Goal: Task Accomplishment & Management: Manage account settings

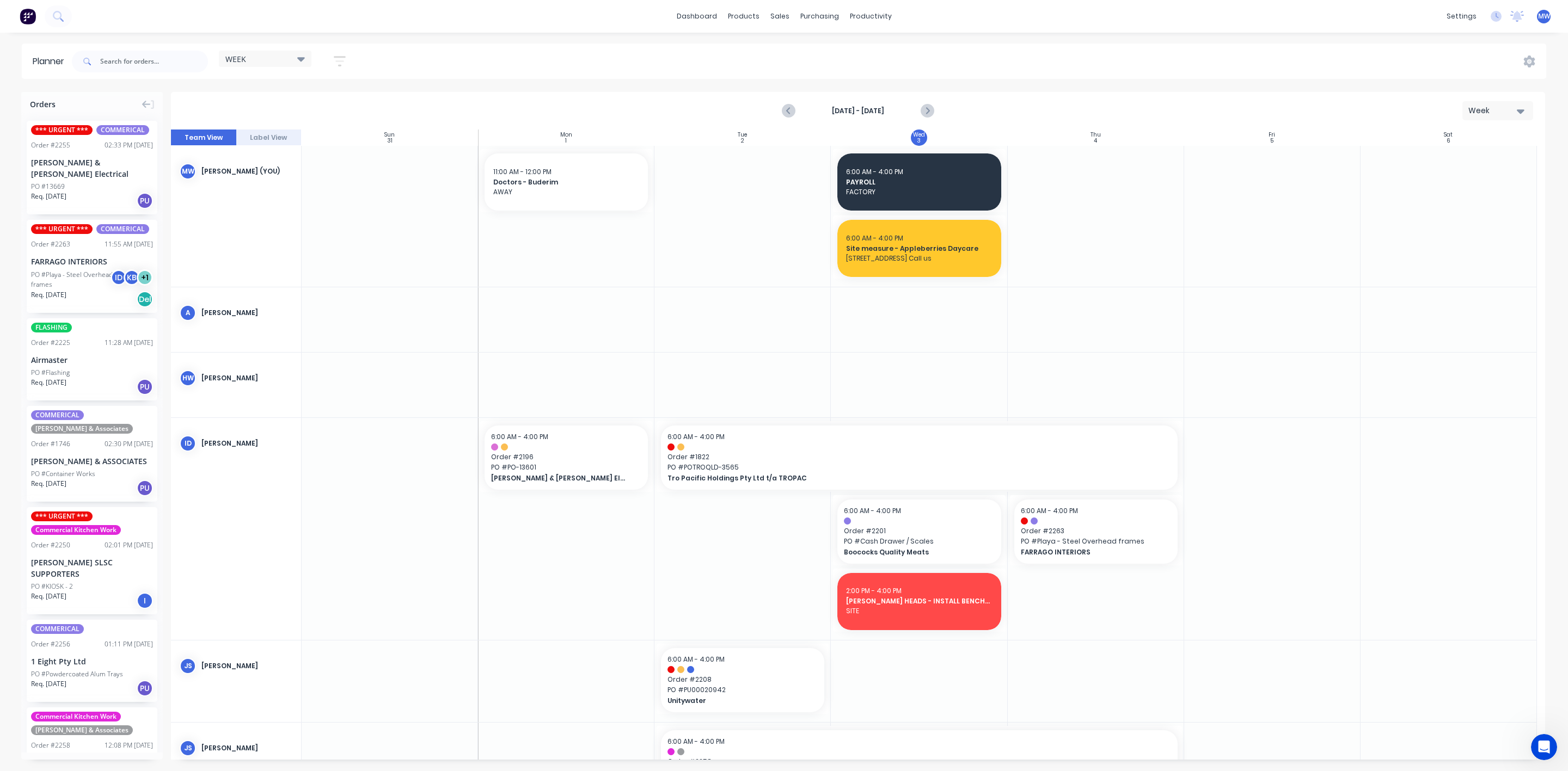
click at [44, 192] on span "Req. [DATE]" at bounding box center [49, 197] width 36 height 10
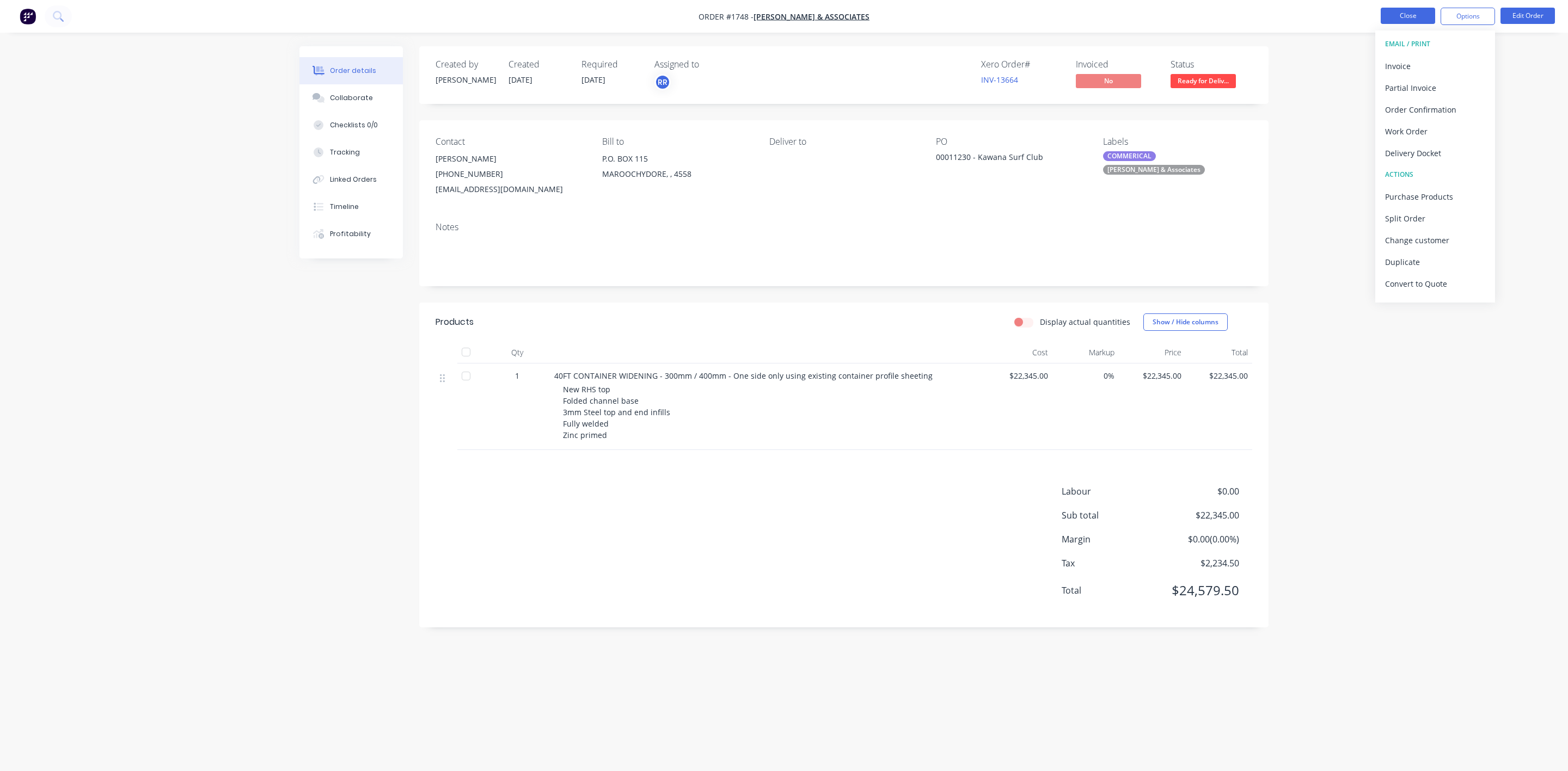
click at [1416, 15] on button "Close" at bounding box center [1408, 15] width 54 height 16
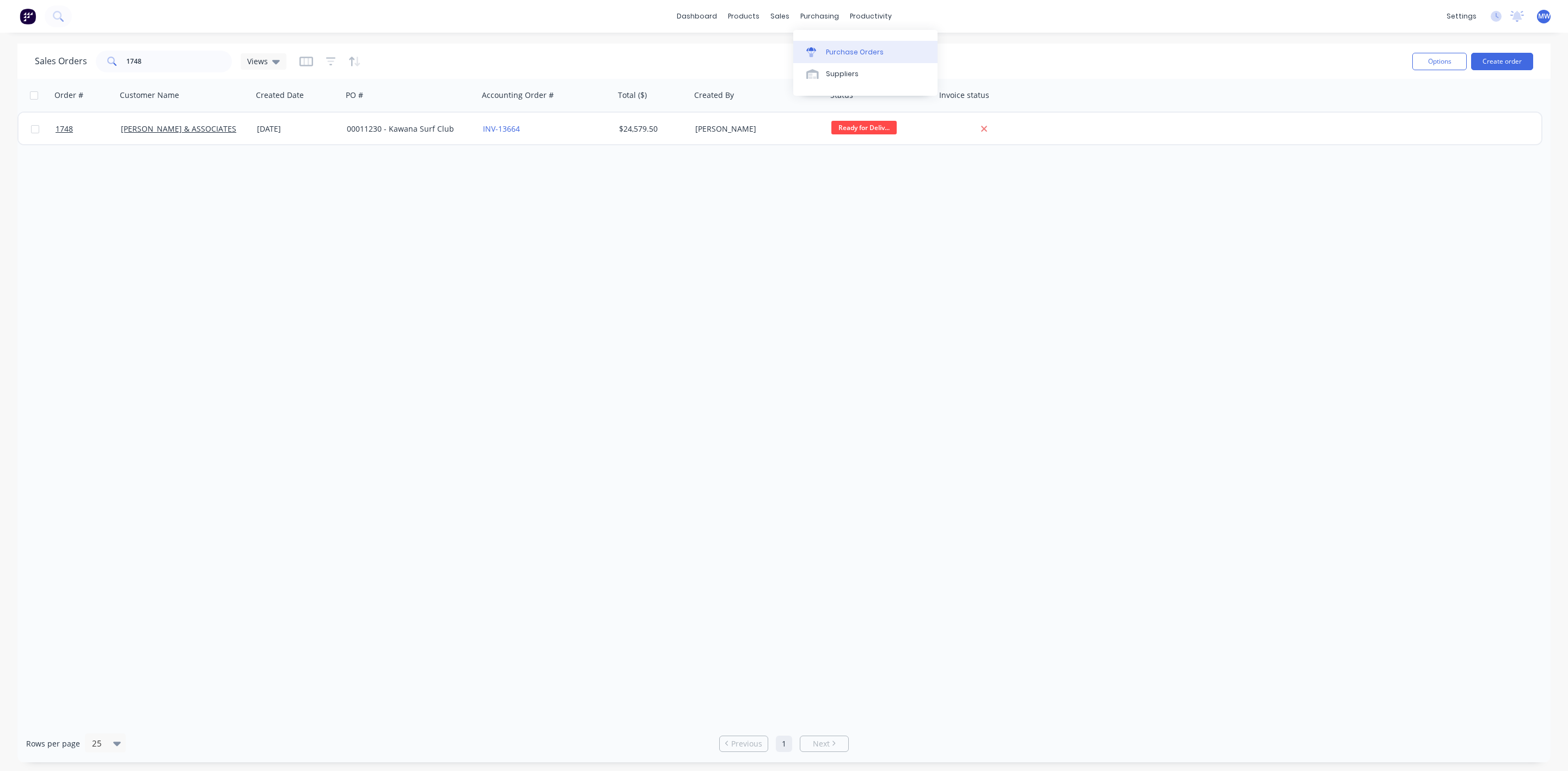
click at [799, 48] on link "Purchase Orders" at bounding box center [865, 52] width 144 height 22
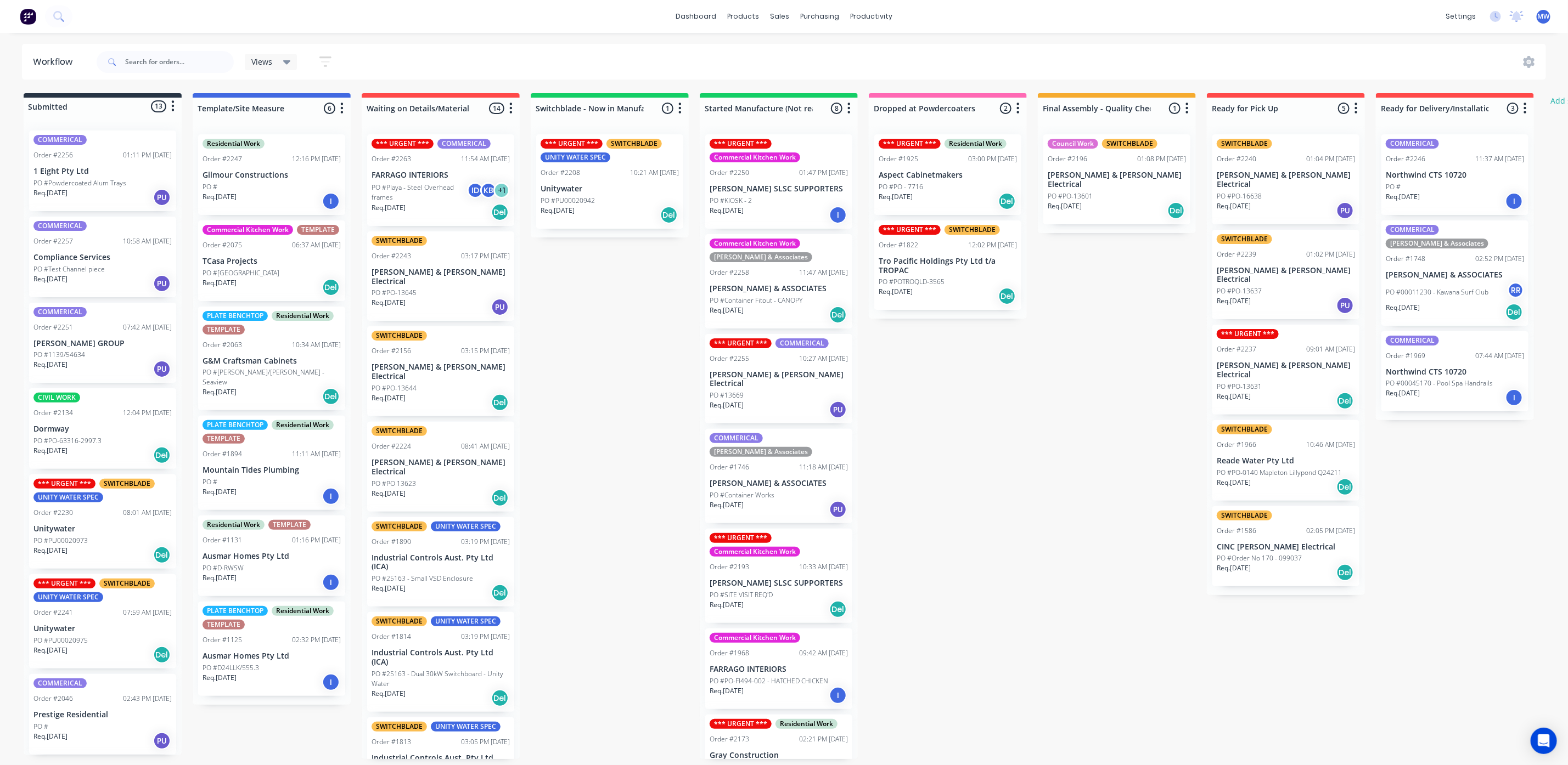
click at [1018, 410] on div "Submitted 13 Status colour #273444 hex #273444 Save Cancel Summaries Total orde…" at bounding box center [907, 426] width 1830 height 666
click at [659, 424] on div "Submitted 13 Status colour #273444 hex #273444 Save Cancel Summaries Total orde…" at bounding box center [907, 426] width 1830 height 666
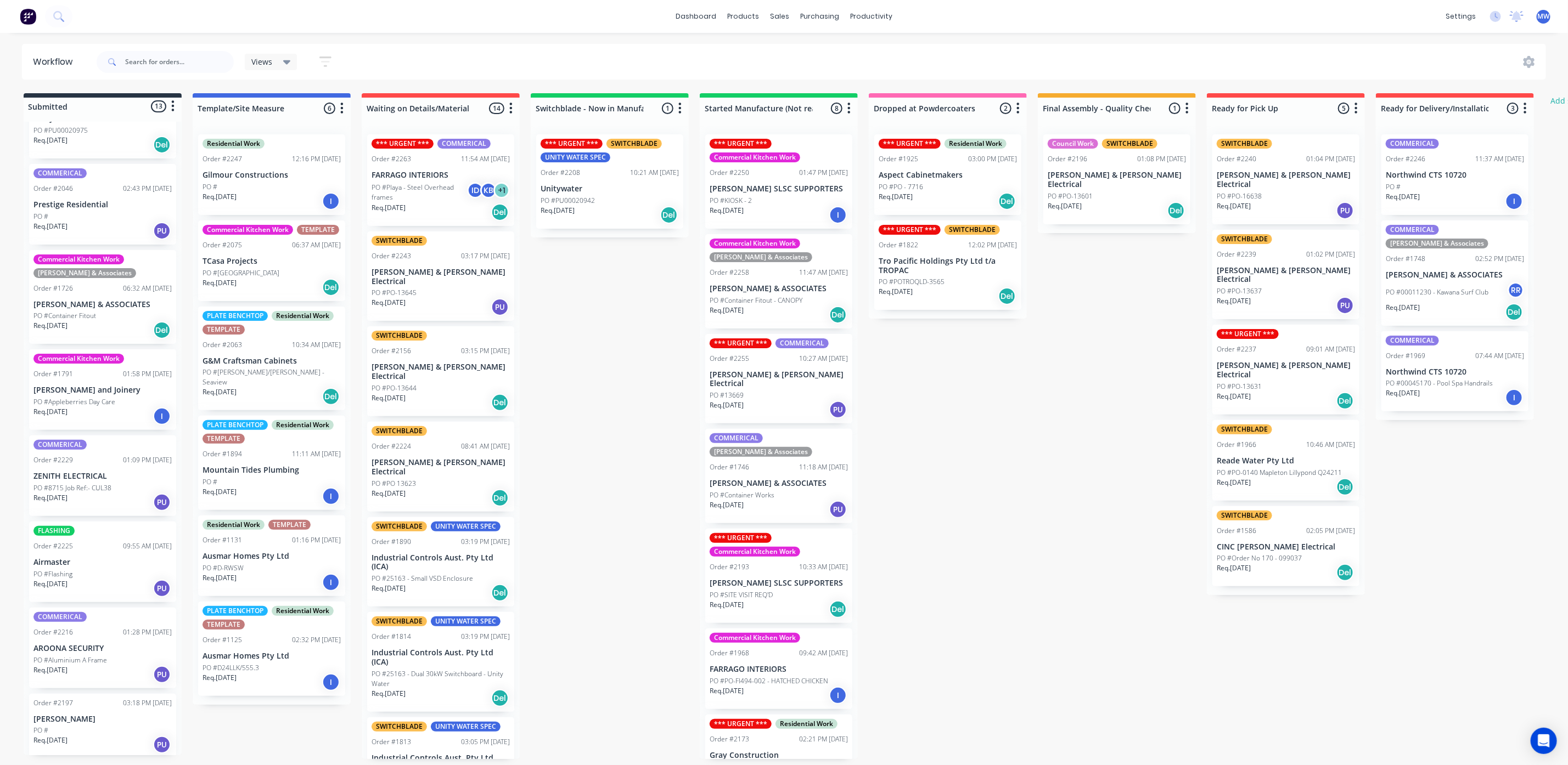
click at [576, 402] on div "Submitted 13 Status colour #273444 hex #273444 Save Cancel Summaries Total orde…" at bounding box center [907, 426] width 1830 height 666
click at [650, 348] on div "Submitted 13 Status colour #273444 hex #273444 Save Cancel Summaries Total orde…" at bounding box center [907, 426] width 1830 height 666
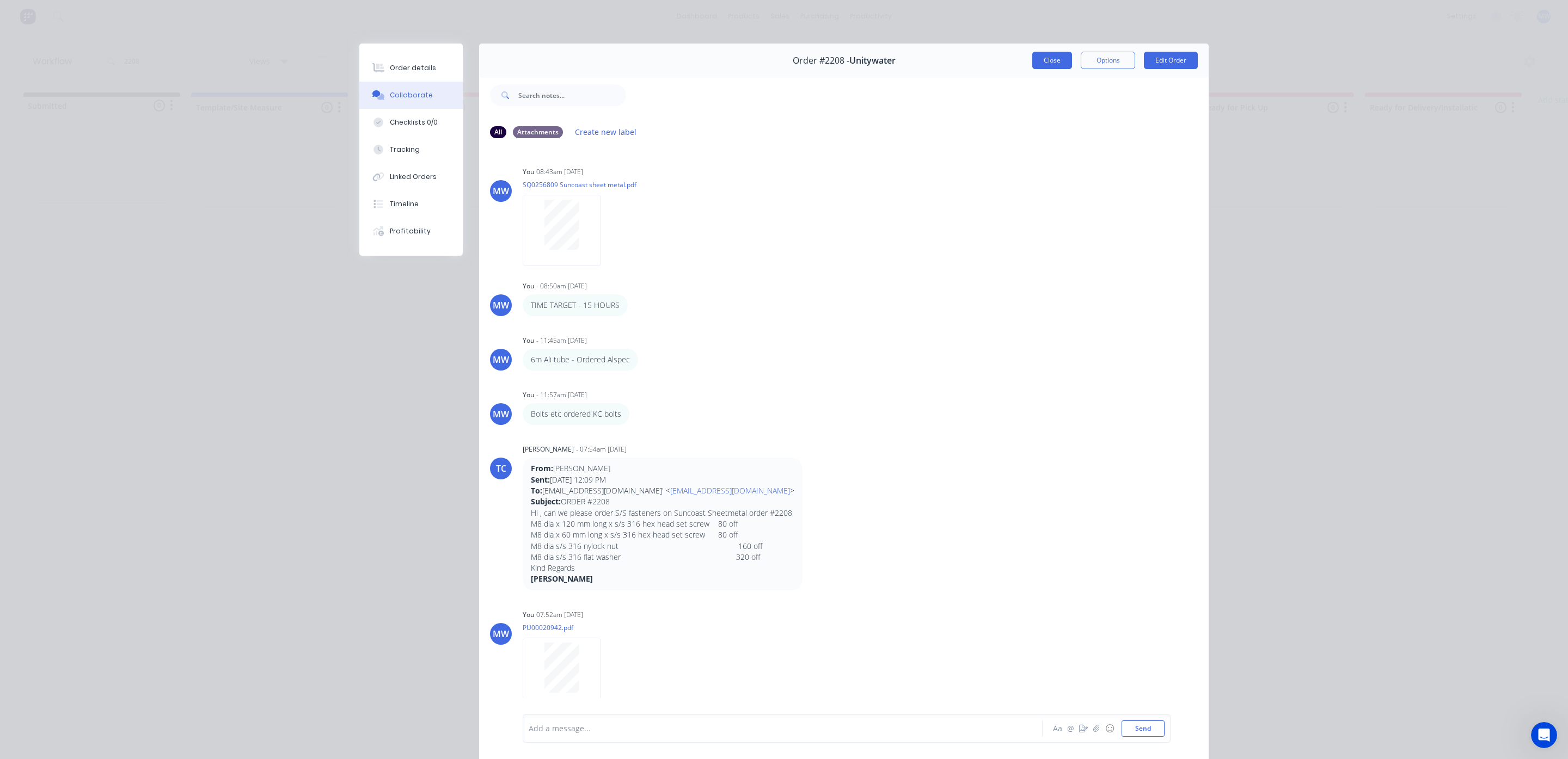
click at [1046, 56] on button "Close" at bounding box center [1051, 60] width 40 height 17
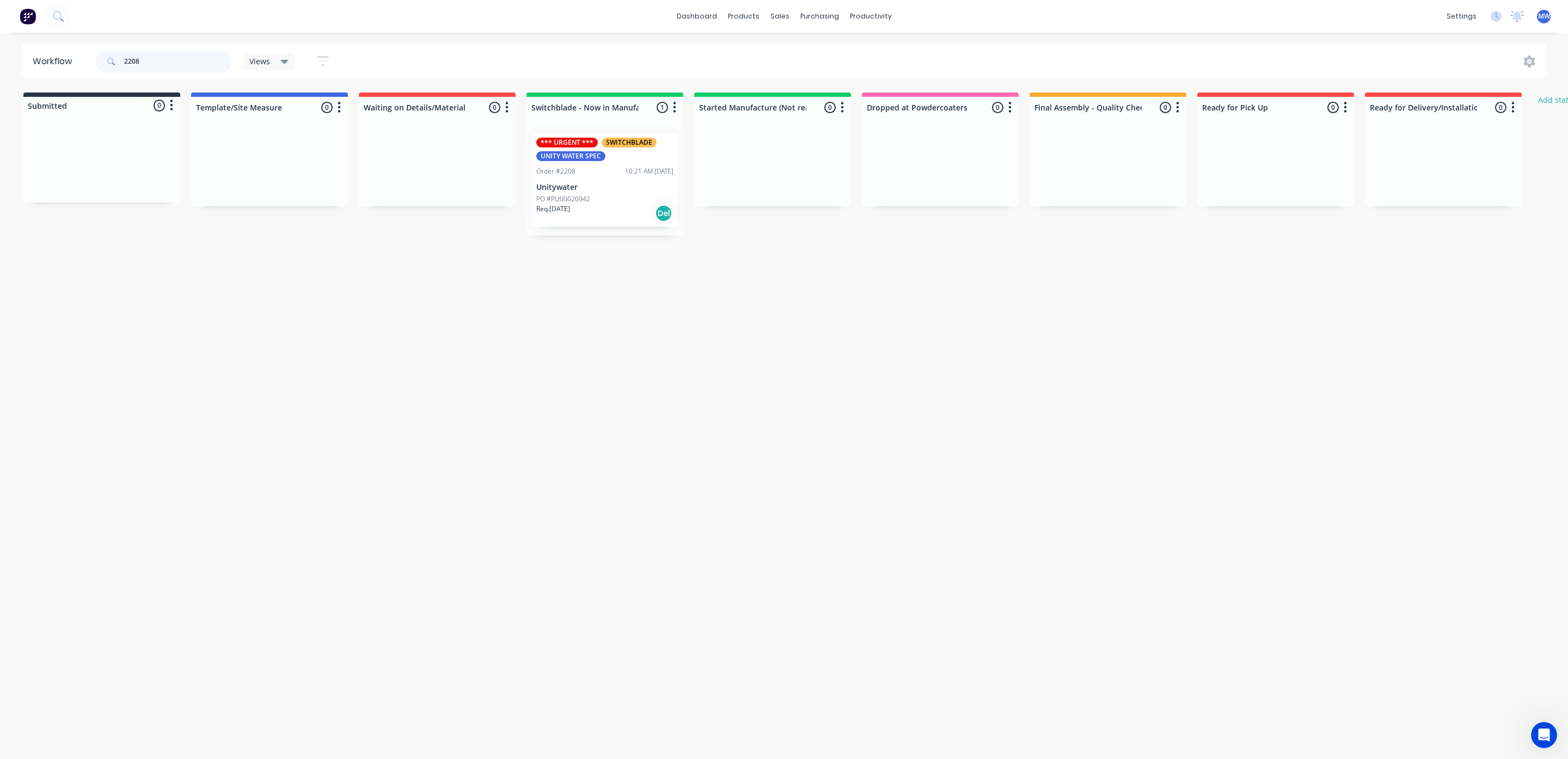
drag, startPoint x: 159, startPoint y: 67, endPoint x: 120, endPoint y: 62, distance: 39.3
click at [123, 63] on div "2208" at bounding box center [163, 61] width 136 height 22
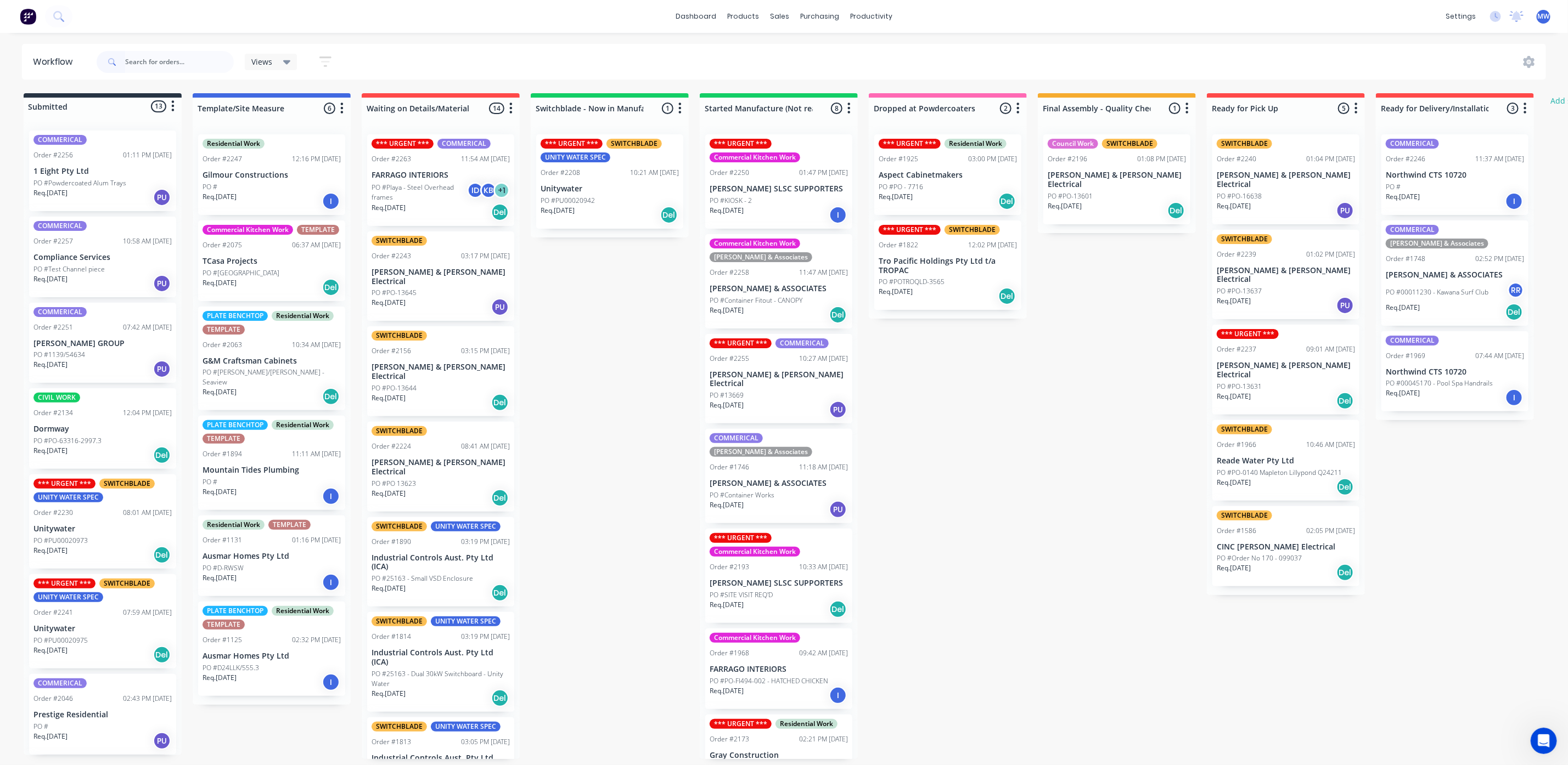
drag, startPoint x: 1021, startPoint y: 499, endPoint x: 1070, endPoint y: 414, distance: 98.1
click at [1023, 492] on div "Submitted 13 Status colour #273444 hex #273444 Save Cancel Summaries Total orde…" at bounding box center [907, 426] width 1830 height 666
drag, startPoint x: 1061, startPoint y: 435, endPoint x: 801, endPoint y: 269, distance: 308.5
click at [1061, 438] on div "Submitted 13 Status colour #273444 hex #273444 Save Cancel Summaries Total orde…" at bounding box center [907, 426] width 1830 height 666
click at [888, 66] on link "Planner" at bounding box center [914, 74] width 145 height 22
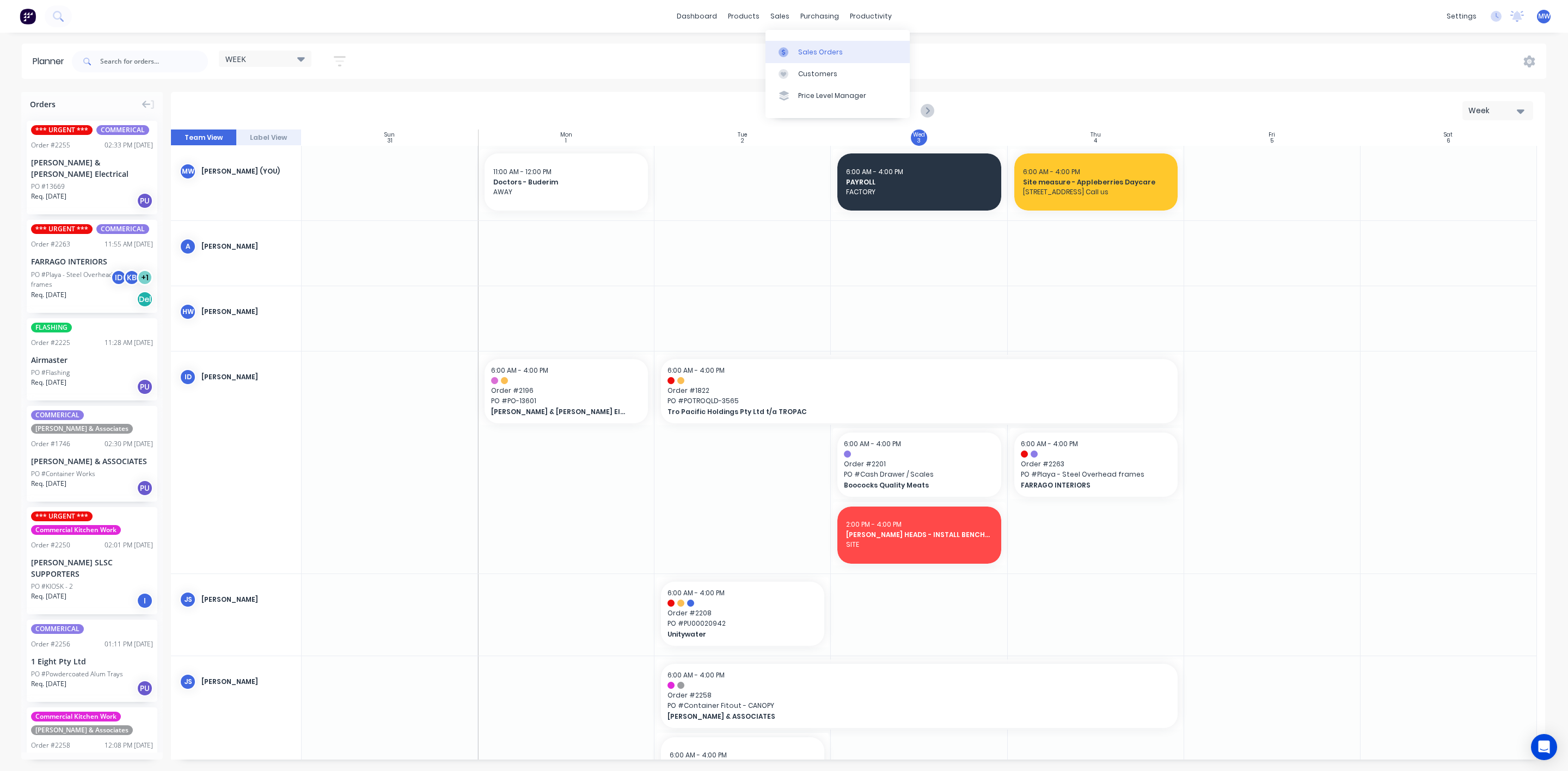
click at [812, 51] on div "Sales Orders" at bounding box center [821, 52] width 45 height 10
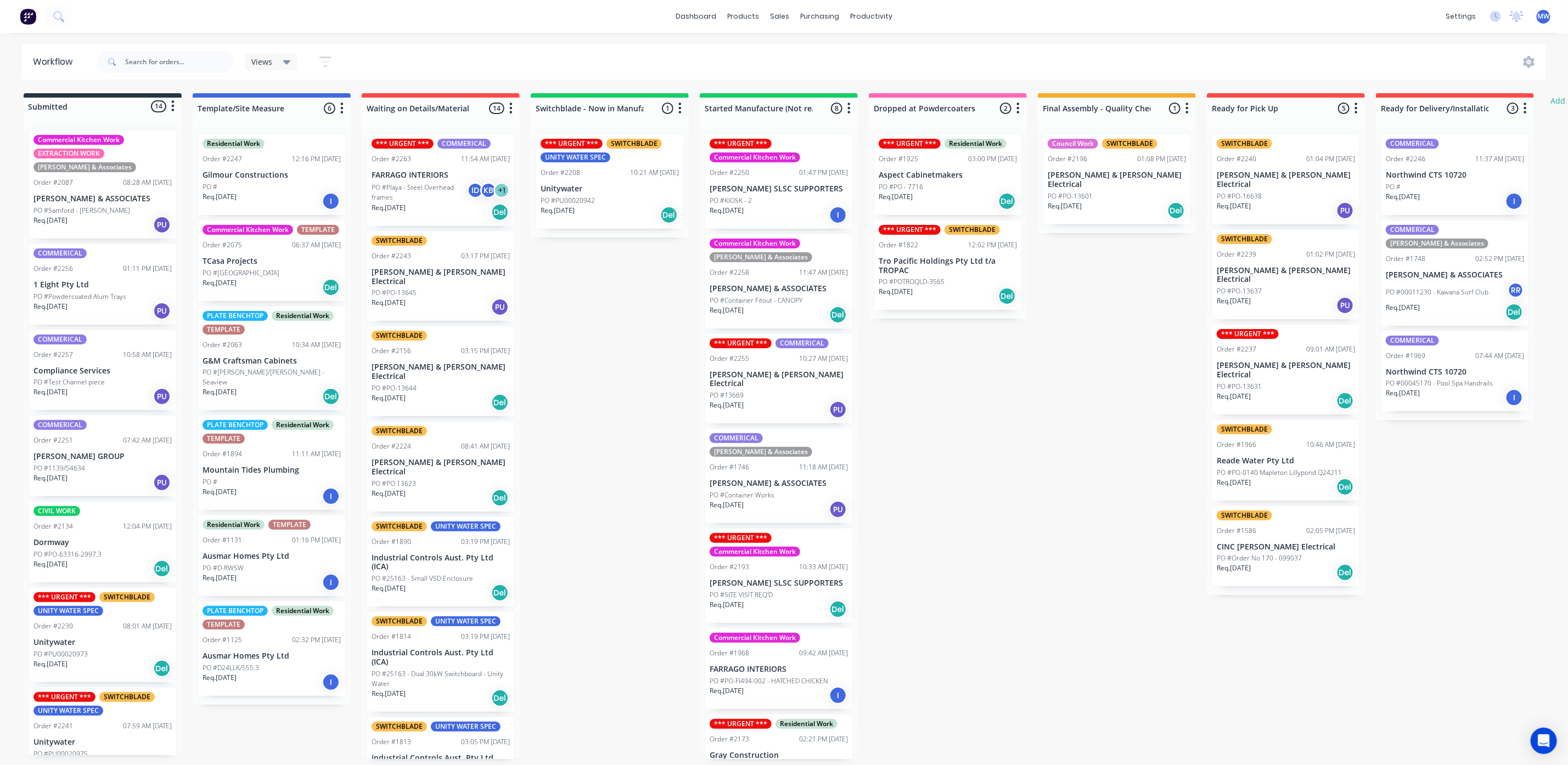
click at [640, 433] on div "Submitted 14 Status colour #273444 hex #273444 Save Cancel Summaries Total orde…" at bounding box center [907, 426] width 1830 height 666
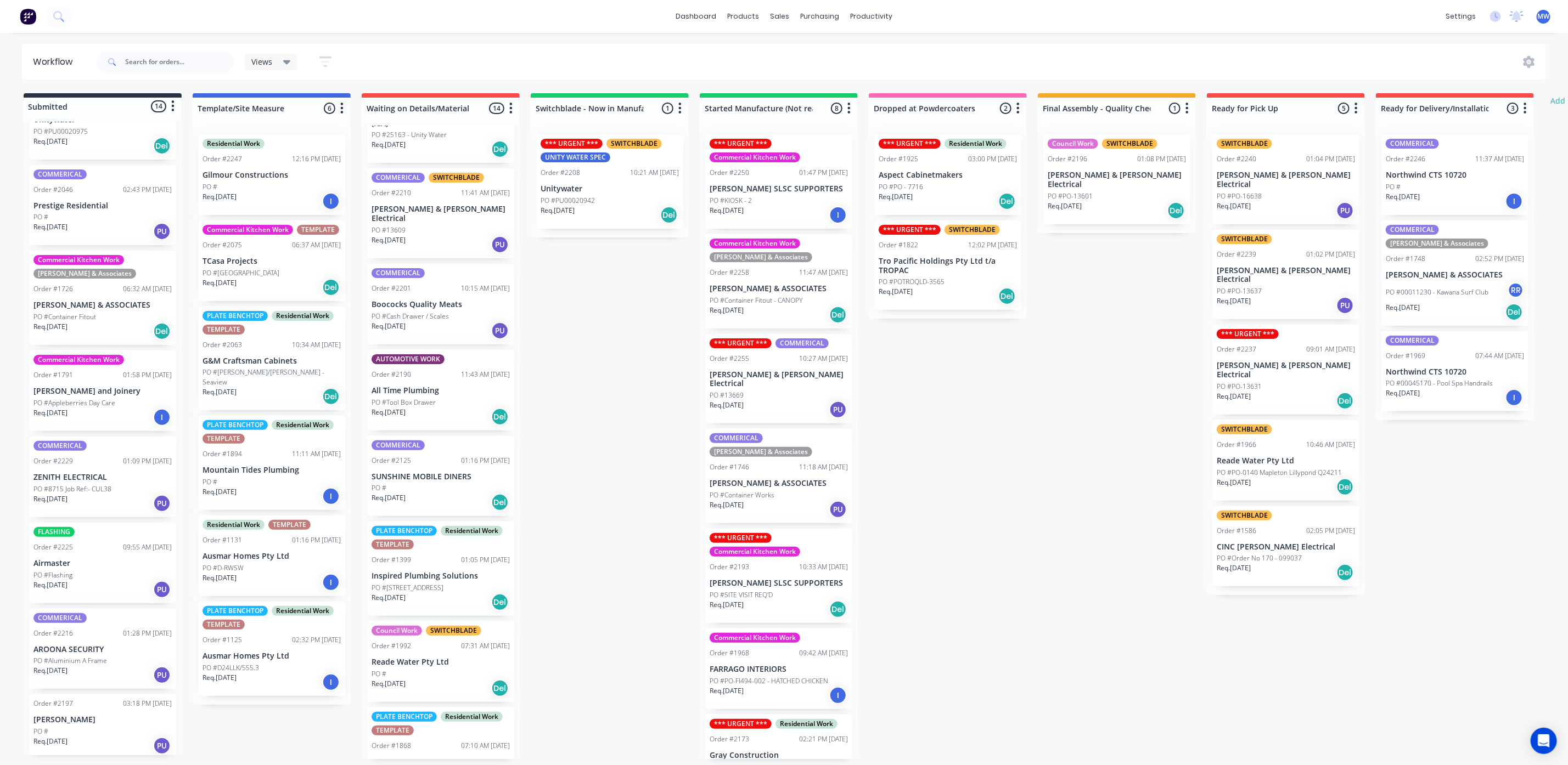
scroll to position [645, 0]
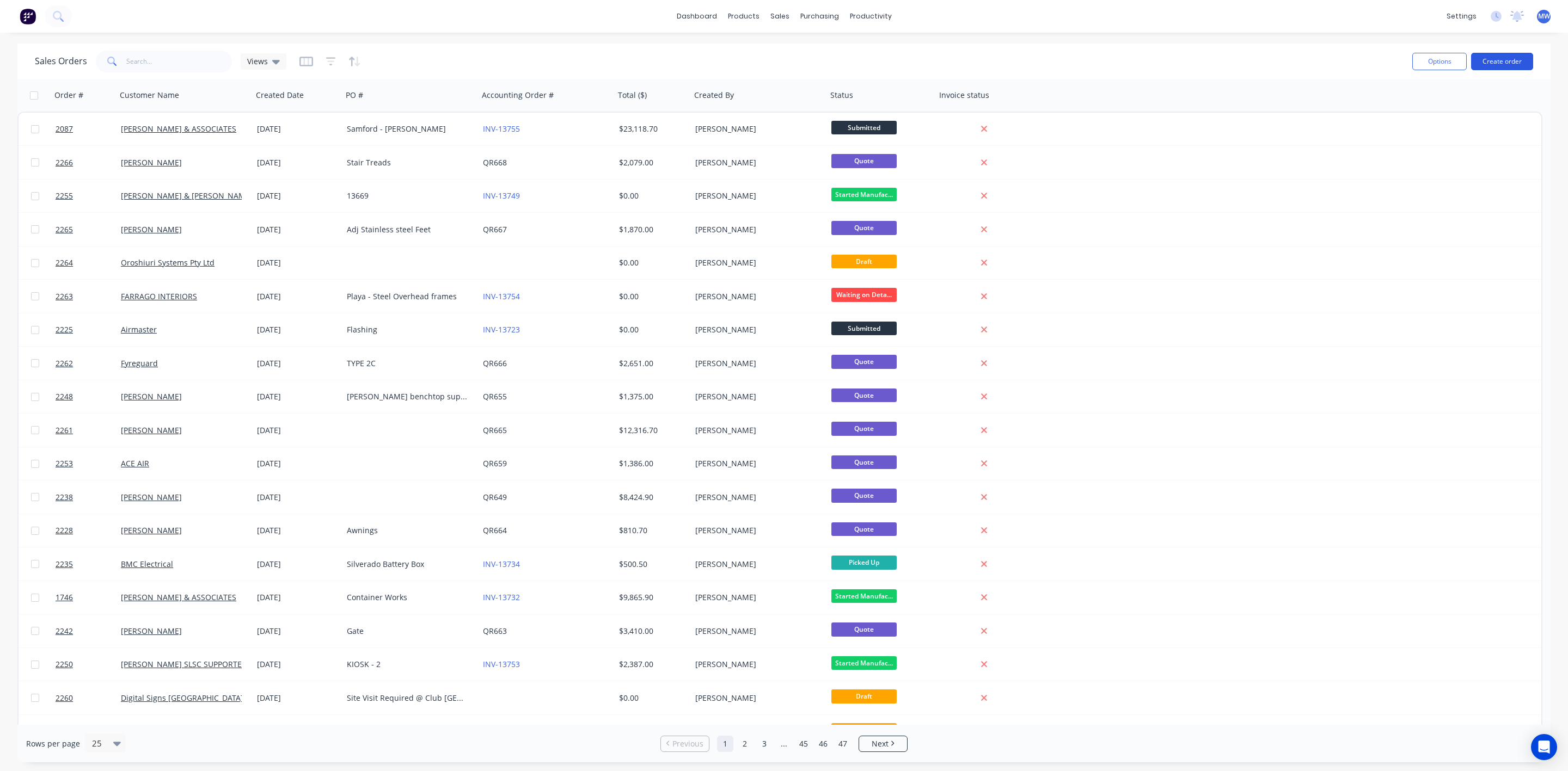
click at [1500, 61] on button "Create order" at bounding box center [1502, 61] width 62 height 17
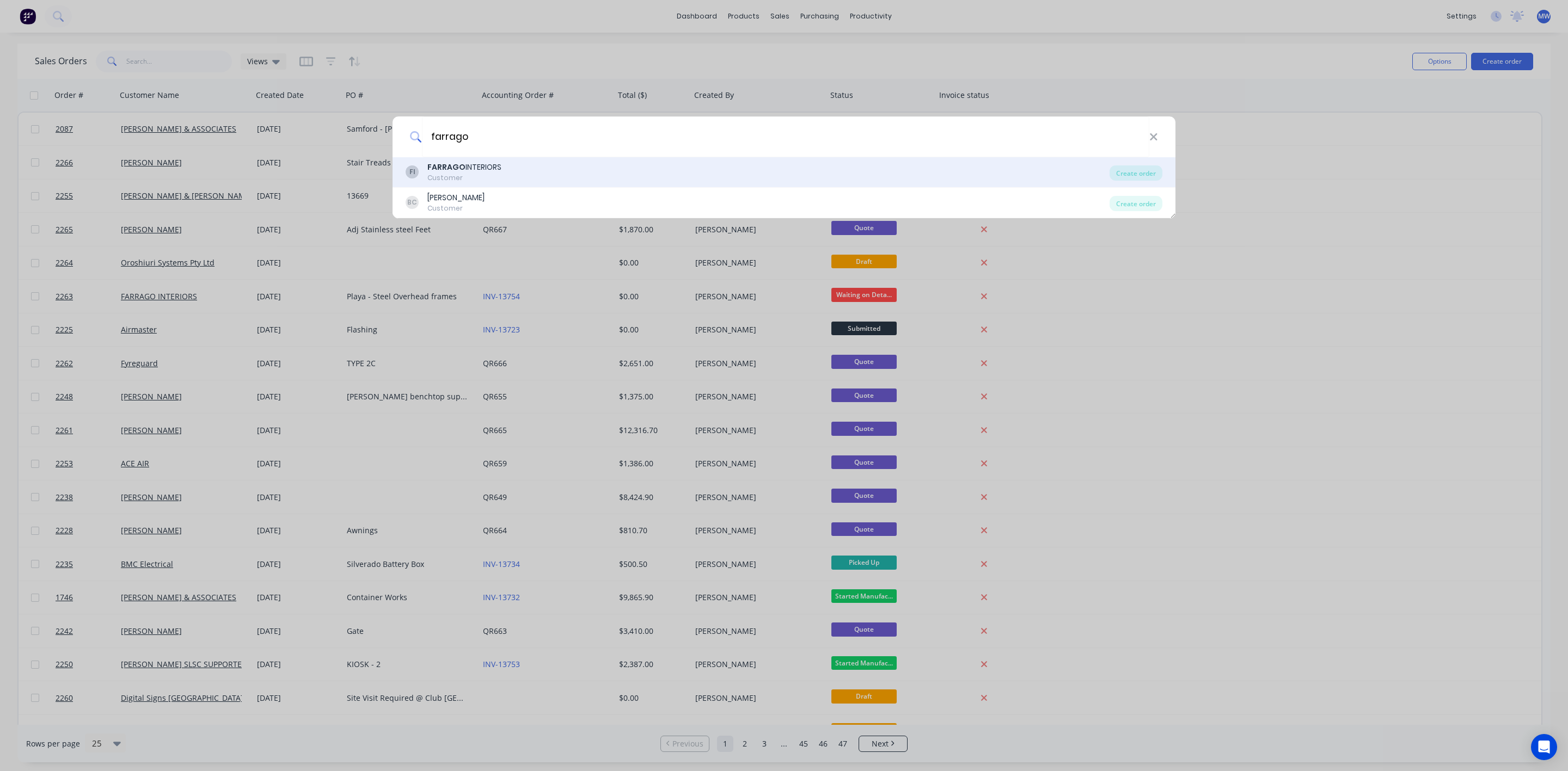
type input "farrago"
click at [530, 175] on div "FI FARRAGO INTERIORS Customer" at bounding box center [758, 172] width 704 height 21
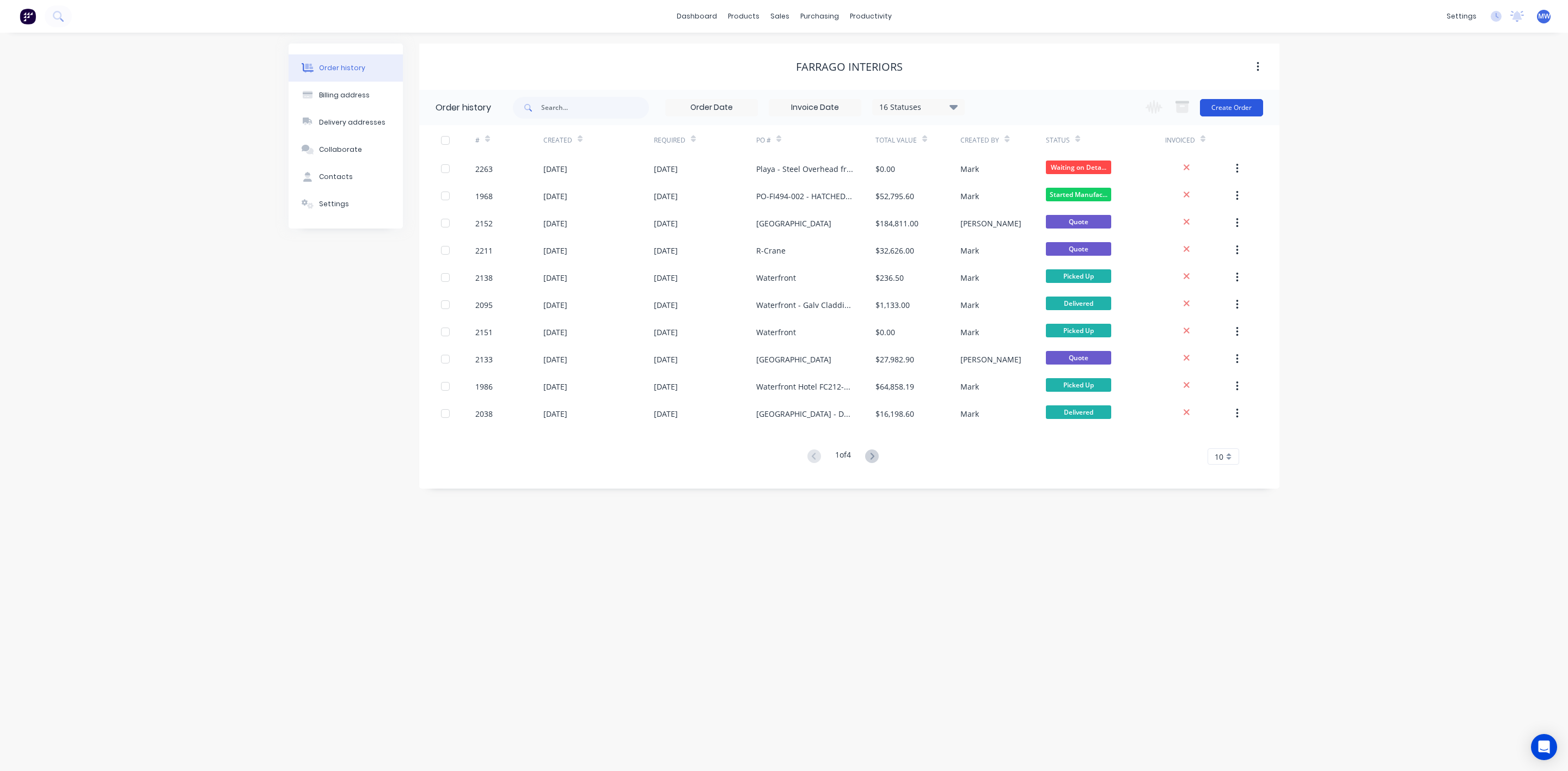
click at [1231, 106] on button "Create Order" at bounding box center [1231, 107] width 63 height 17
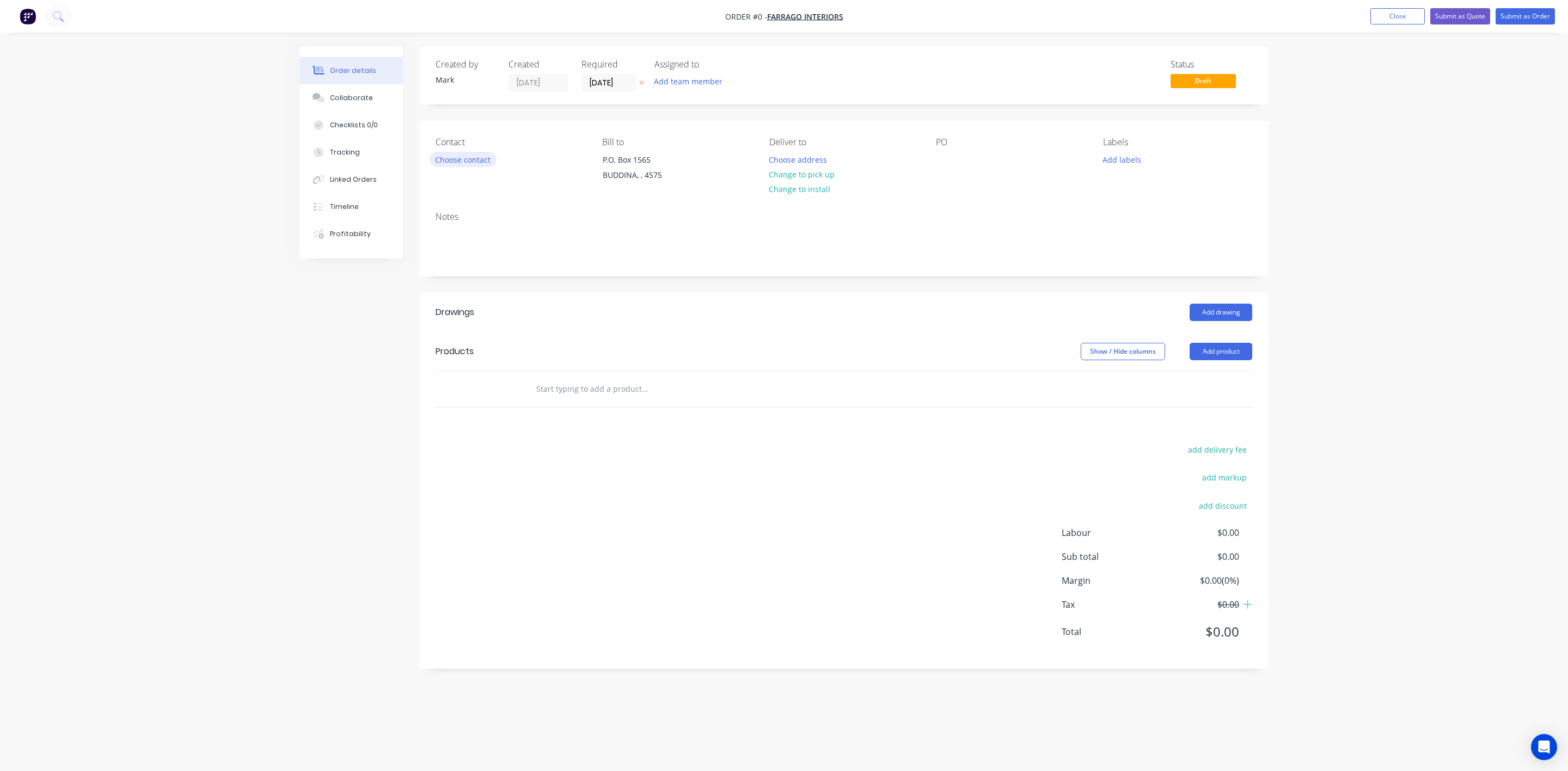
click at [471, 157] on button "Choose contact" at bounding box center [463, 159] width 67 height 15
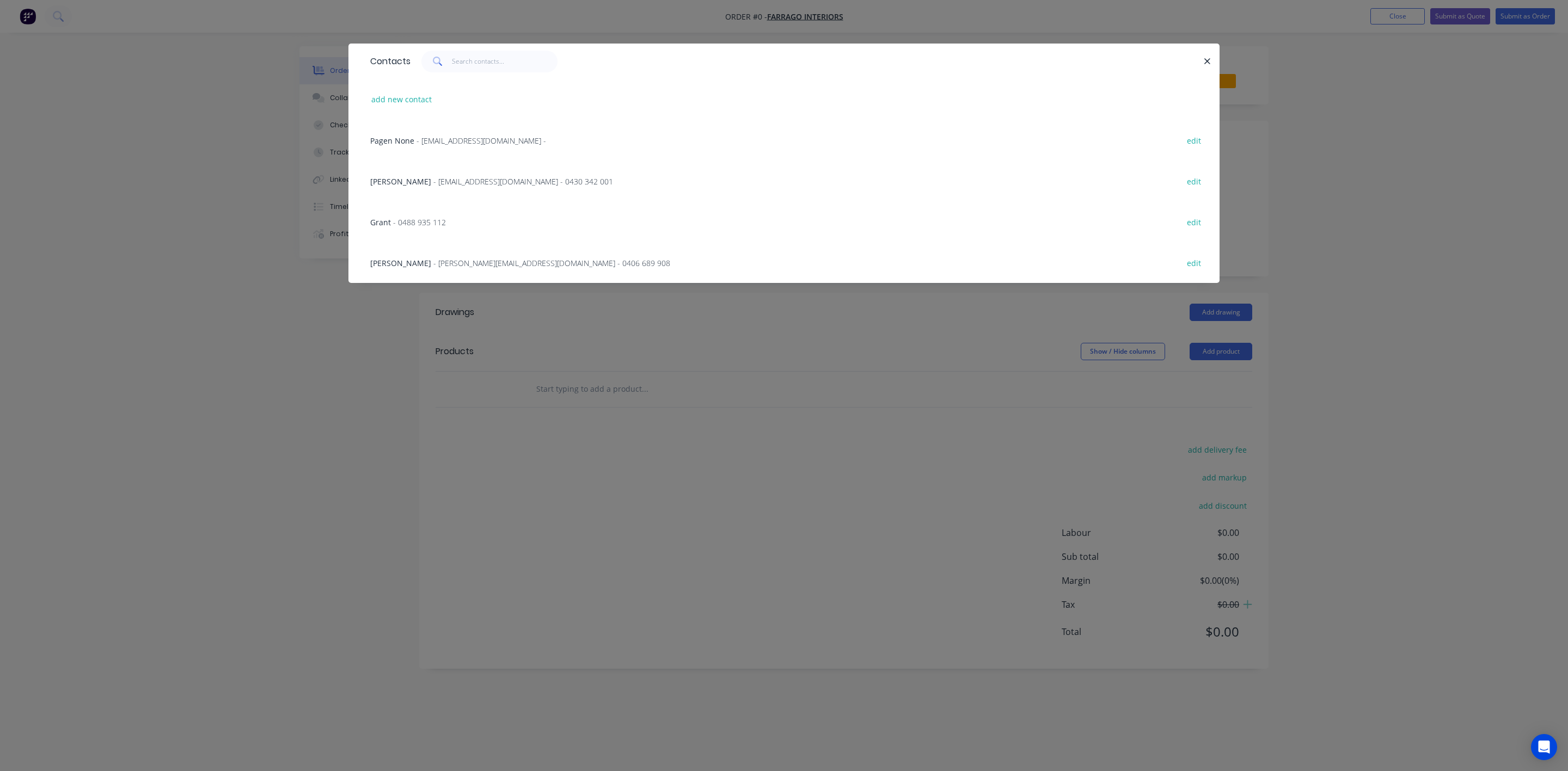
click at [410, 261] on span "[PERSON_NAME]" at bounding box center [400, 263] width 61 height 10
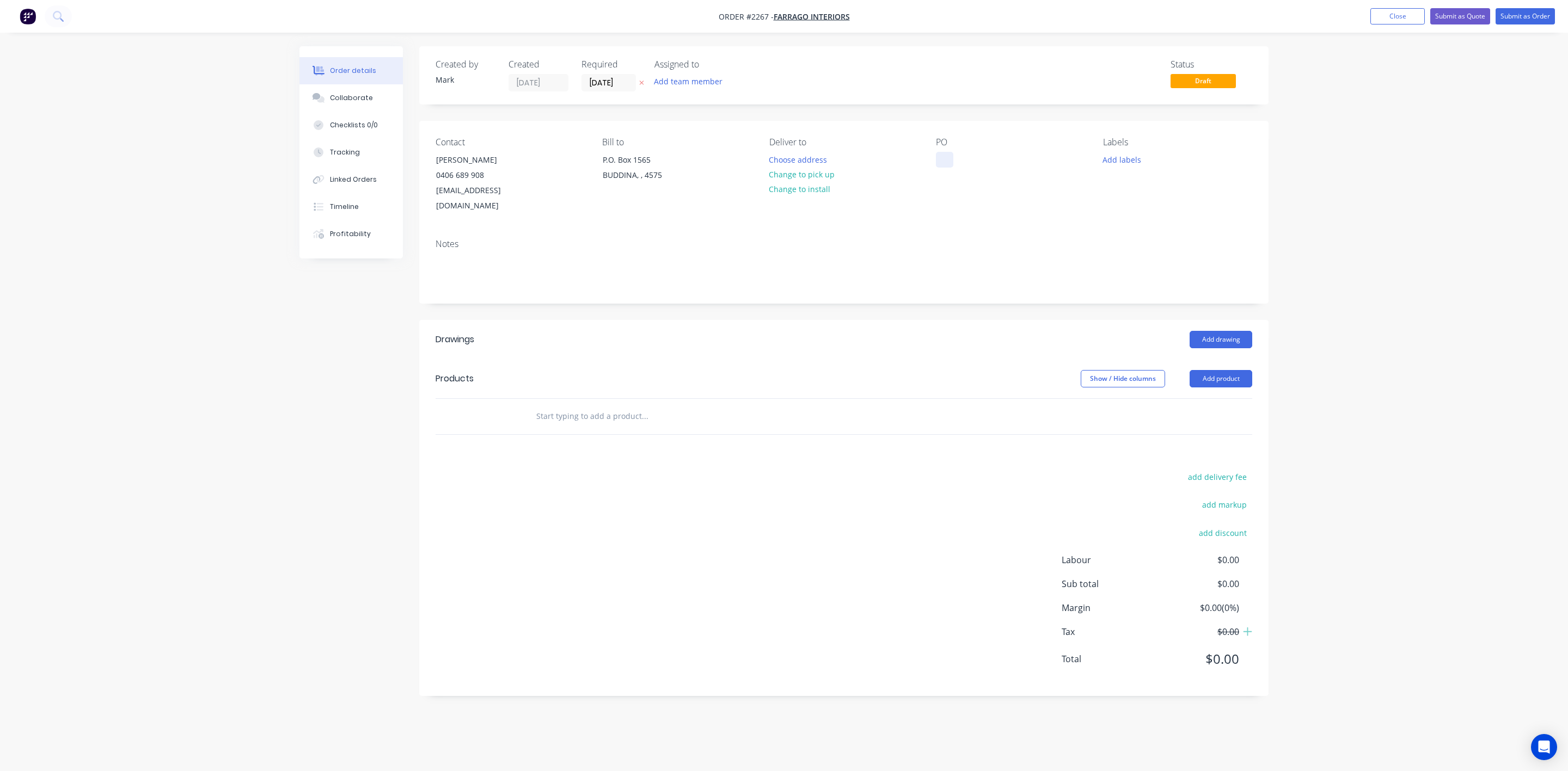
click at [944, 158] on div at bounding box center [944, 160] width 17 height 16
click at [1127, 162] on button "Add labels" at bounding box center [1122, 159] width 50 height 15
click at [1125, 257] on div at bounding box center [1122, 257] width 22 height 22
click at [675, 406] on input "text" at bounding box center [644, 416] width 218 height 22
type input "Aluminium Post"
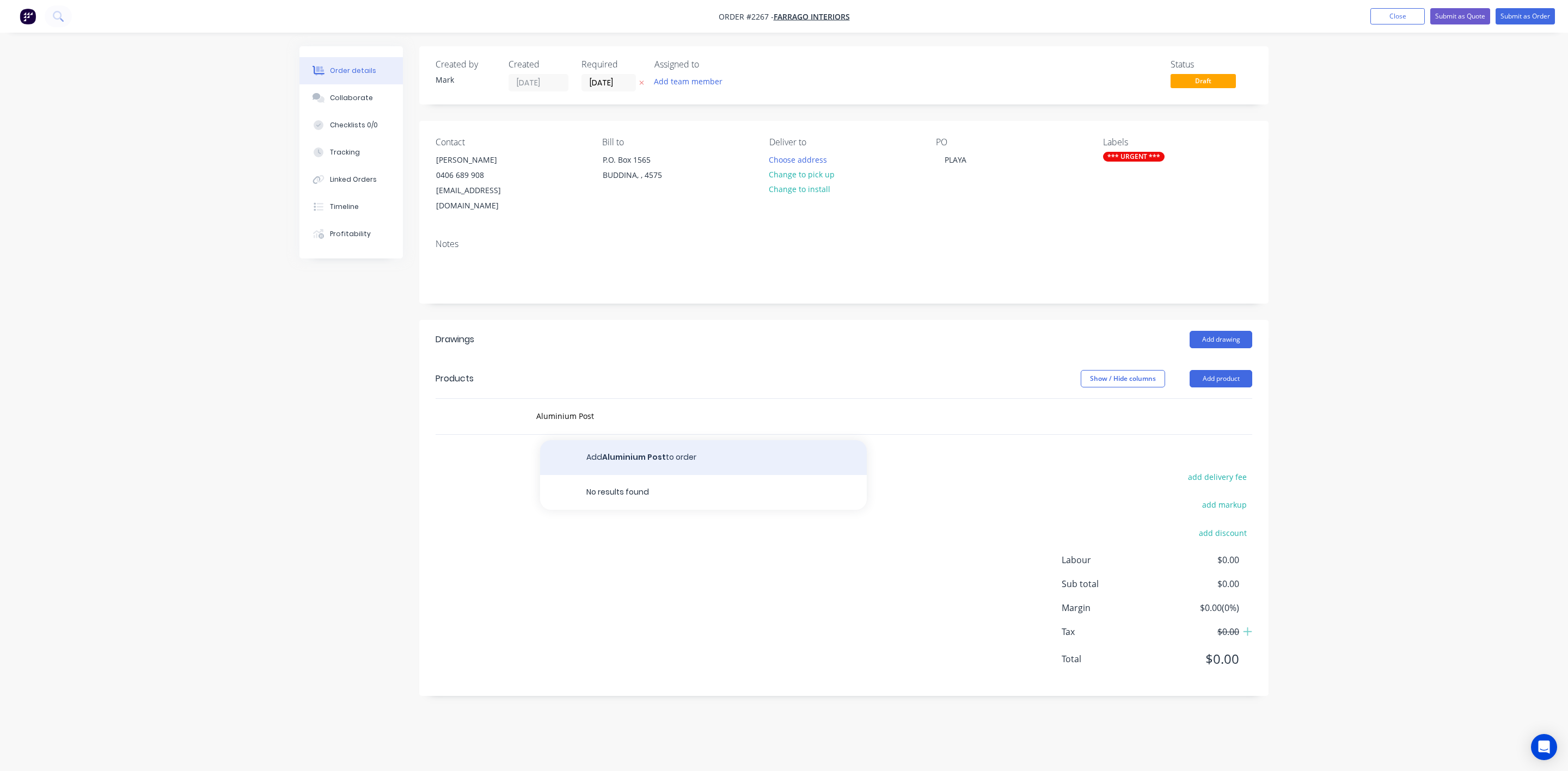
click at [673, 448] on button "Add Aluminium Post to order" at bounding box center [703, 458] width 326 height 35
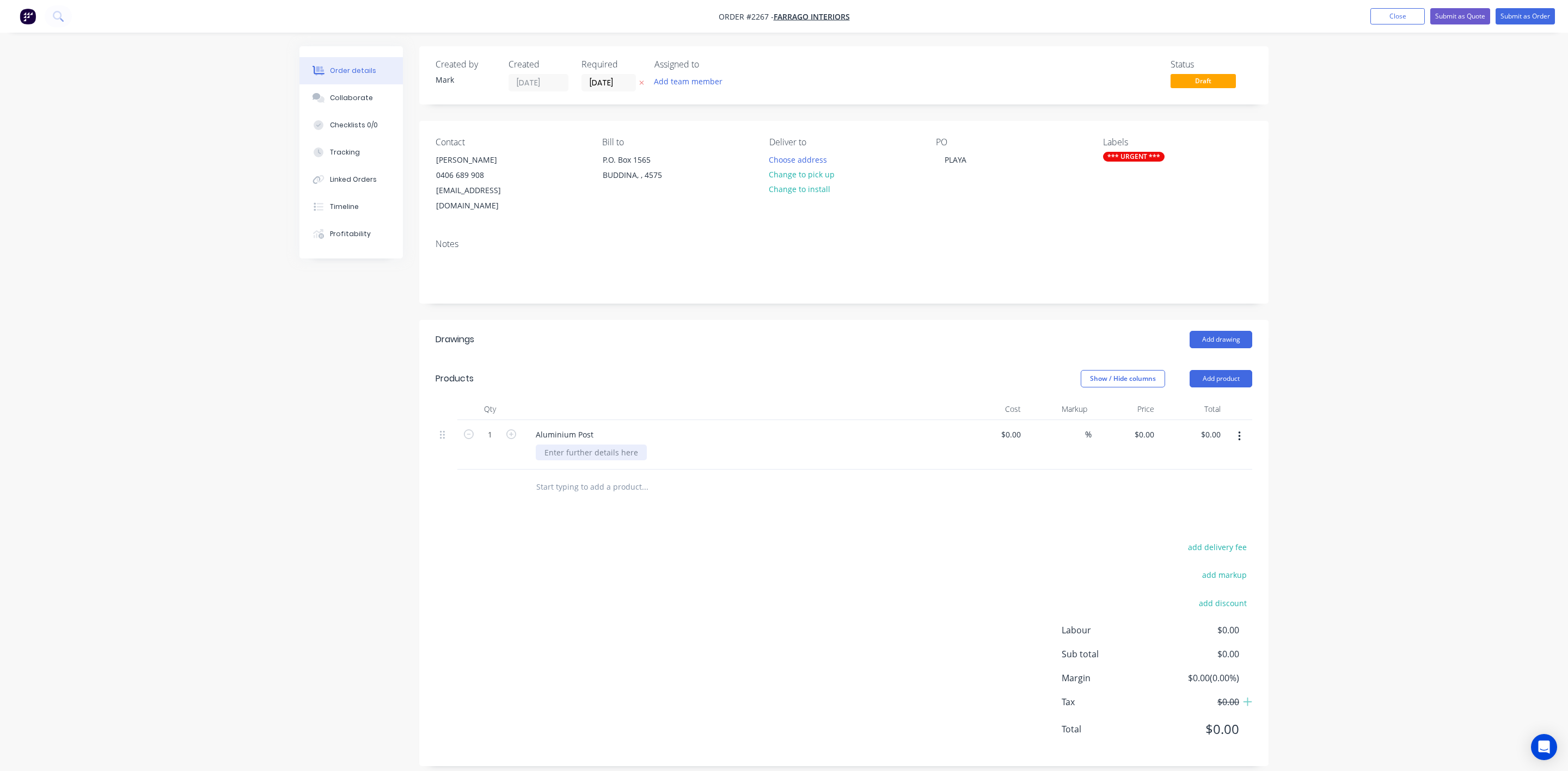
click at [578, 445] on div at bounding box center [591, 452] width 111 height 16
click at [1532, 17] on button "Submit as Order" at bounding box center [1525, 16] width 59 height 16
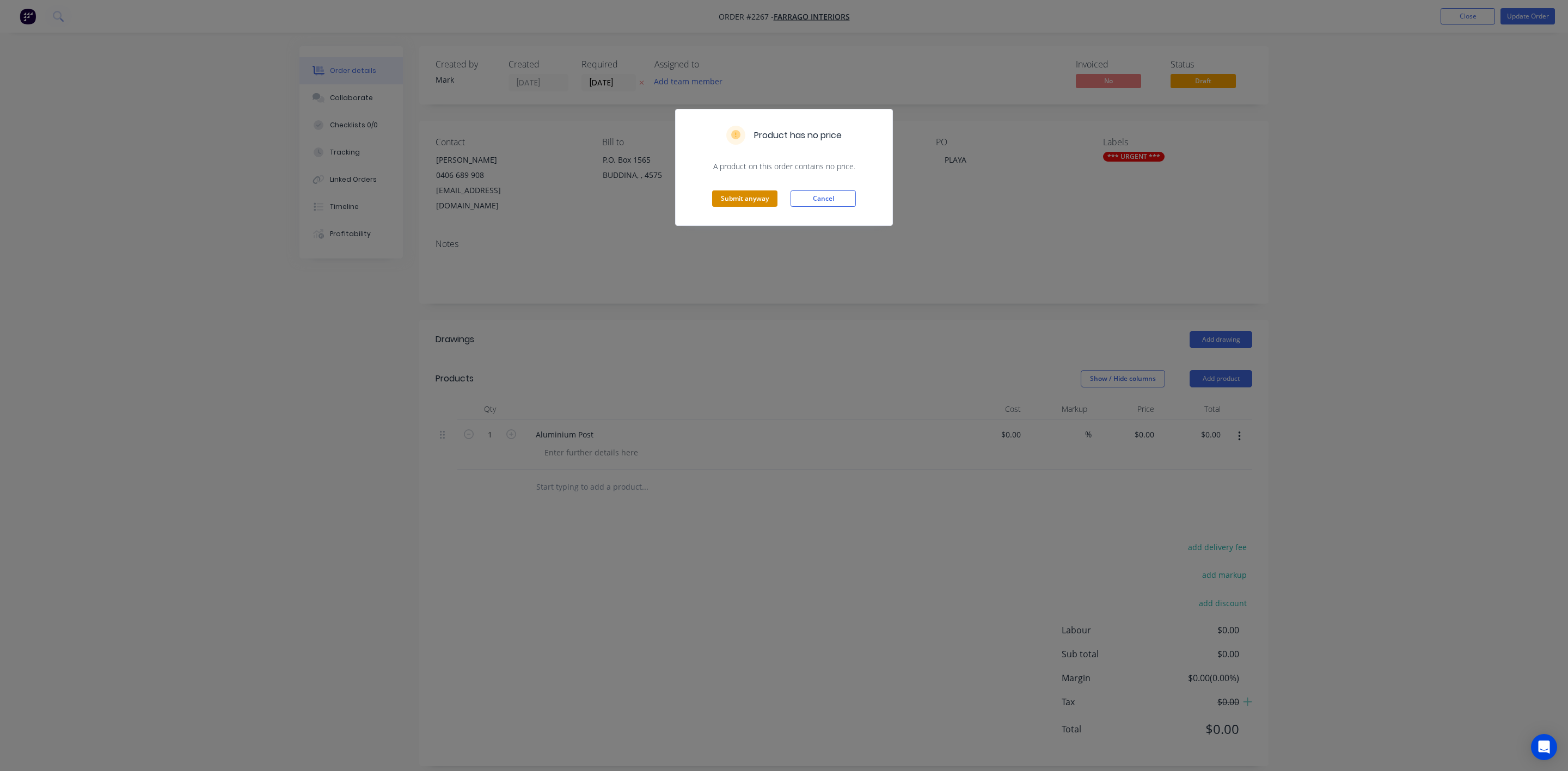
click at [736, 190] on button "Submit anyway" at bounding box center [745, 198] width 66 height 16
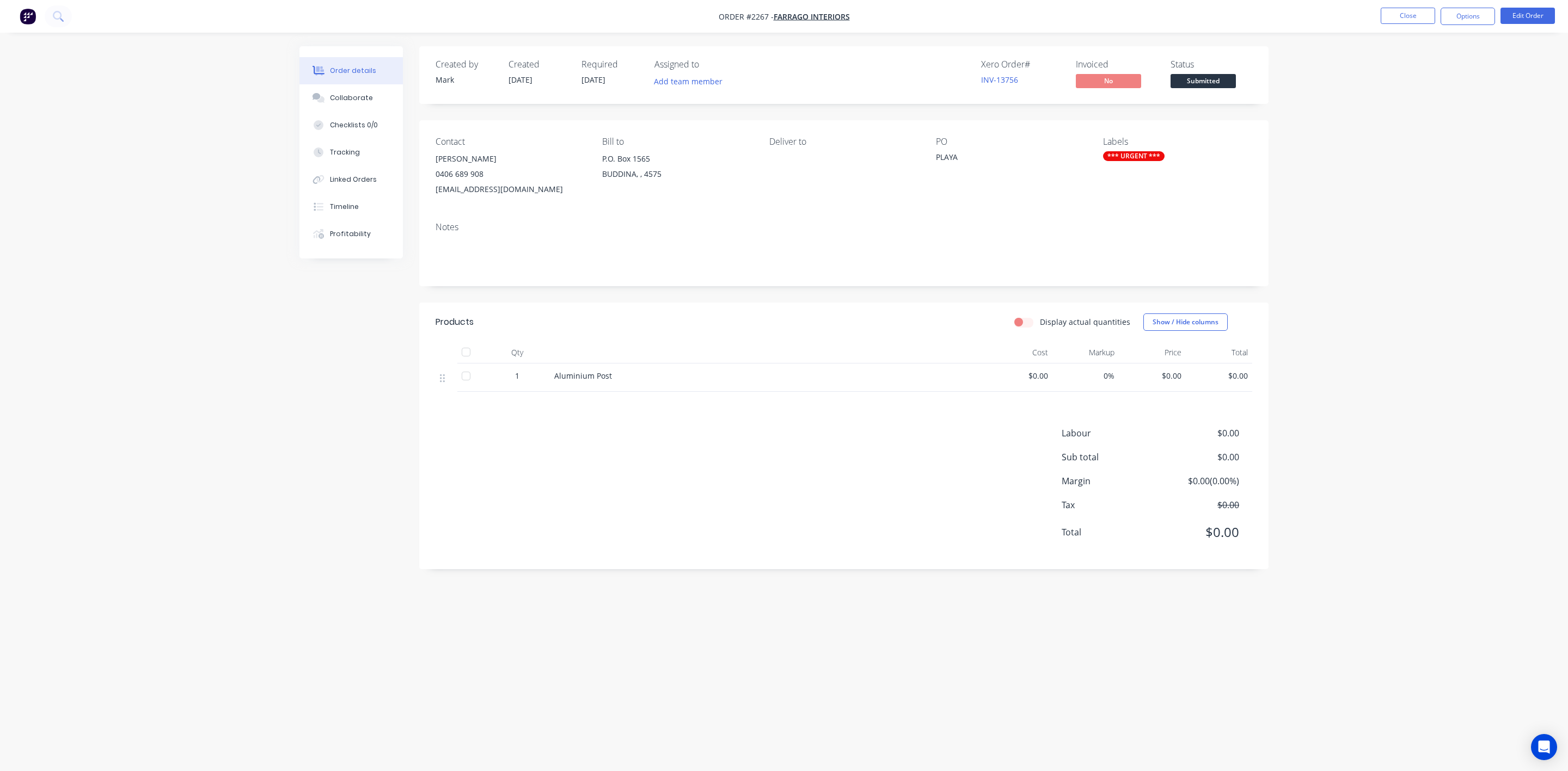
click at [1113, 151] on div "*** URGENT ***" at bounding box center [1134, 156] width 61 height 10
click at [1122, 217] on div at bounding box center [1122, 218] width 22 height 22
click at [1413, 18] on button "Close" at bounding box center [1408, 15] width 54 height 16
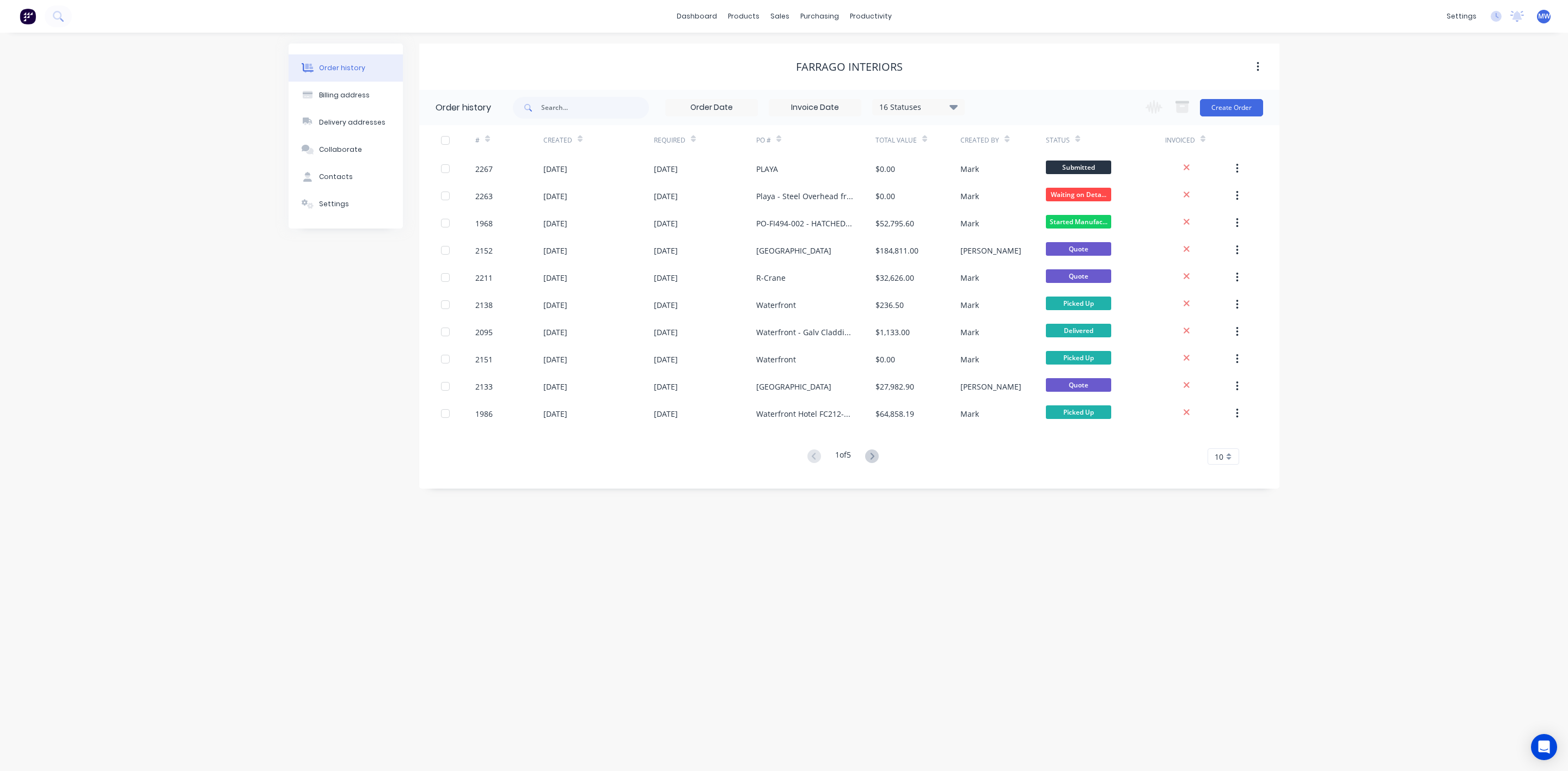
click at [206, 289] on div "Order history Billing address Delivery addresses Collaborate Contacts Settings …" at bounding box center [784, 402] width 1568 height 739
click at [888, 69] on div "Planner" at bounding box center [885, 74] width 26 height 10
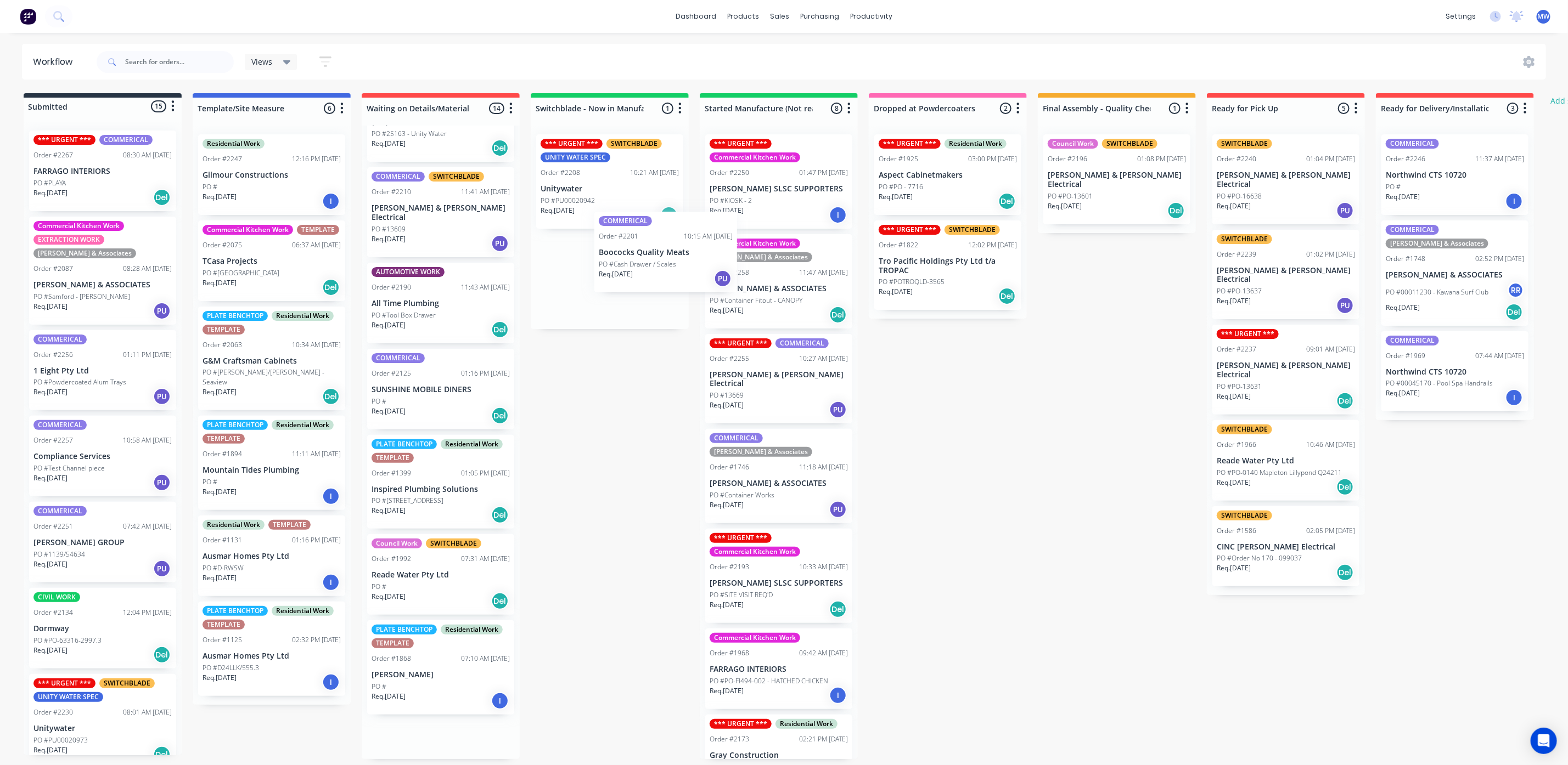
scroll to position [643, 0]
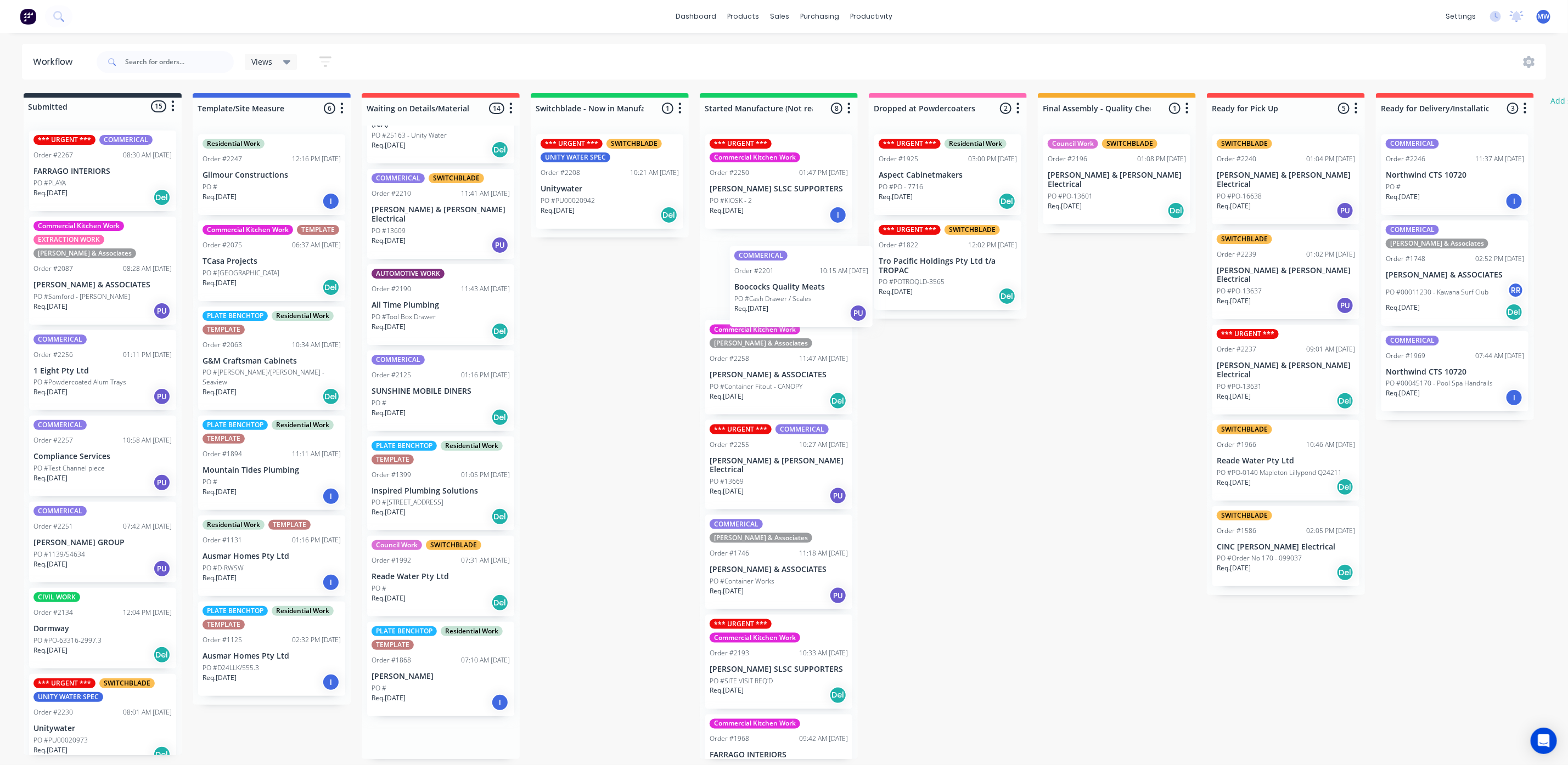
drag, startPoint x: 409, startPoint y: 277, endPoint x: 767, endPoint y: 300, distance: 358.7
click at [767, 300] on div "Submitted 15 Status colour #273444 hex #273444 Save Cancel Summaries Total orde…" at bounding box center [907, 426] width 1830 height 666
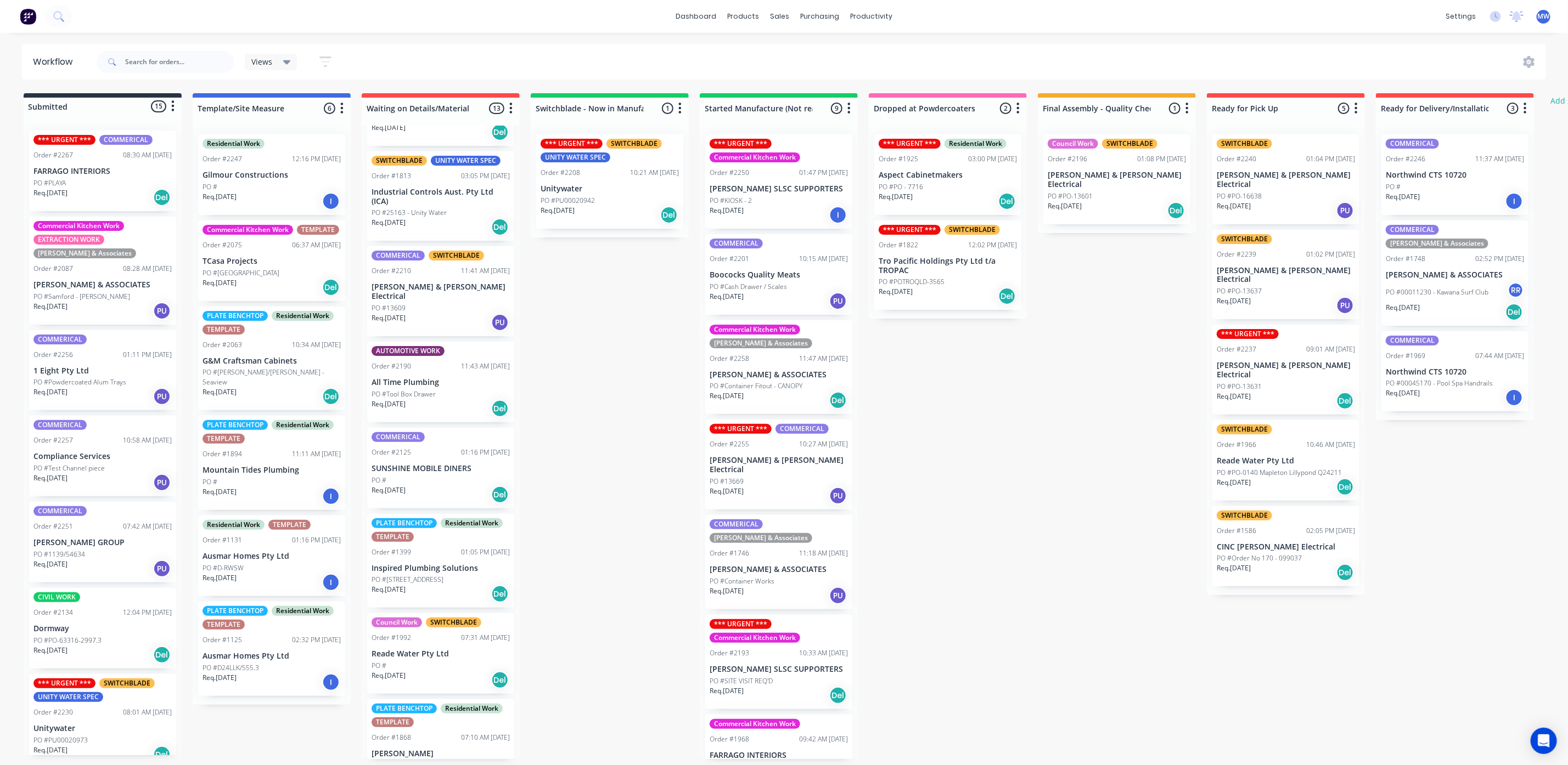
scroll to position [559, 0]
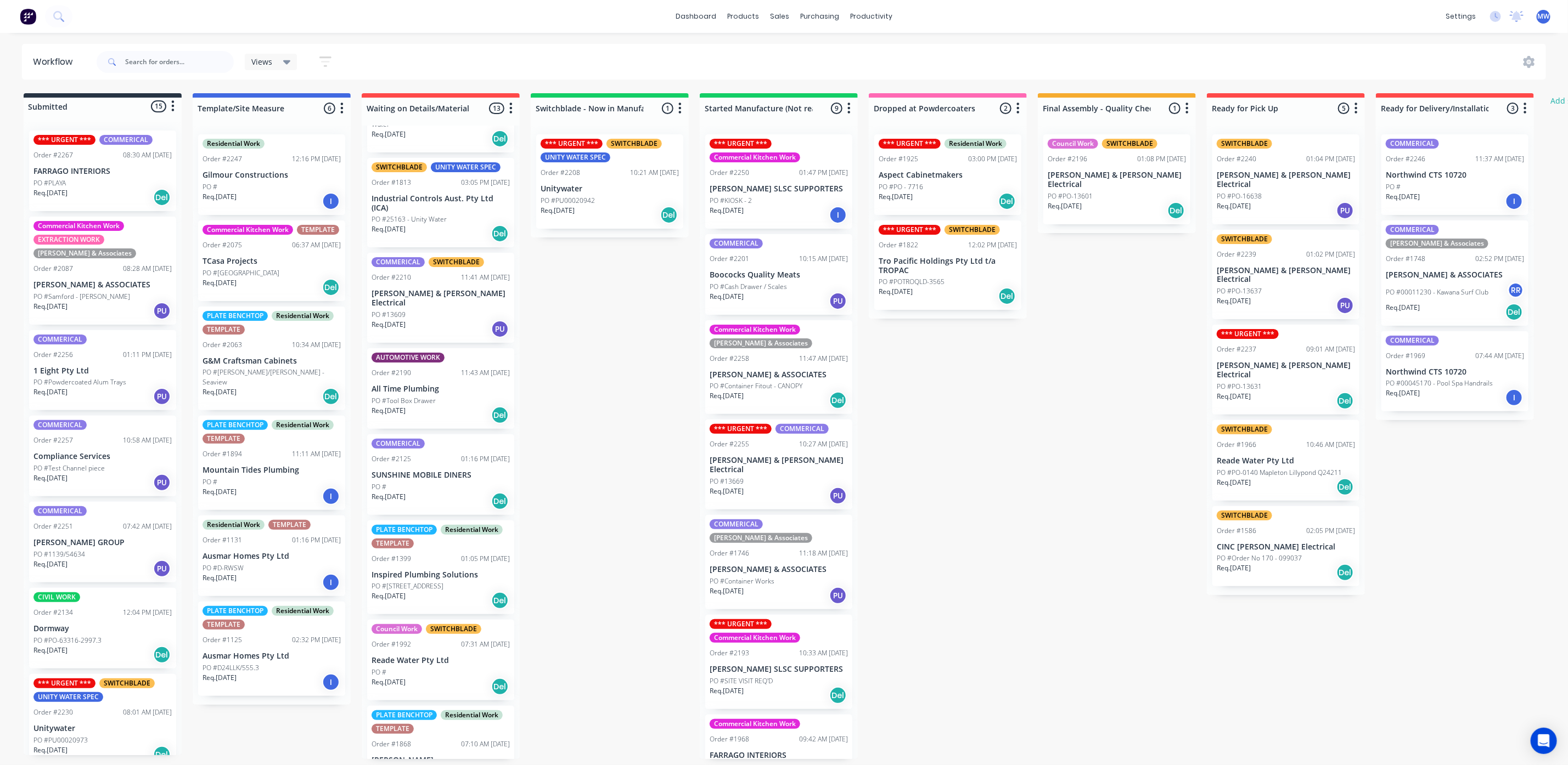
click at [798, 289] on div "PO #Cash Drawer / Scales" at bounding box center [779, 287] width 138 height 10
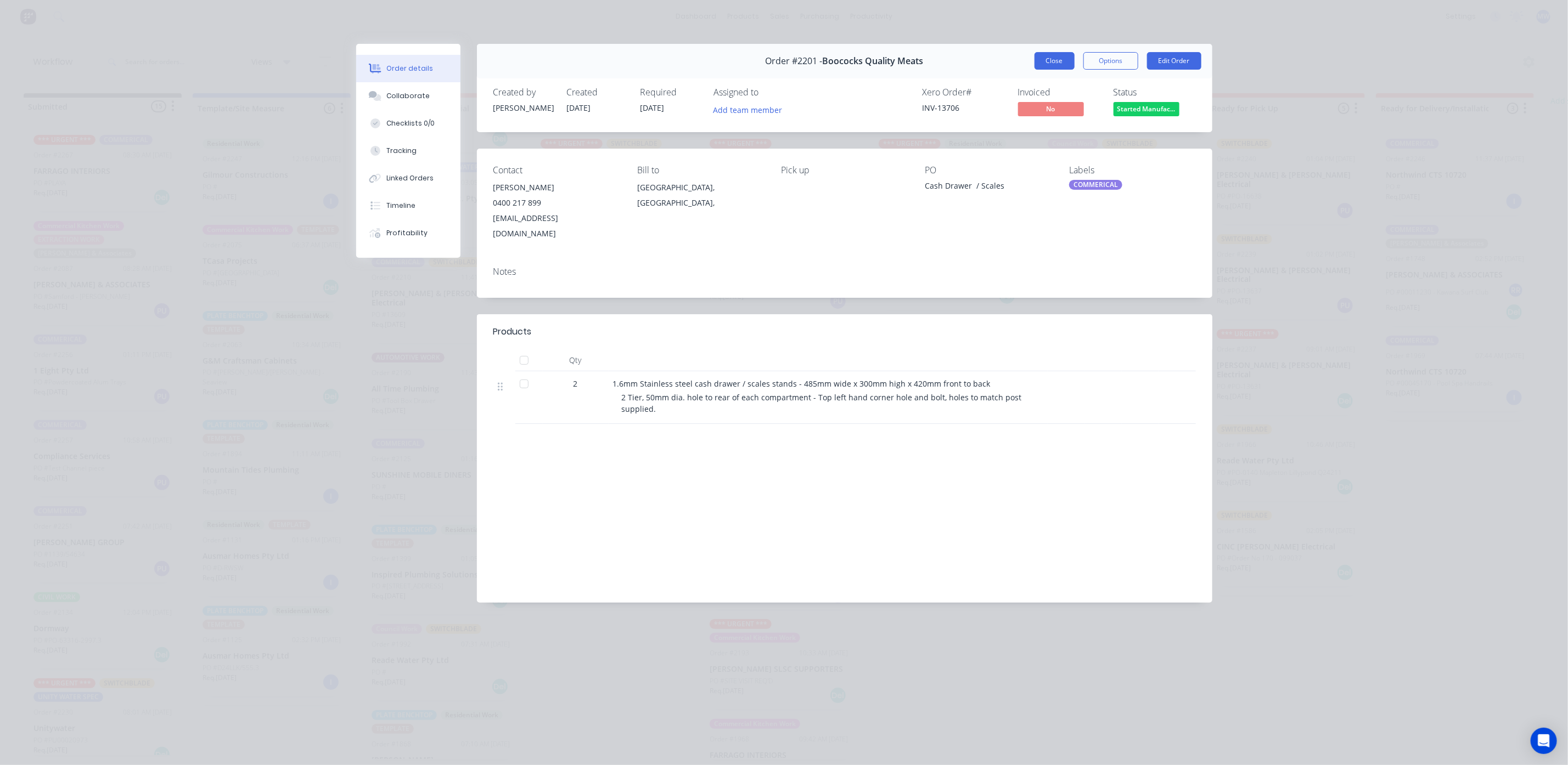
click at [1049, 66] on button "Close" at bounding box center [1054, 60] width 40 height 18
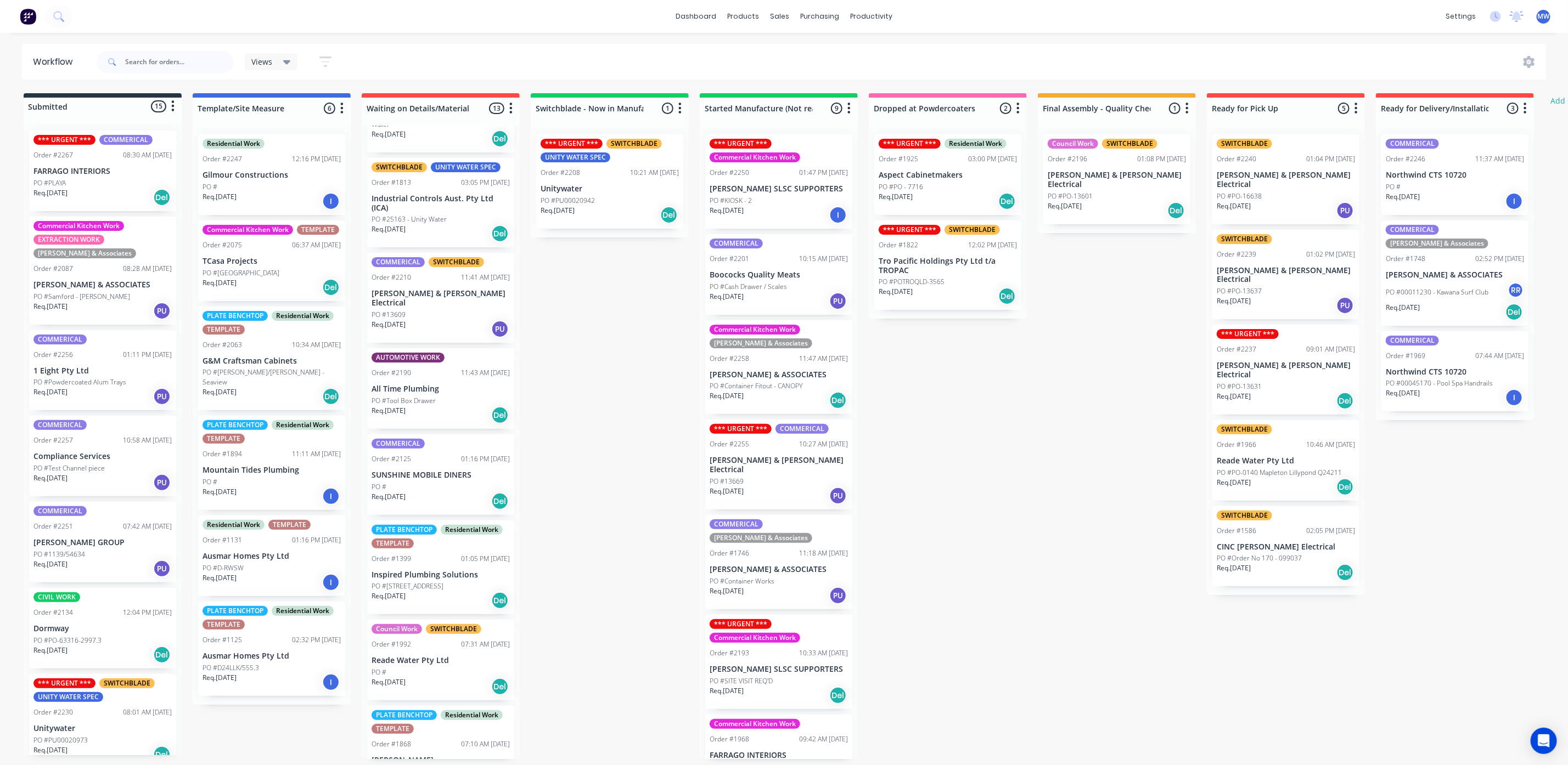
click at [915, 499] on div "Submitted 15 Status colour #273444 hex #273444 Save Cancel Summaries Total orde…" at bounding box center [907, 426] width 1830 height 666
click at [850, 109] on icon "button" at bounding box center [849, 108] width 3 height 11
click at [822, 152] on button "Notifications" at bounding box center [801, 150] width 110 height 18
click at [940, 414] on div "Submitted 15 Status colour #273444 hex #273444 Save Cancel Summaries Total orde…" at bounding box center [907, 426] width 1830 height 666
click at [1010, 575] on div "Submitted 15 Status colour #273444 hex #273444 Save Cancel Summaries Total orde…" at bounding box center [907, 426] width 1830 height 666
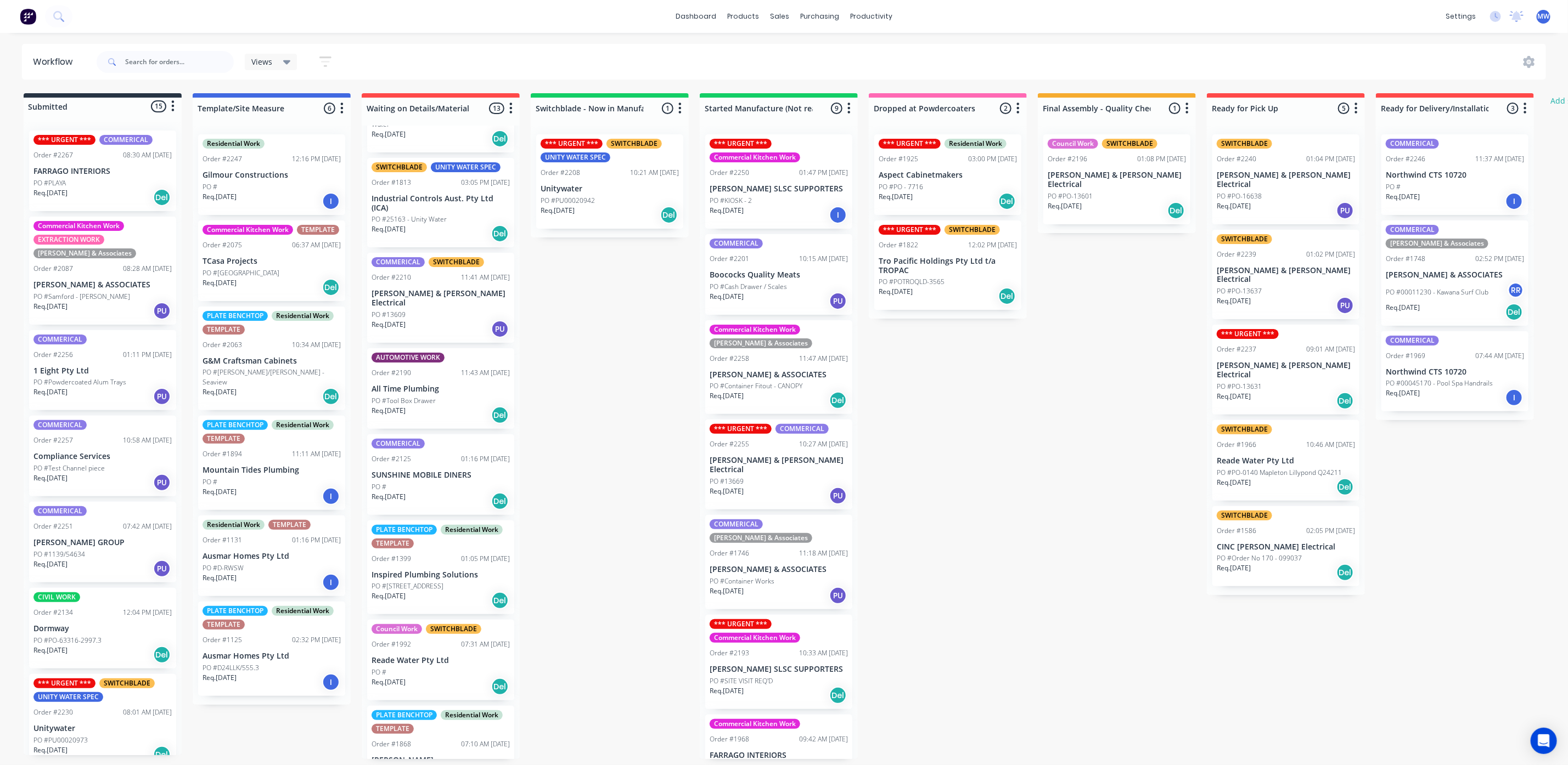
click at [618, 447] on div "Submitted 15 Status colour #273444 hex #273444 Save Cancel Summaries Total orde…" at bounding box center [907, 426] width 1830 height 666
click at [950, 491] on div "Submitted 15 Status colour #273444 hex #273444 Save Cancel Summaries Total orde…" at bounding box center [907, 426] width 1830 height 666
click at [613, 398] on div "Submitted 15 Status colour #273444 hex #273444 Save Cancel Summaries Total orde…" at bounding box center [907, 426] width 1830 height 666
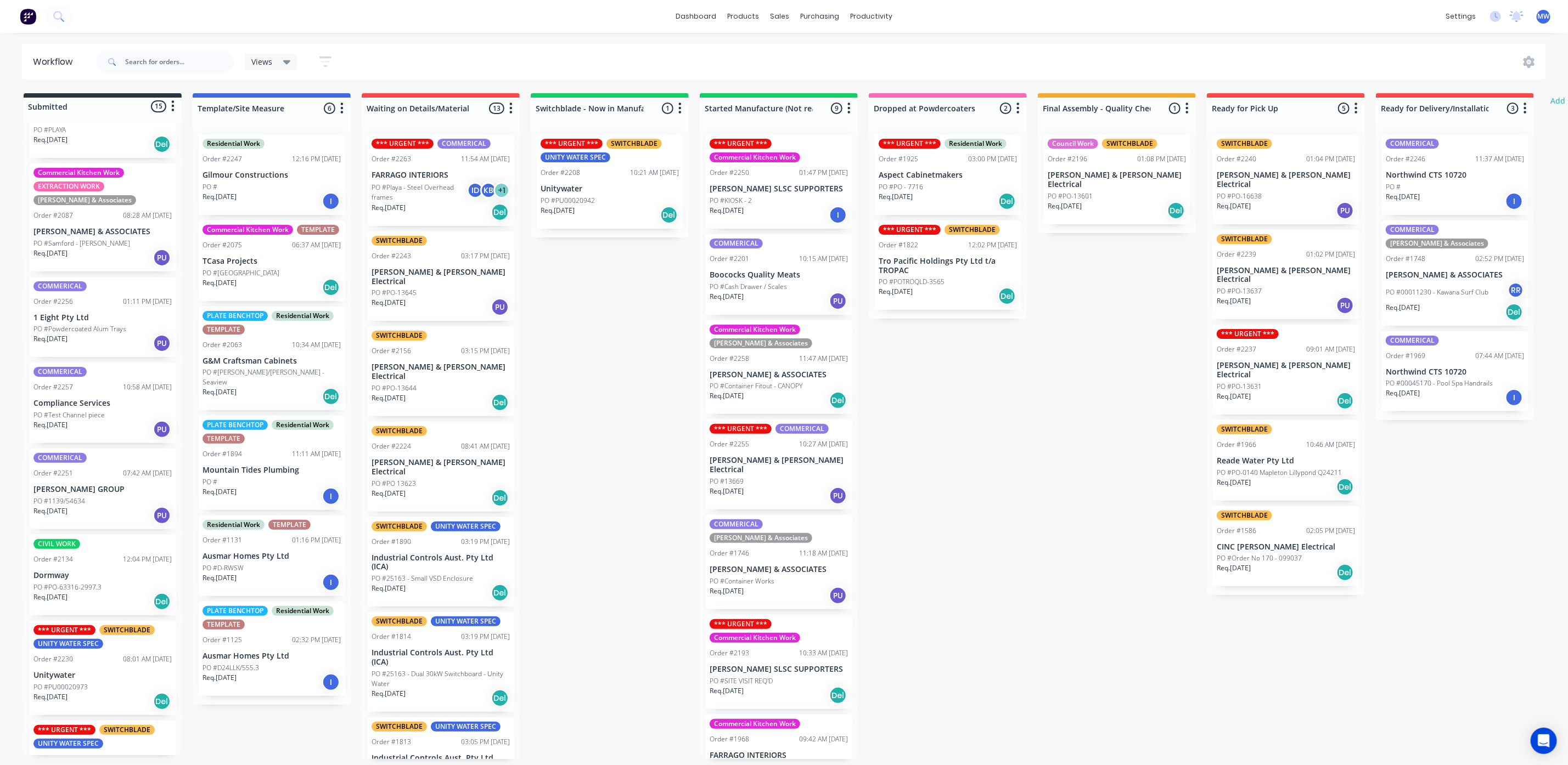
scroll to position [82, 0]
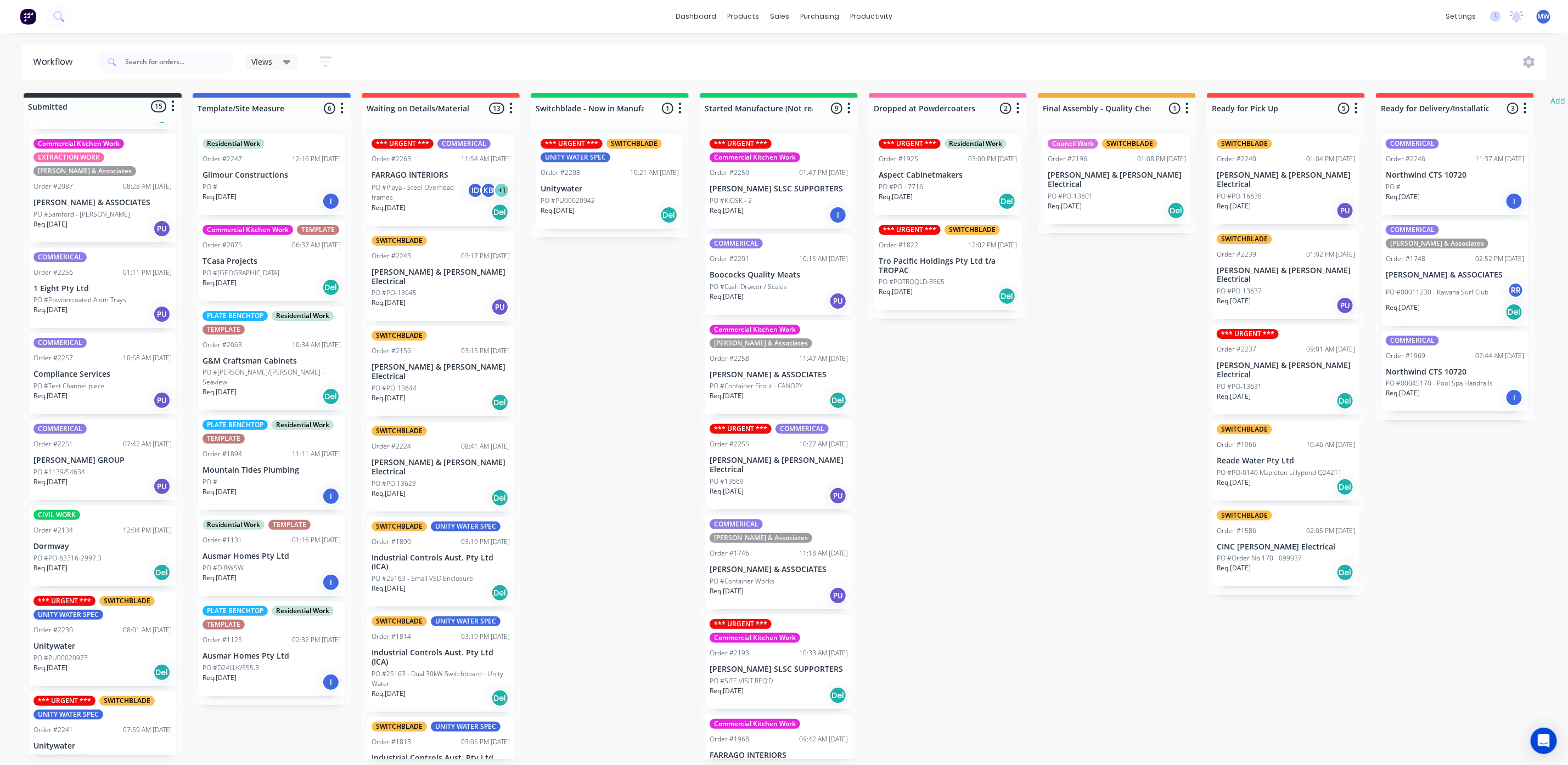
click at [109, 206] on p "[PERSON_NAME] & ASSOCIATES" at bounding box center [103, 202] width 138 height 9
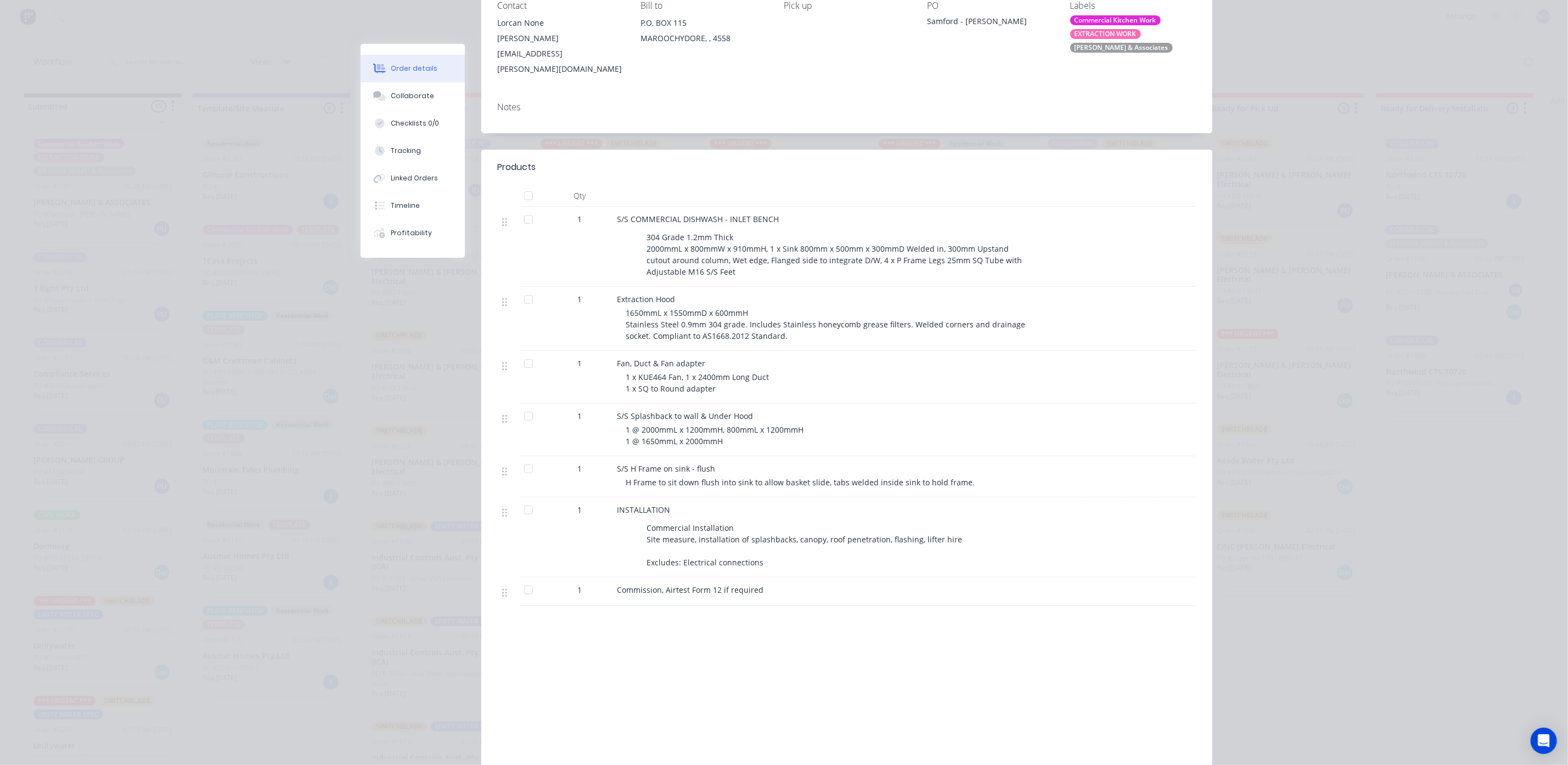
scroll to position [0, 0]
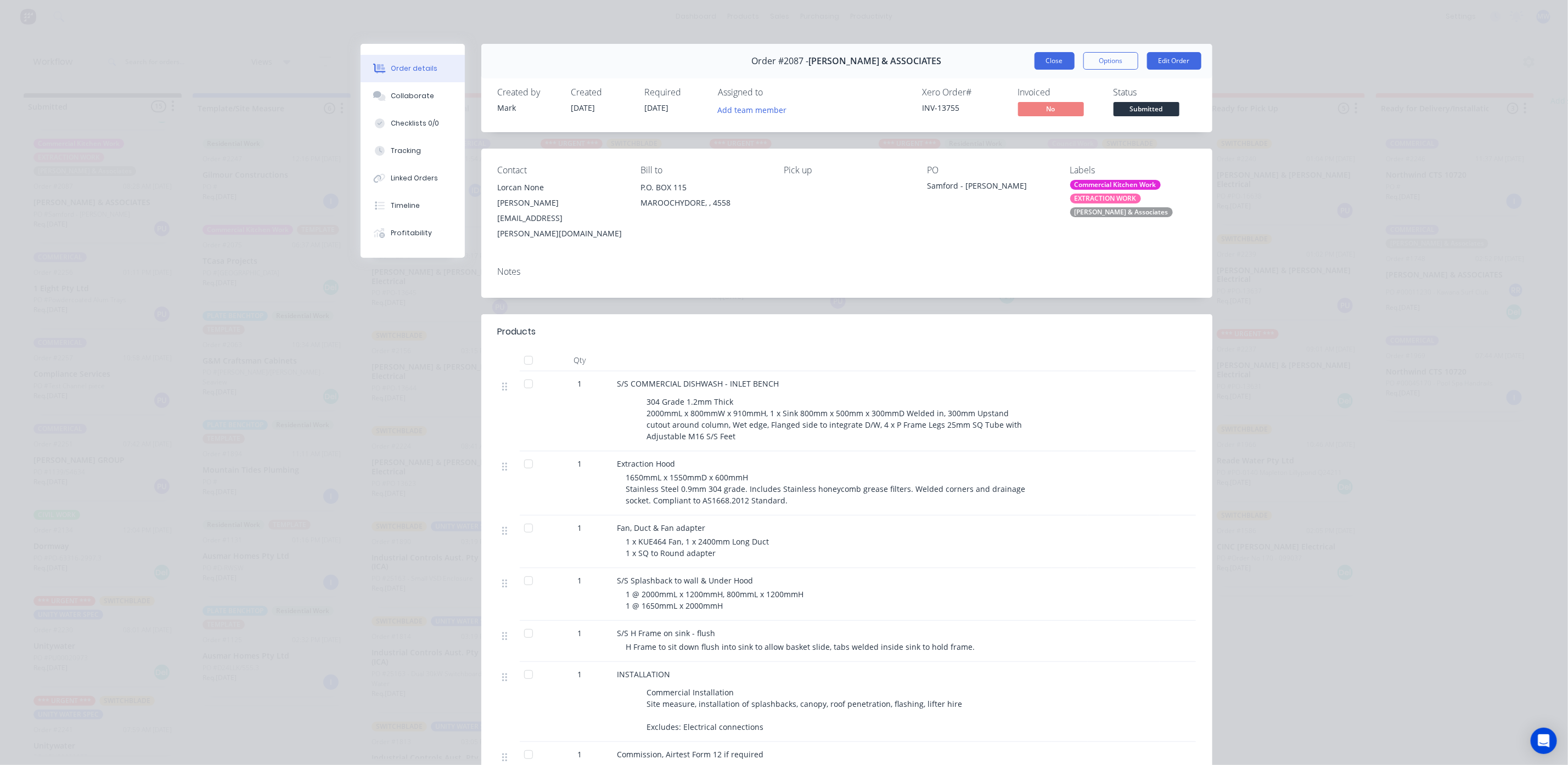
click at [1053, 63] on button "Close" at bounding box center [1054, 60] width 40 height 18
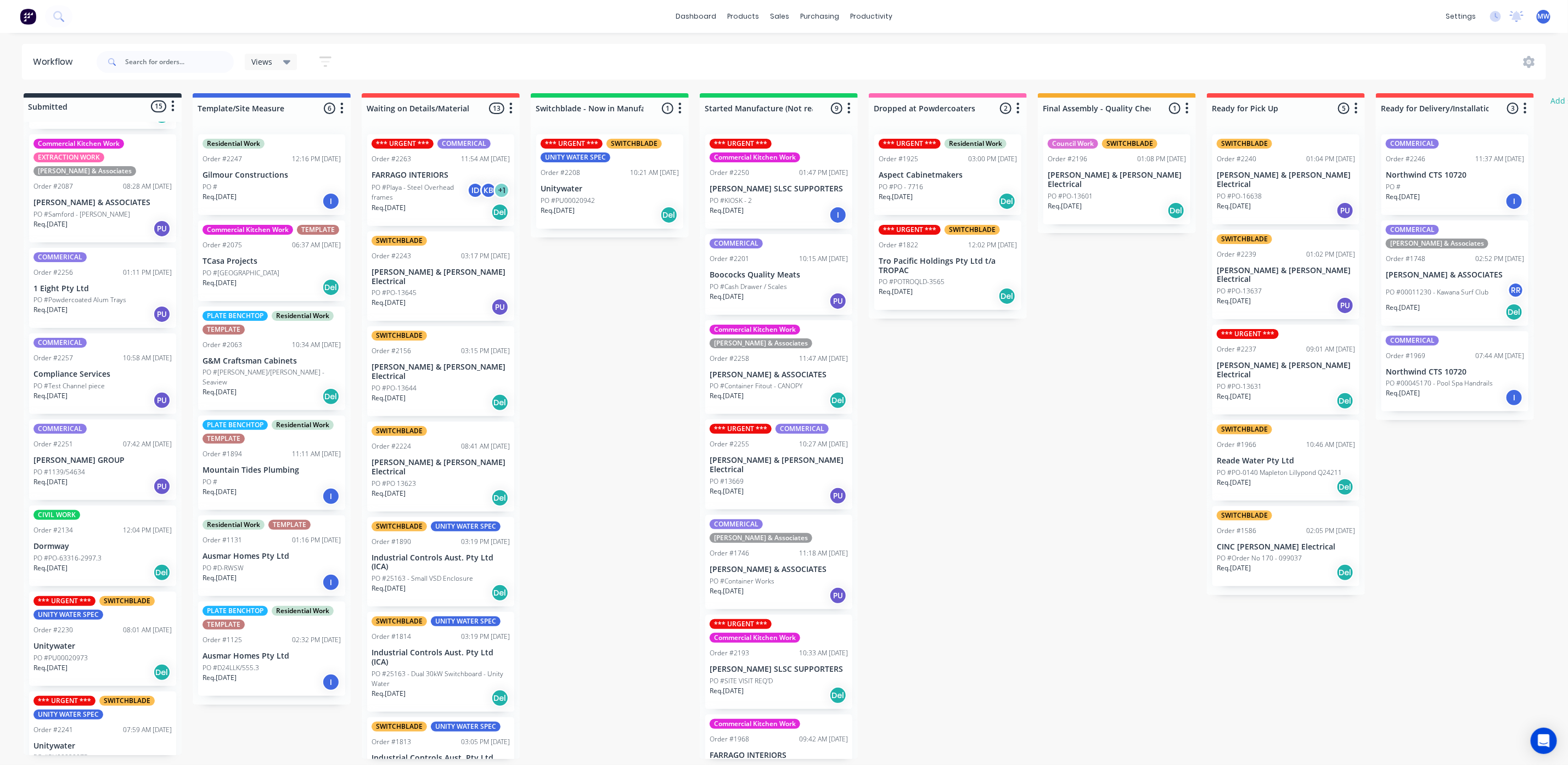
click at [666, 425] on div "Submitted 15 Status colour #273444 hex #273444 Save Cancel Summaries Total orde…" at bounding box center [907, 426] width 1830 height 666
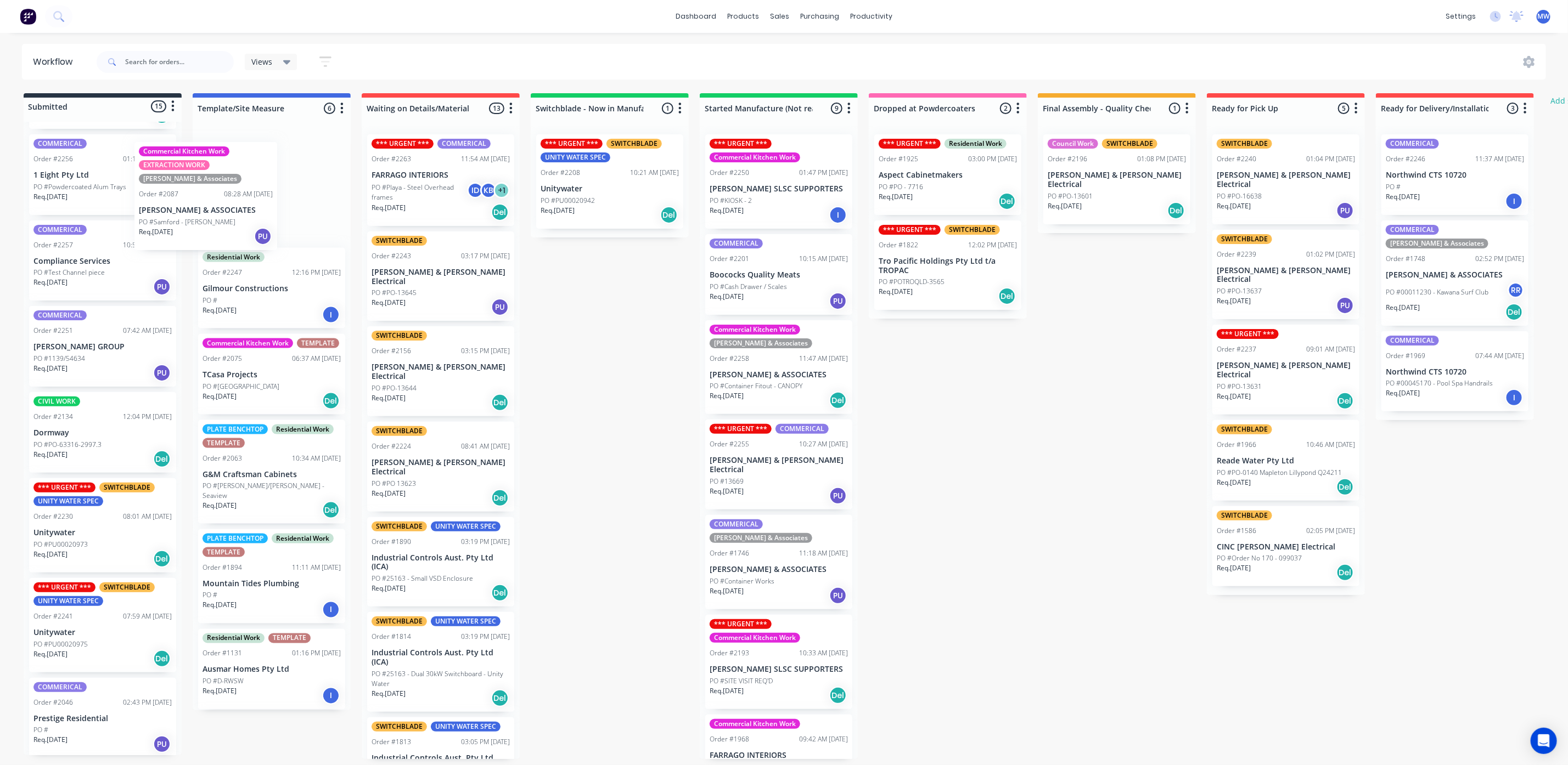
scroll to position [81, 0]
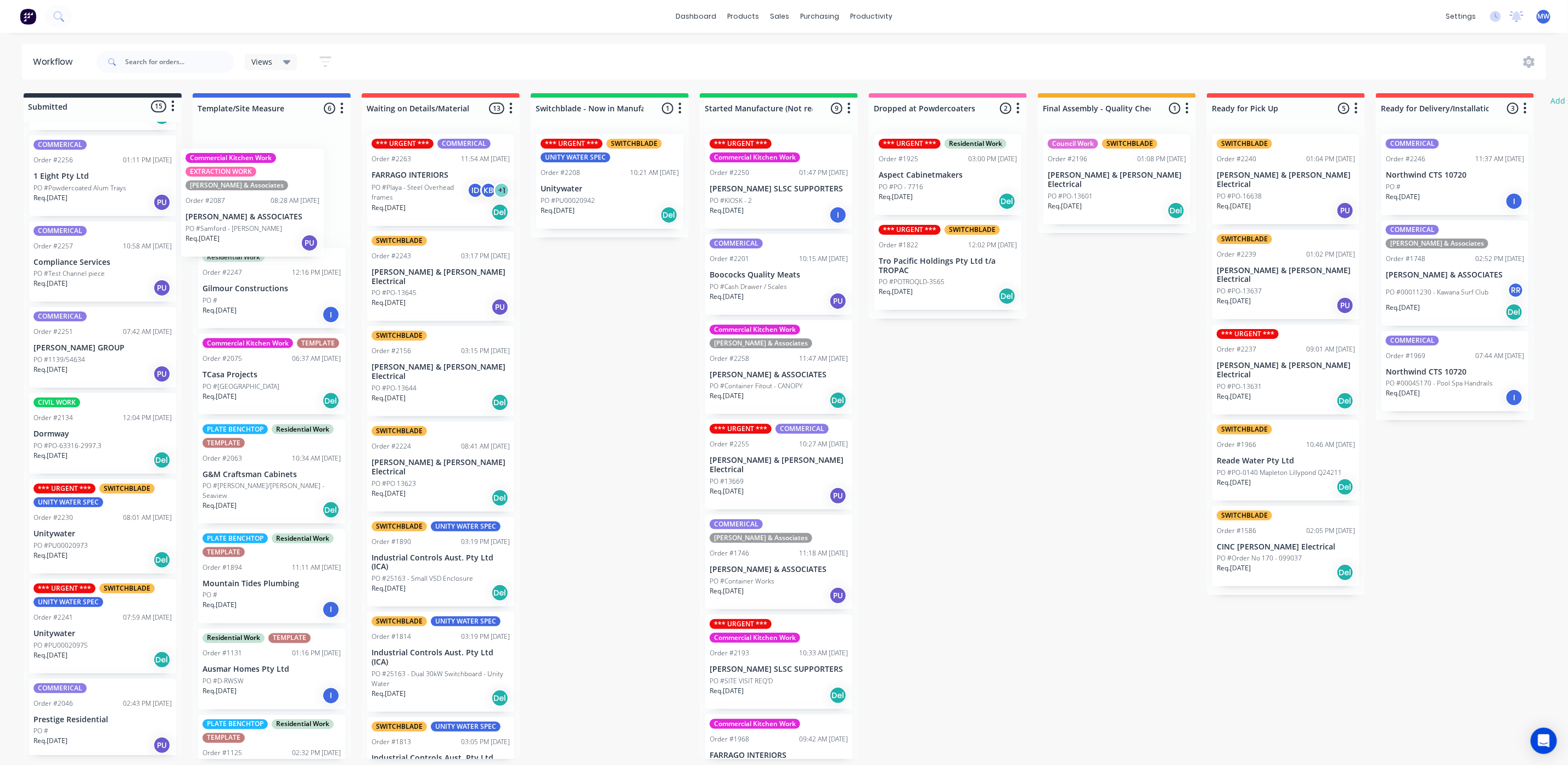
drag, startPoint x: 86, startPoint y: 202, endPoint x: 252, endPoint y: 218, distance: 166.8
click at [252, 218] on div "Submitted 15 Status colour #273444 hex #273444 Save Cancel Summaries Total orde…" at bounding box center [907, 426] width 1830 height 666
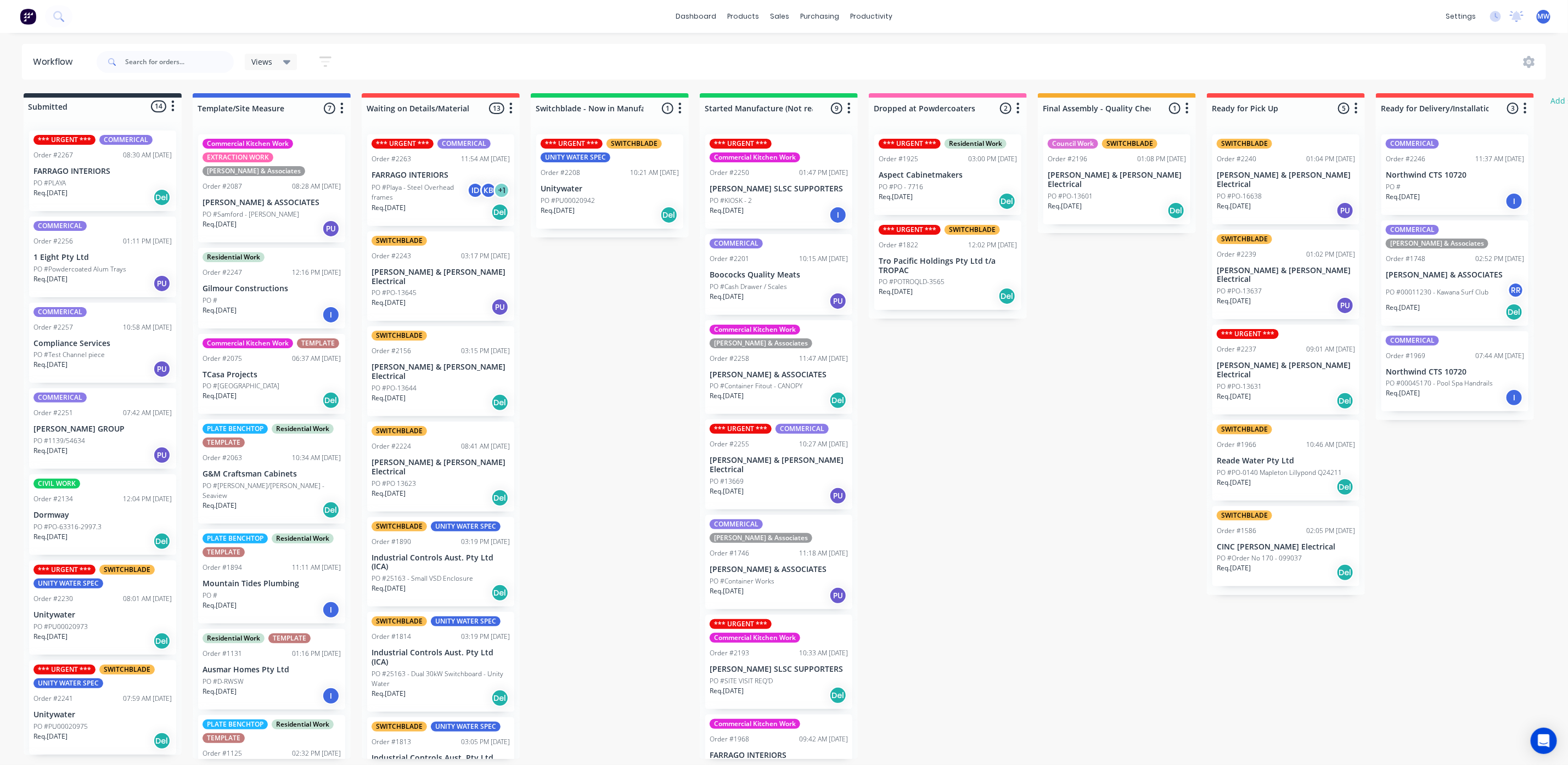
scroll to position [0, 0]
click at [602, 349] on div "Submitted 14 Status colour #273444 hex #273444 Save Cancel Summaries Total orde…" at bounding box center [907, 426] width 1830 height 666
click at [1101, 380] on div "Submitted 14 Status colour #273444 hex #273444 Save Cancel Summaries Total orde…" at bounding box center [907, 426] width 1830 height 666
click at [1034, 377] on div "Submitted 14 Status colour #273444 hex #273444 Save Cancel Summaries Total orde…" at bounding box center [907, 426] width 1830 height 666
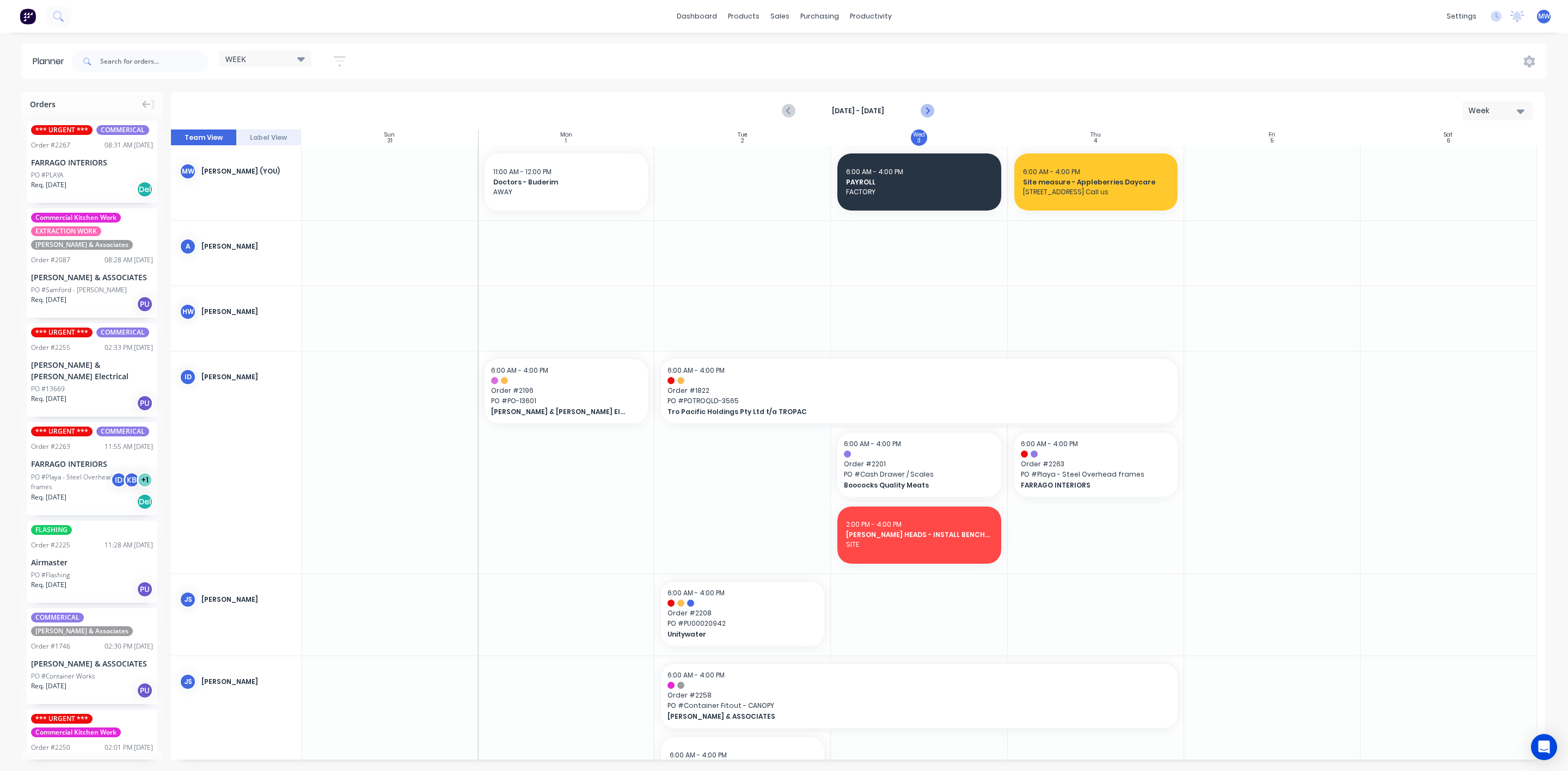
click at [927, 109] on icon "Next page" at bounding box center [927, 111] width 5 height 8
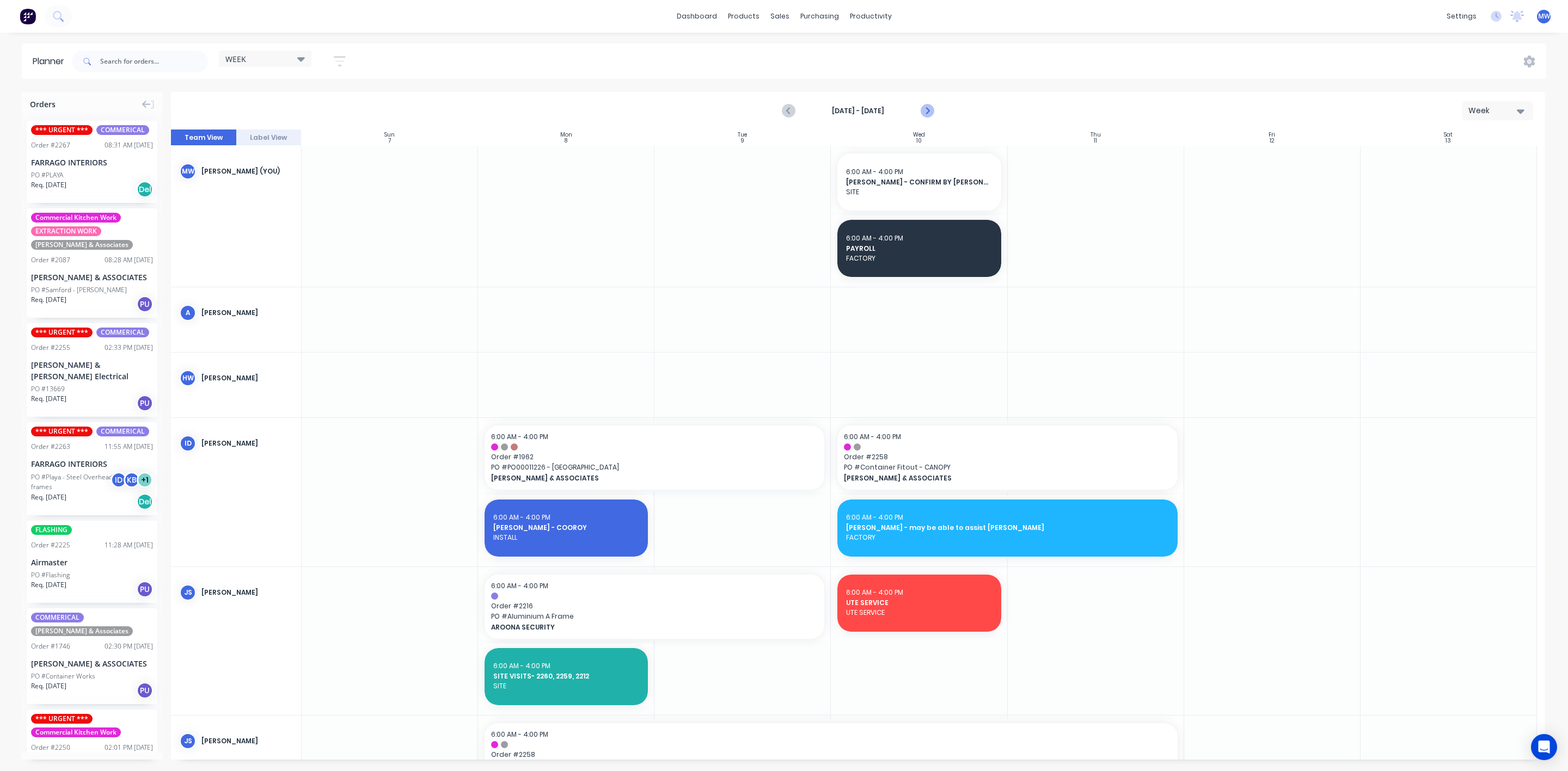
click at [927, 109] on icon "Next page" at bounding box center [927, 111] width 5 height 8
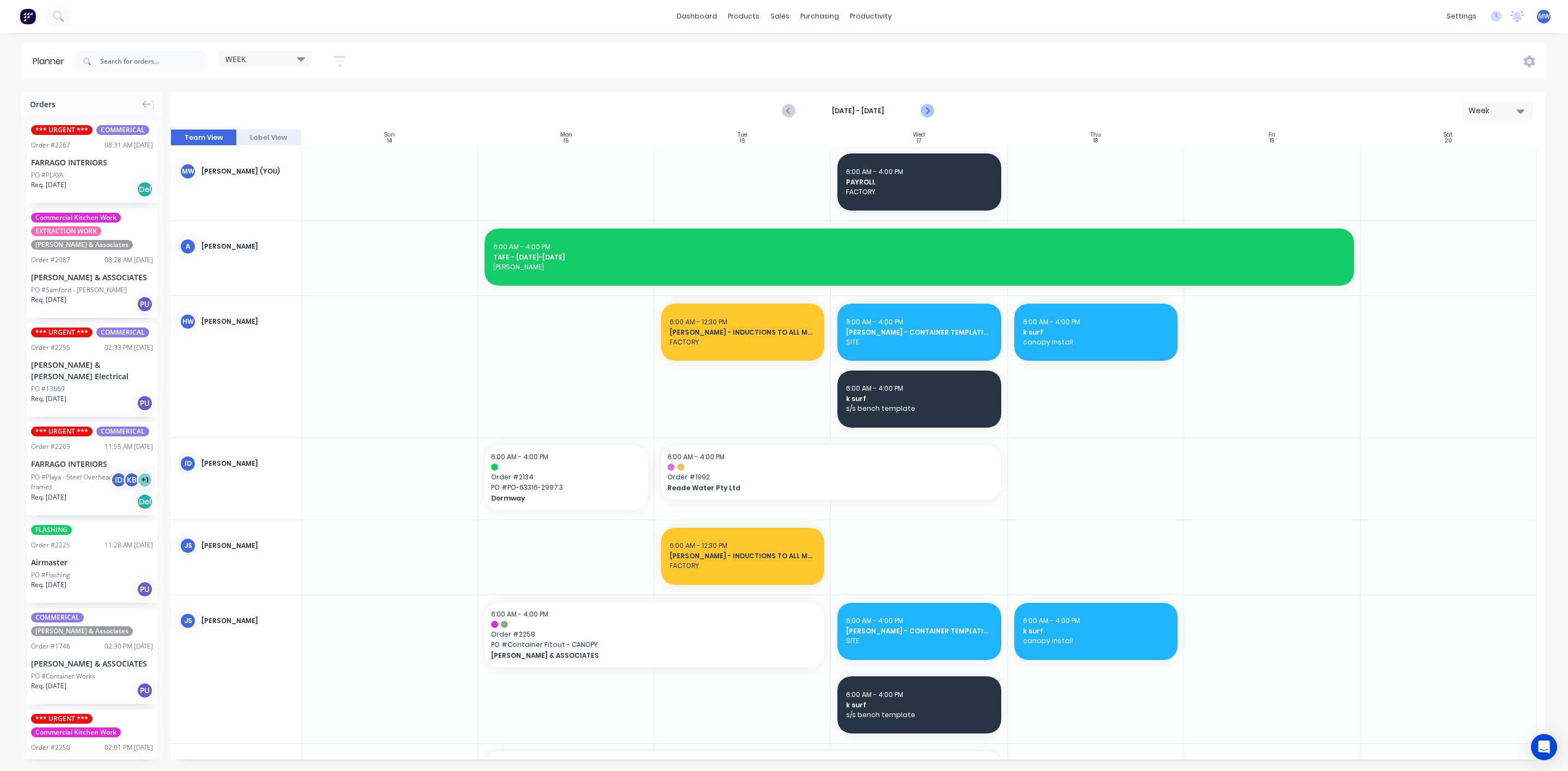
click at [927, 109] on icon "Next page" at bounding box center [927, 111] width 5 height 8
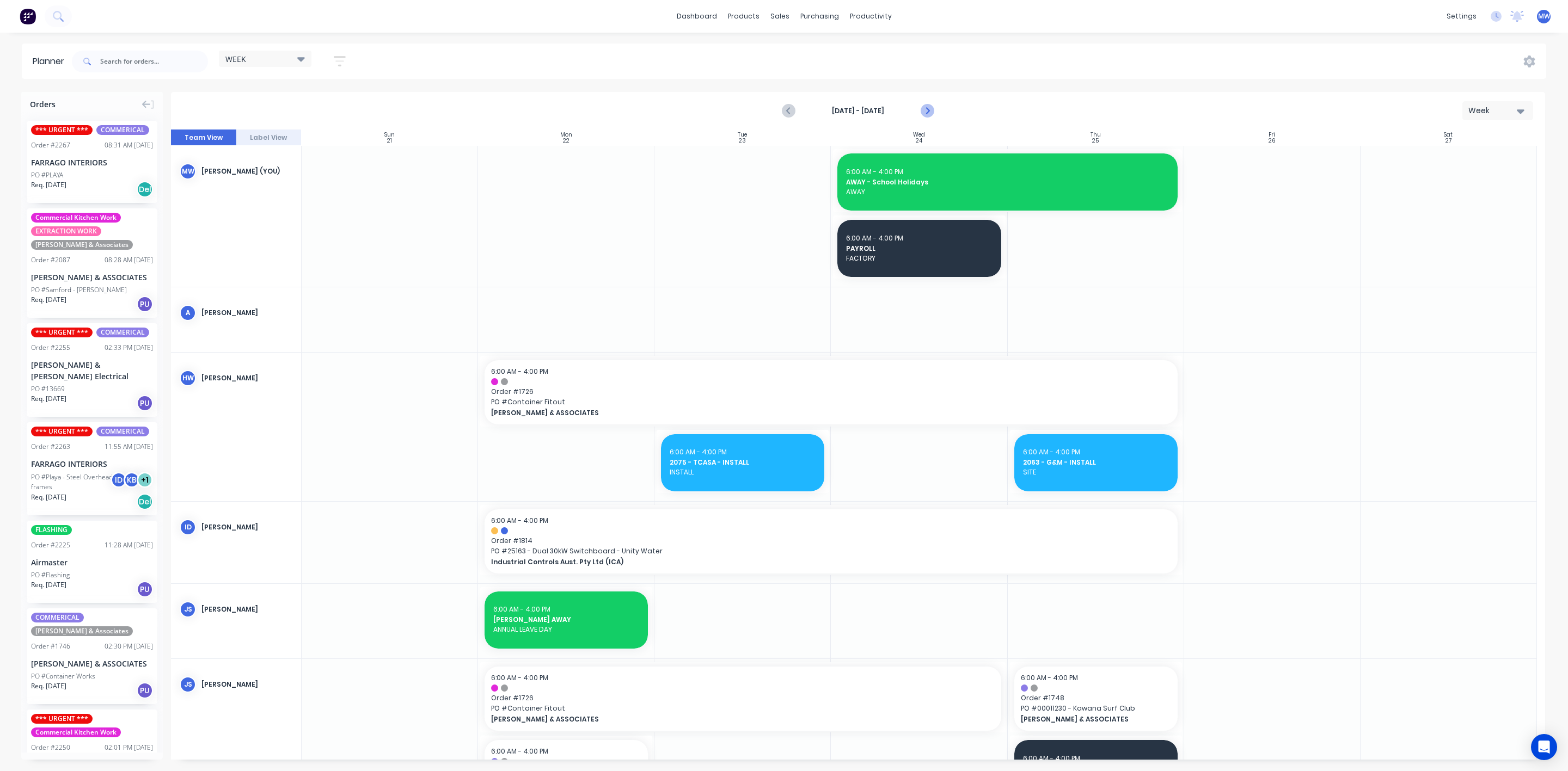
click at [927, 109] on icon "Next page" at bounding box center [927, 111] width 5 height 8
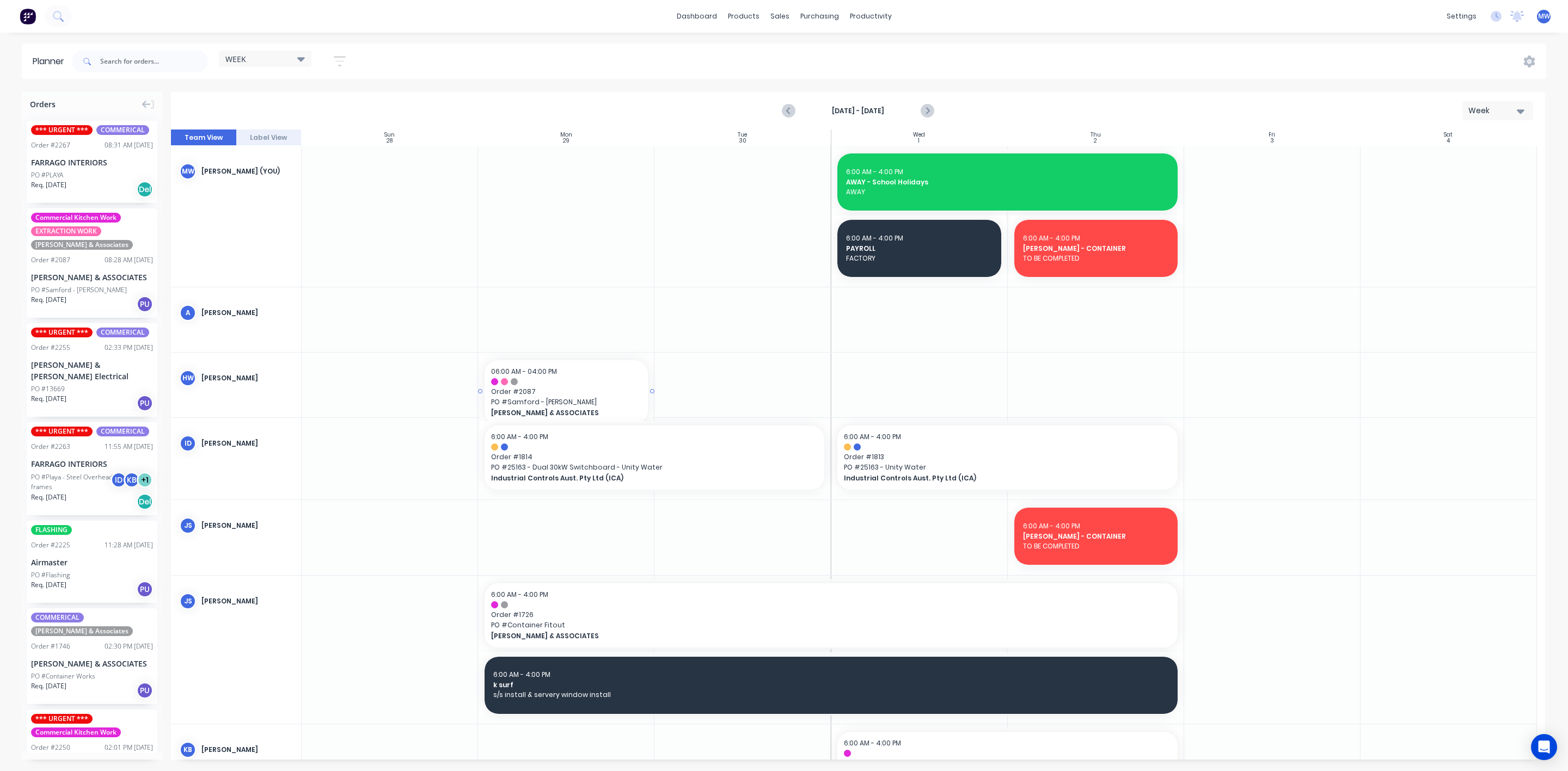
drag, startPoint x: 77, startPoint y: 273, endPoint x: 583, endPoint y: 386, distance: 518.5
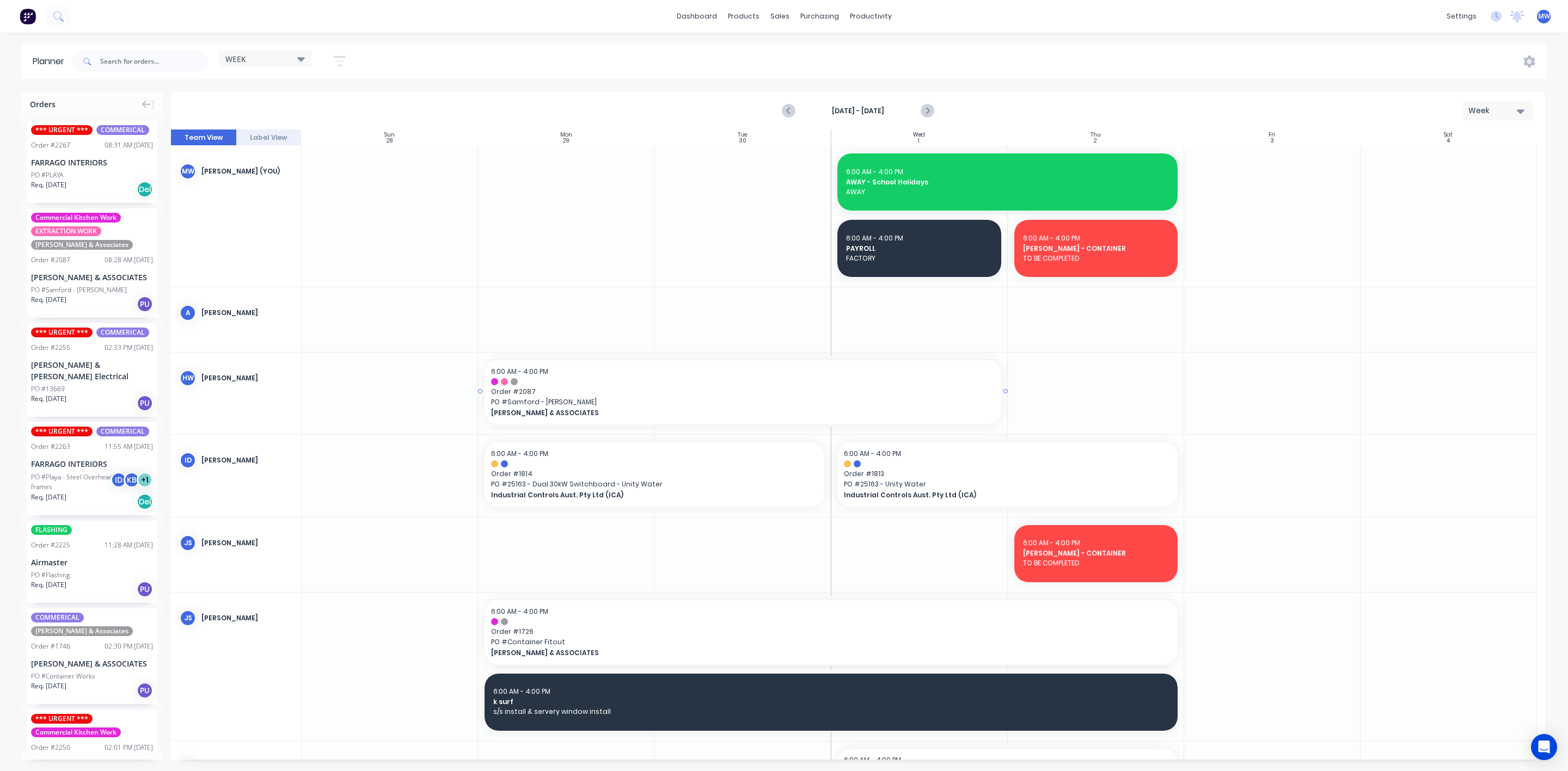
drag, startPoint x: 653, startPoint y: 388, endPoint x: 749, endPoint y: 384, distance: 96.1
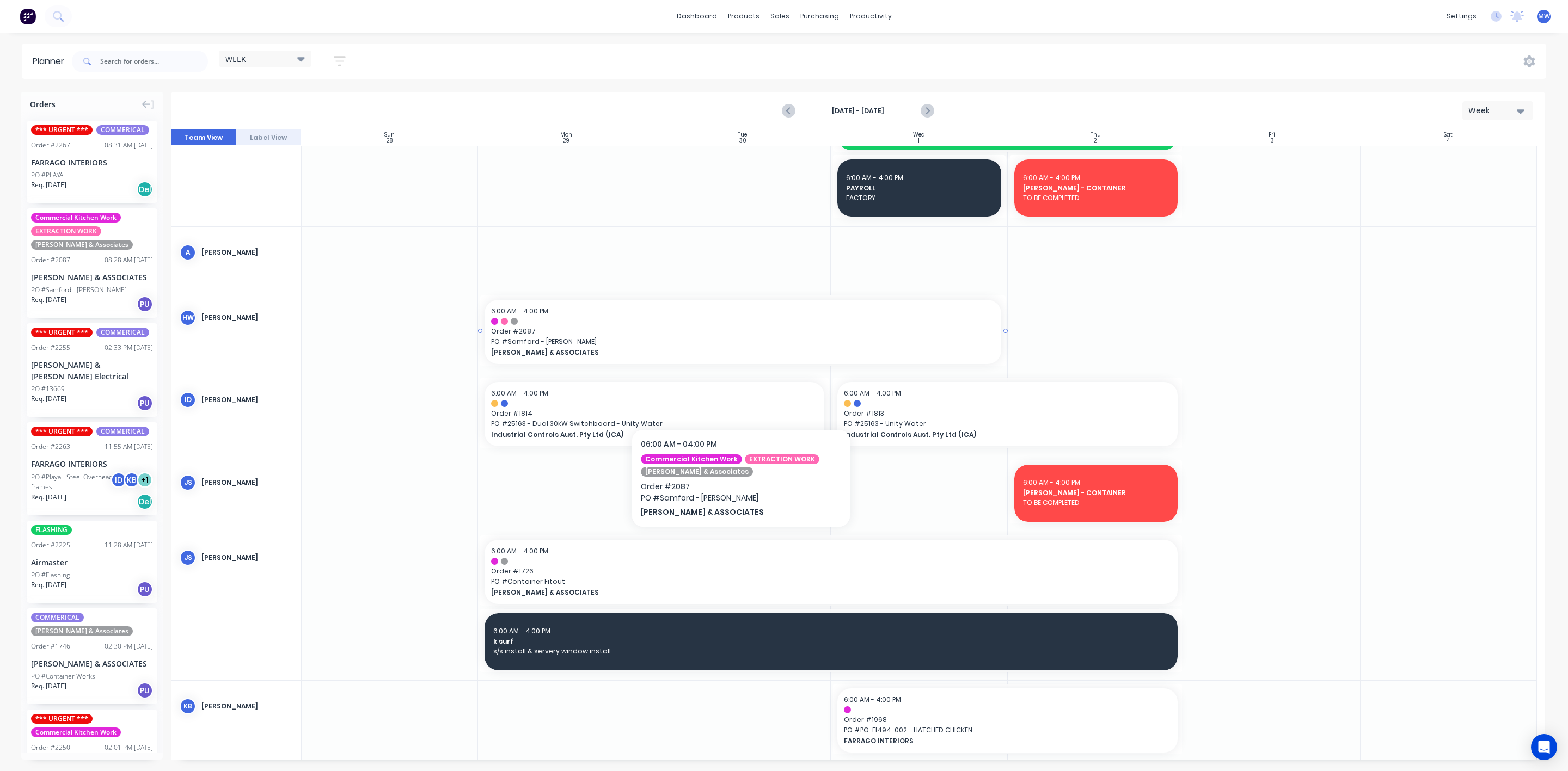
scroll to position [163, 0]
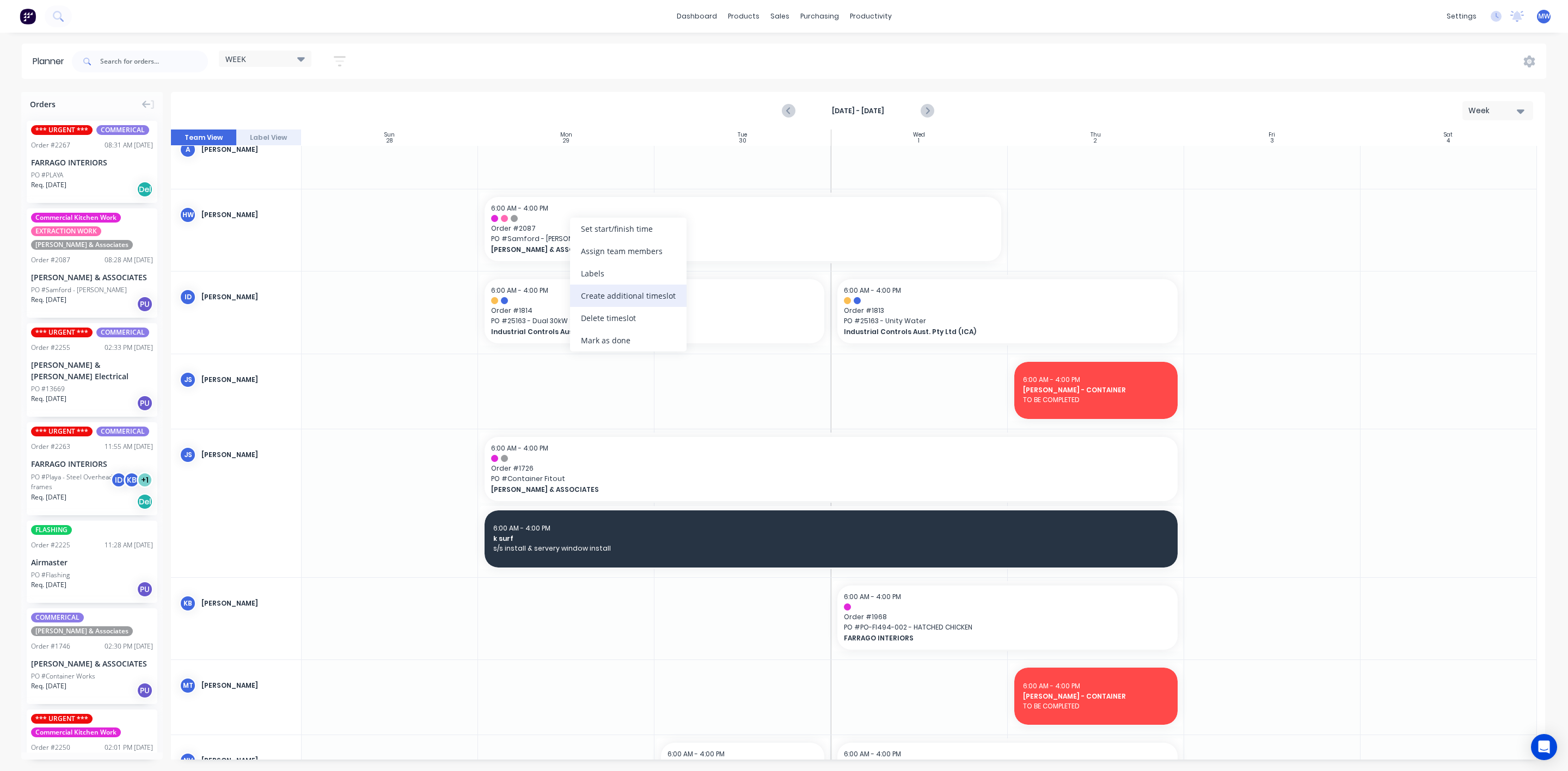
click at [626, 296] on div "Create additional timeslot" at bounding box center [627, 296] width 116 height 22
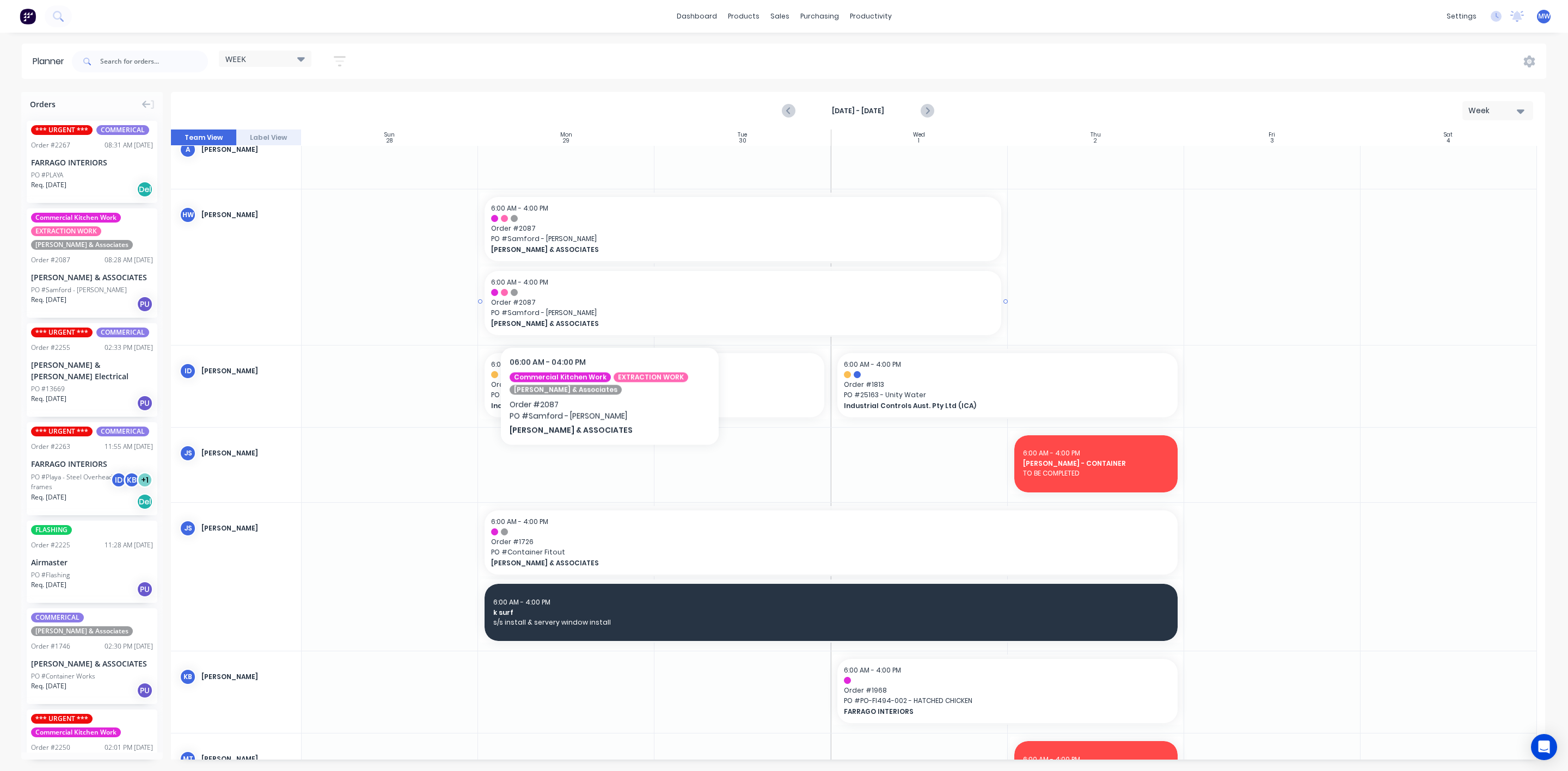
scroll to position [245, 0]
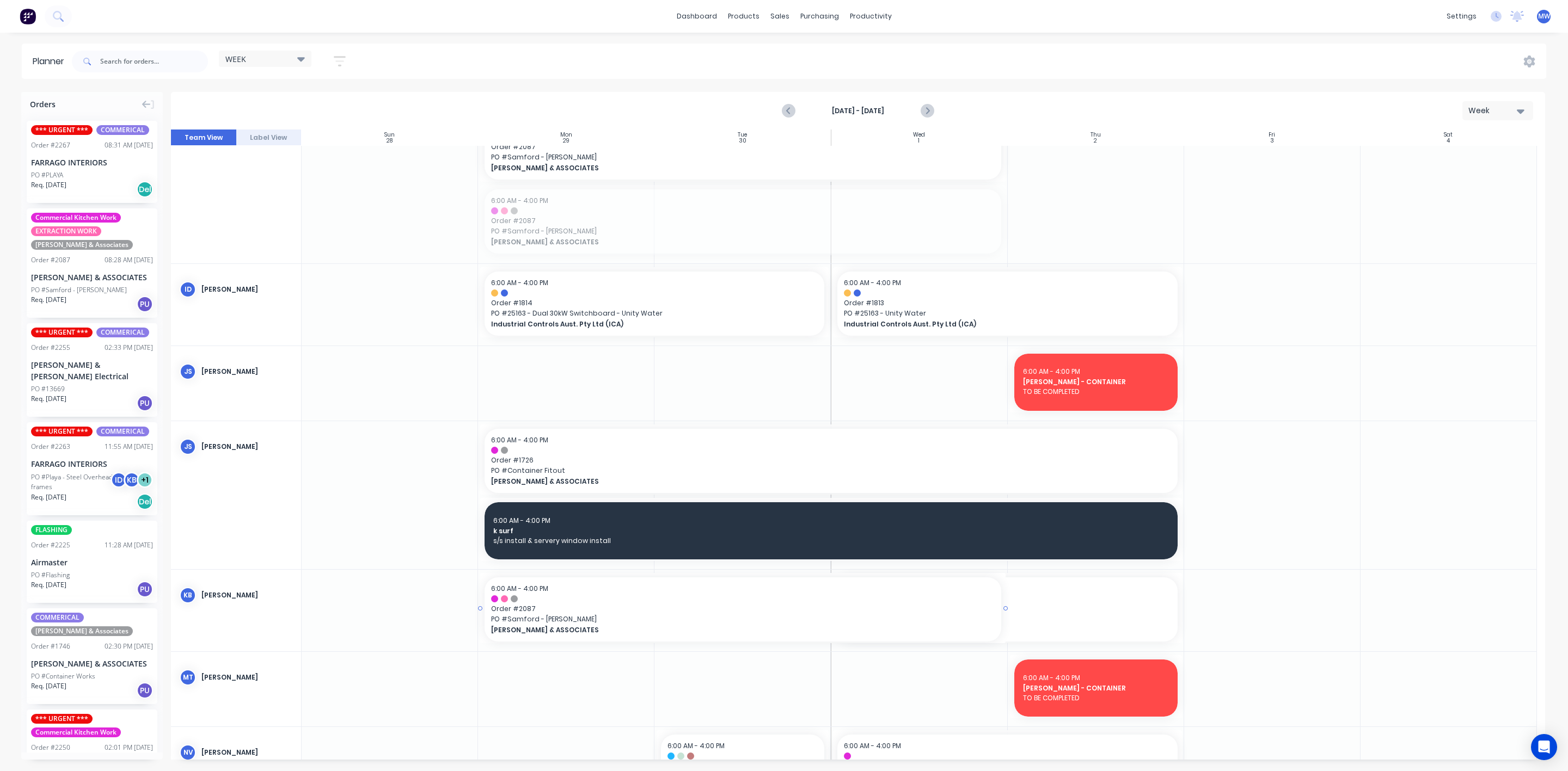
drag, startPoint x: 603, startPoint y: 234, endPoint x: 626, endPoint y: 624, distance: 390.7
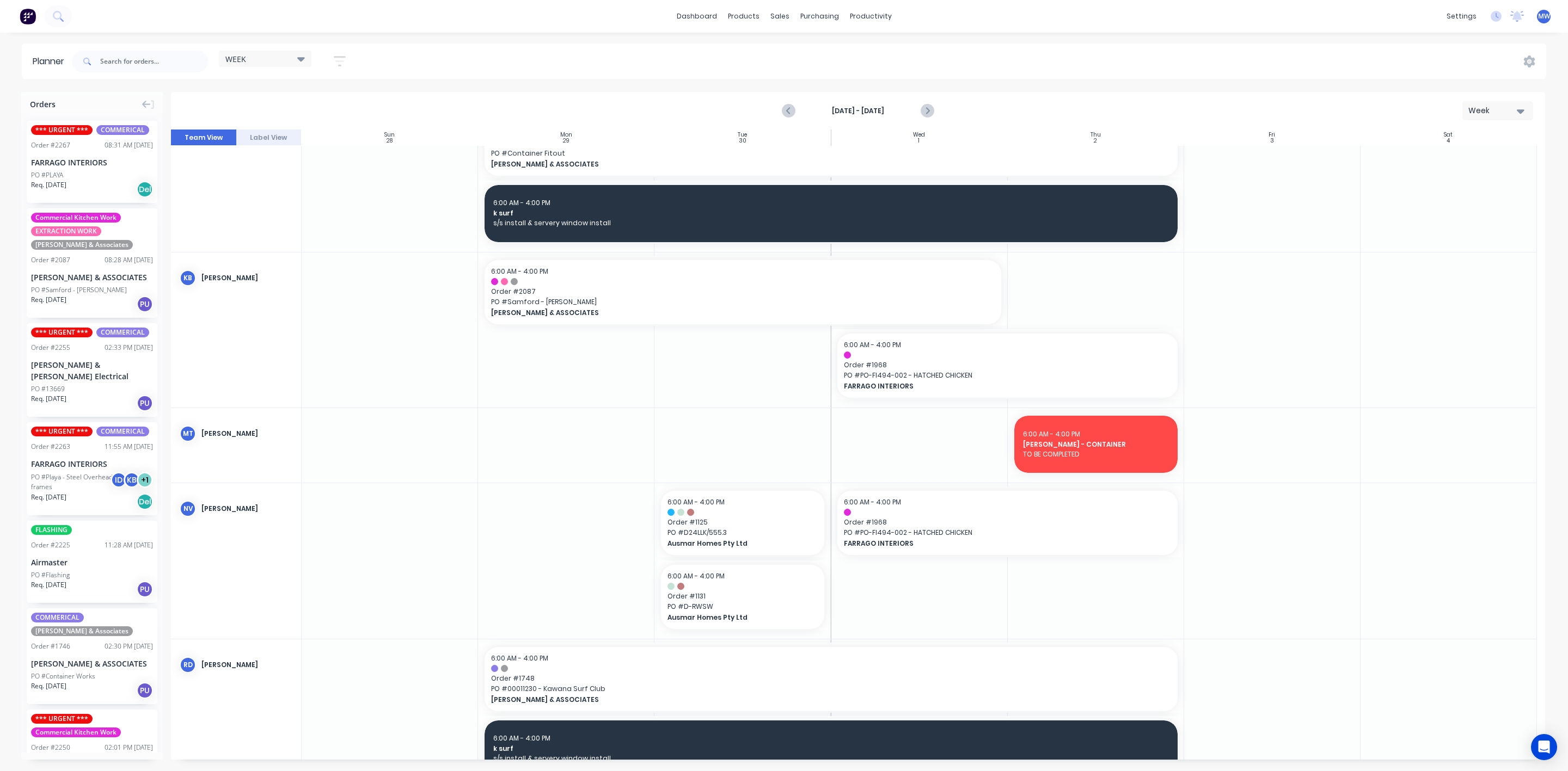
scroll to position [498, 0]
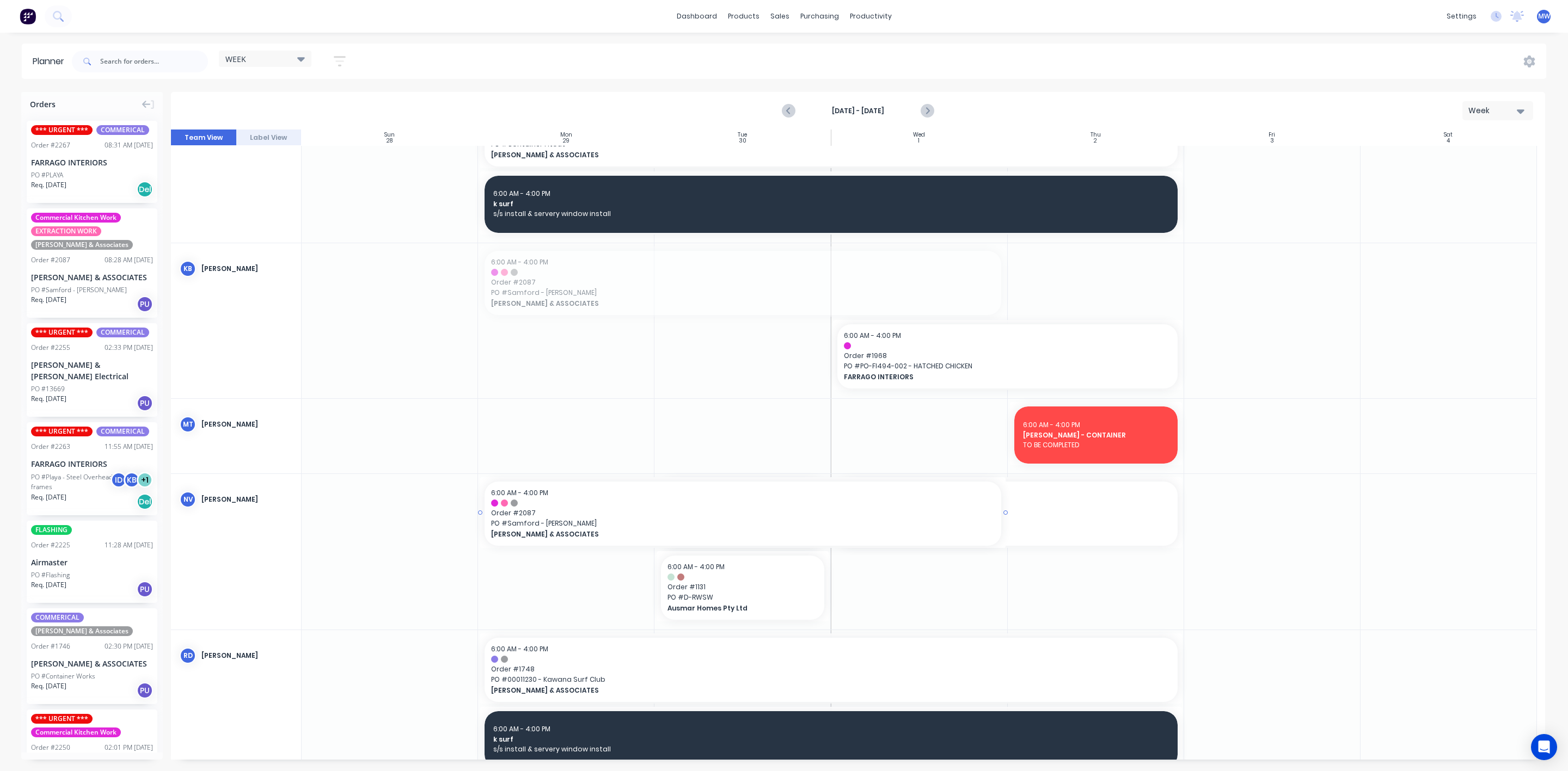
drag, startPoint x: 563, startPoint y: 277, endPoint x: 584, endPoint y: 510, distance: 233.9
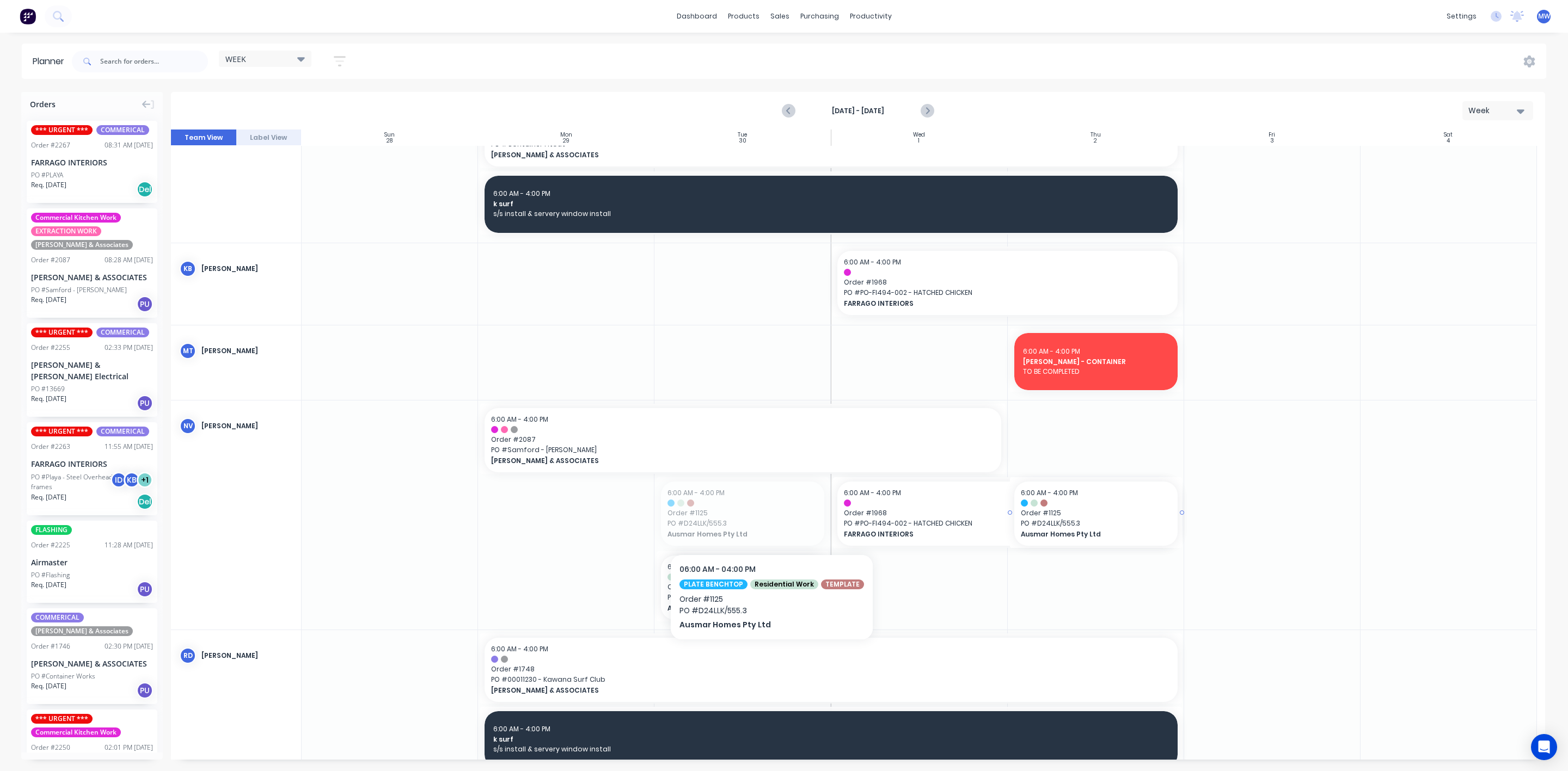
drag, startPoint x: 736, startPoint y: 519, endPoint x: 1114, endPoint y: 513, distance: 378.0
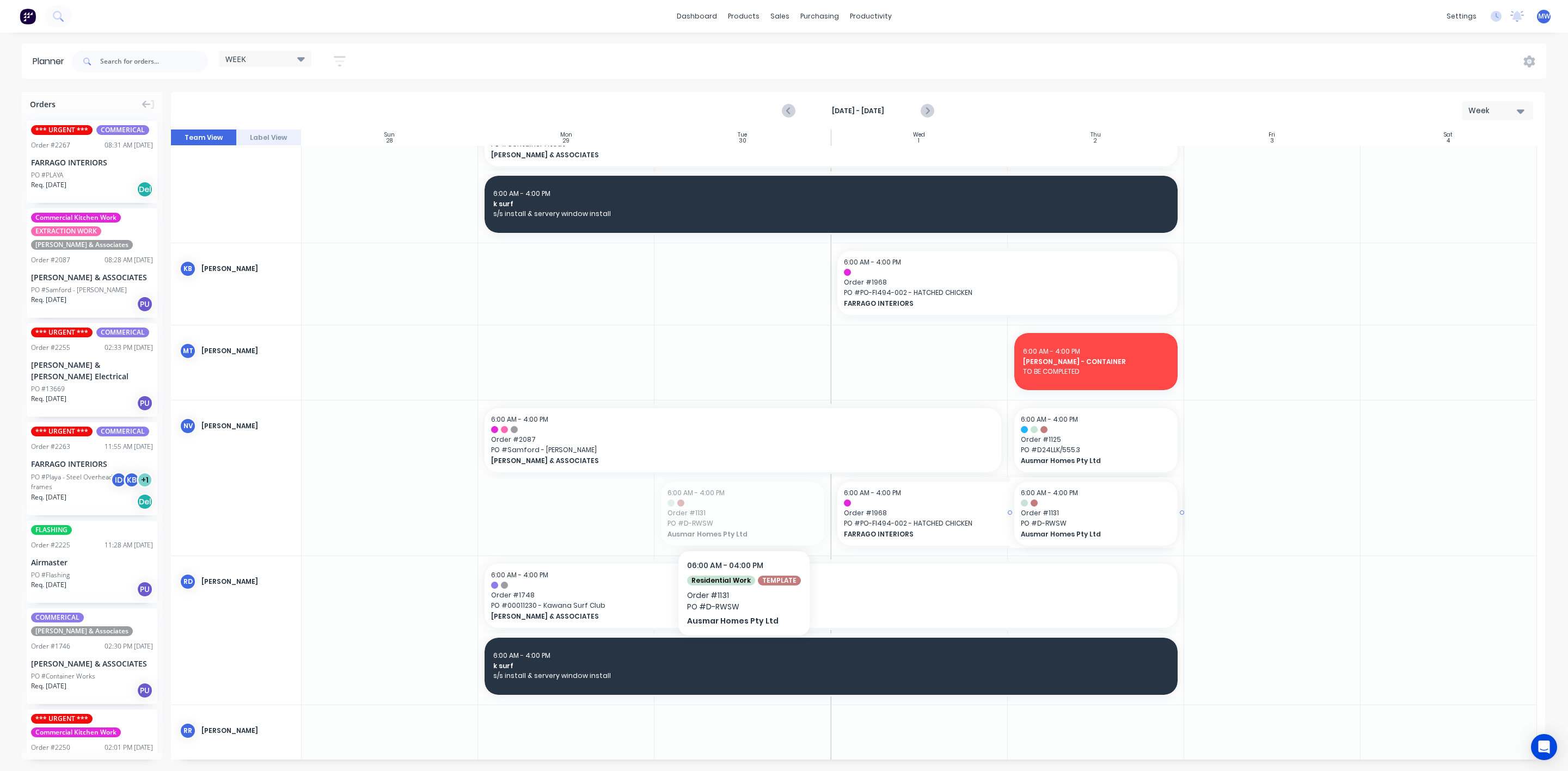
drag, startPoint x: 714, startPoint y: 507, endPoint x: 1028, endPoint y: 517, distance: 314.2
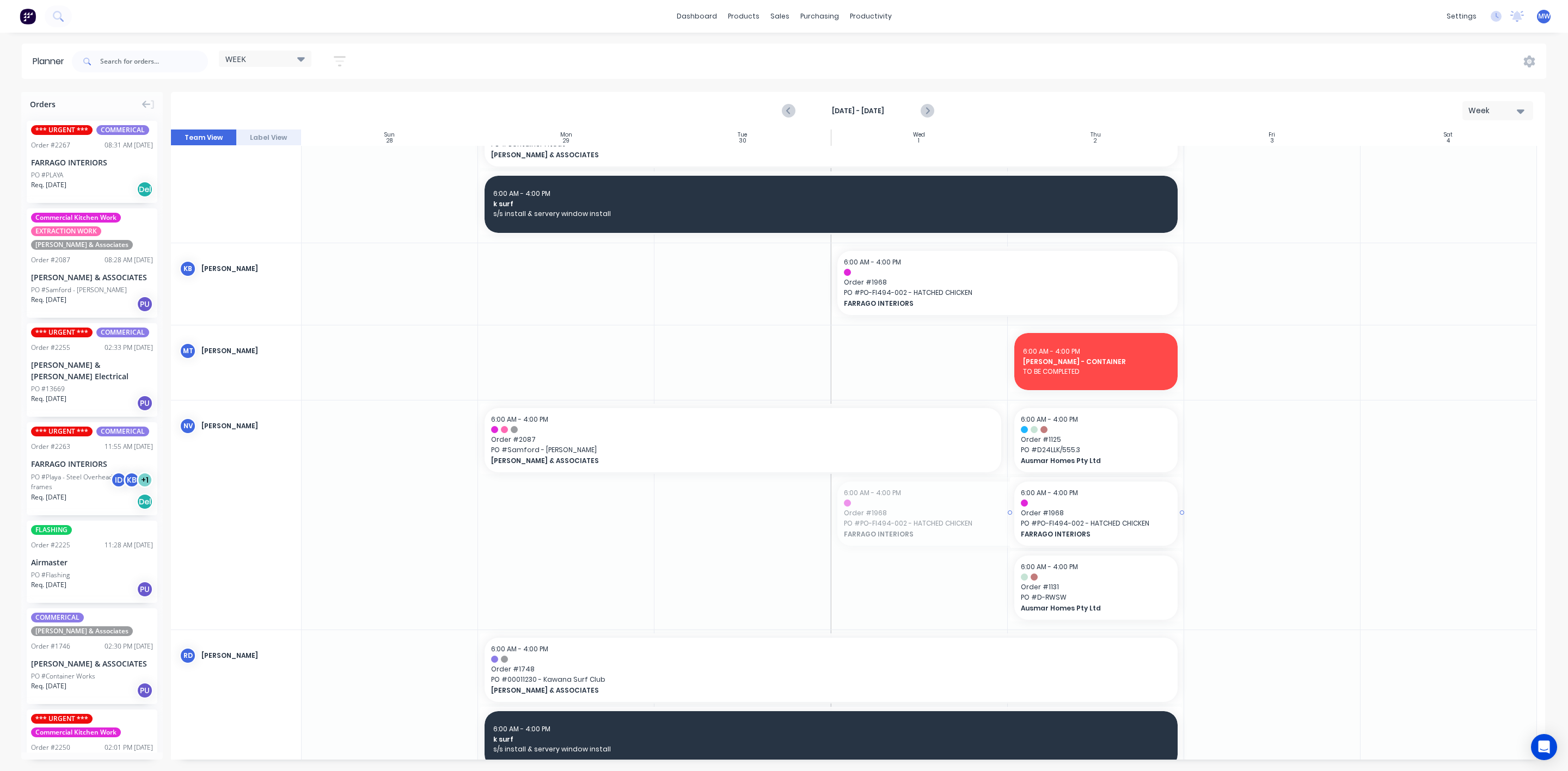
drag, startPoint x: 830, startPoint y: 513, endPoint x: 949, endPoint y: 512, distance: 119.0
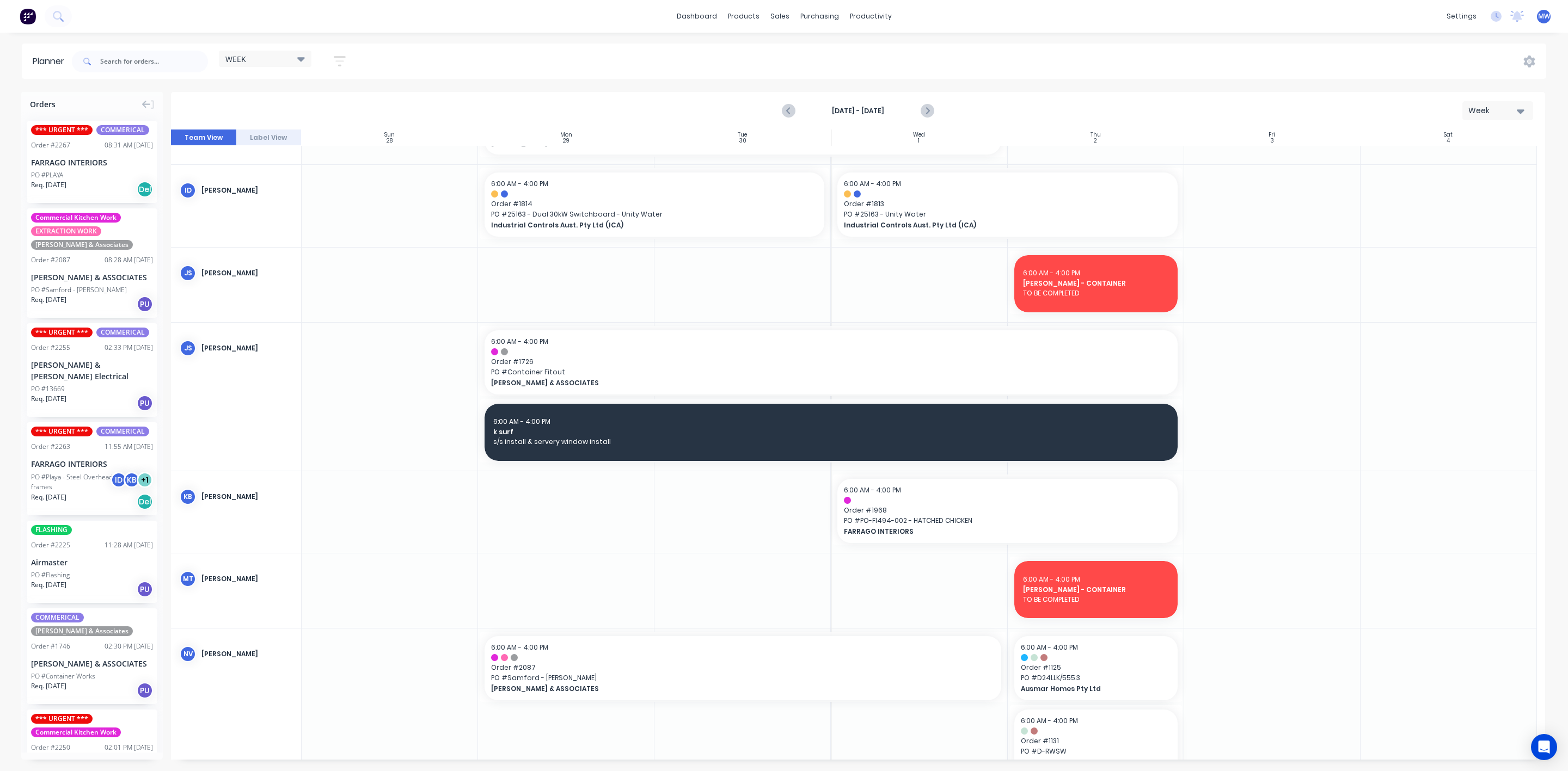
scroll to position [0, 0]
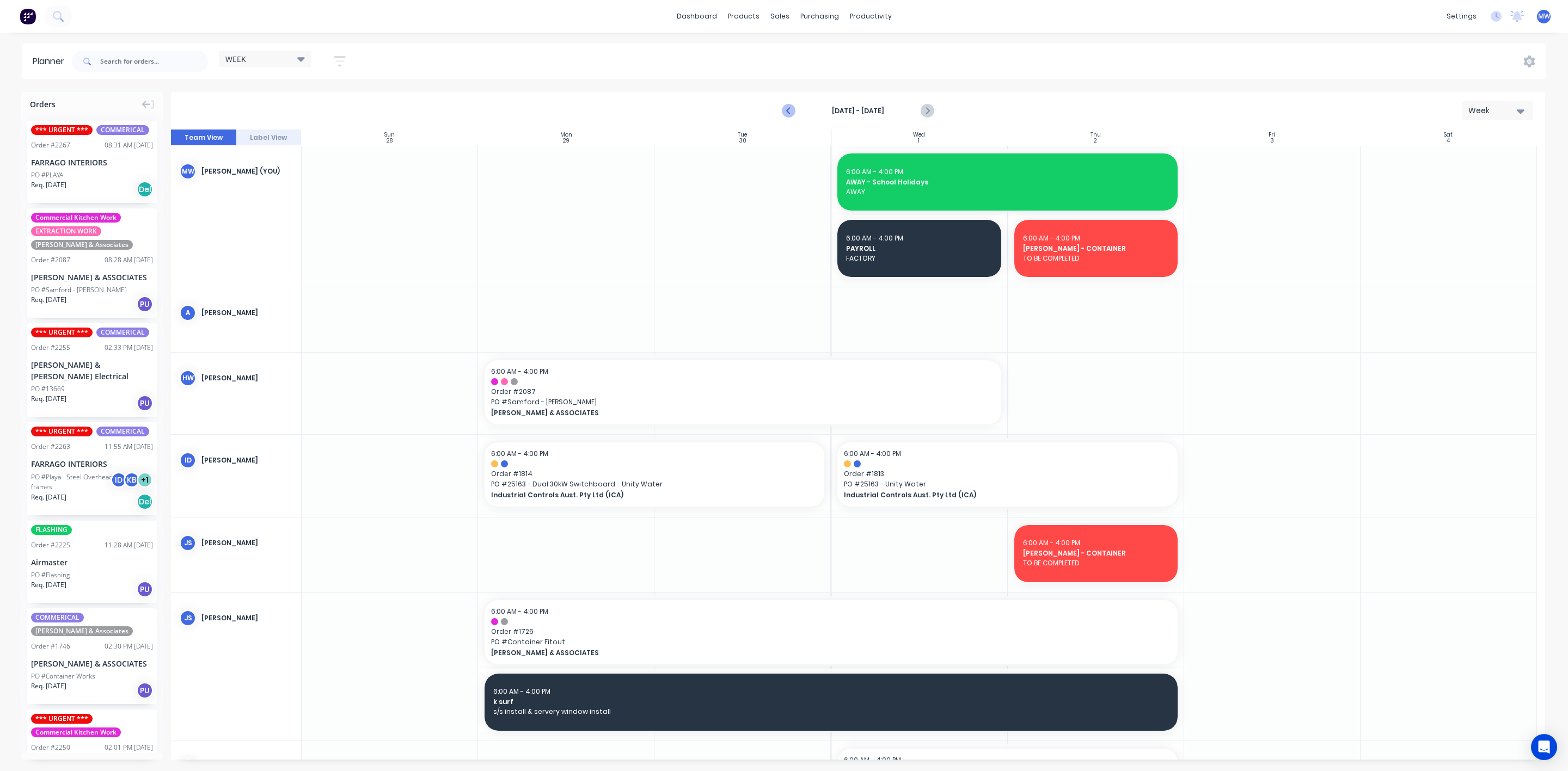
click at [787, 111] on icon "Previous page" at bounding box center [789, 111] width 5 height 8
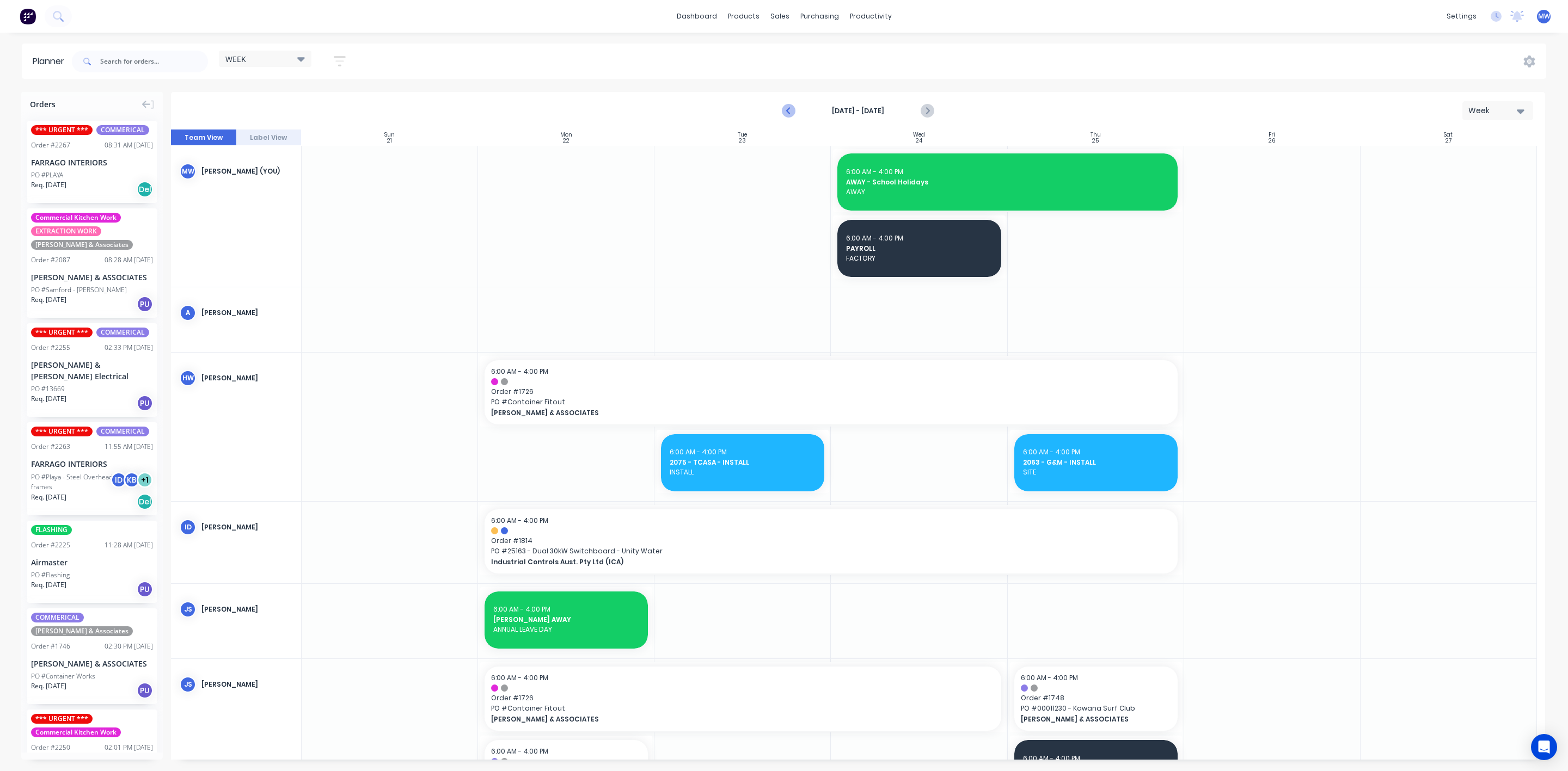
click at [787, 111] on icon "Previous page" at bounding box center [789, 111] width 5 height 8
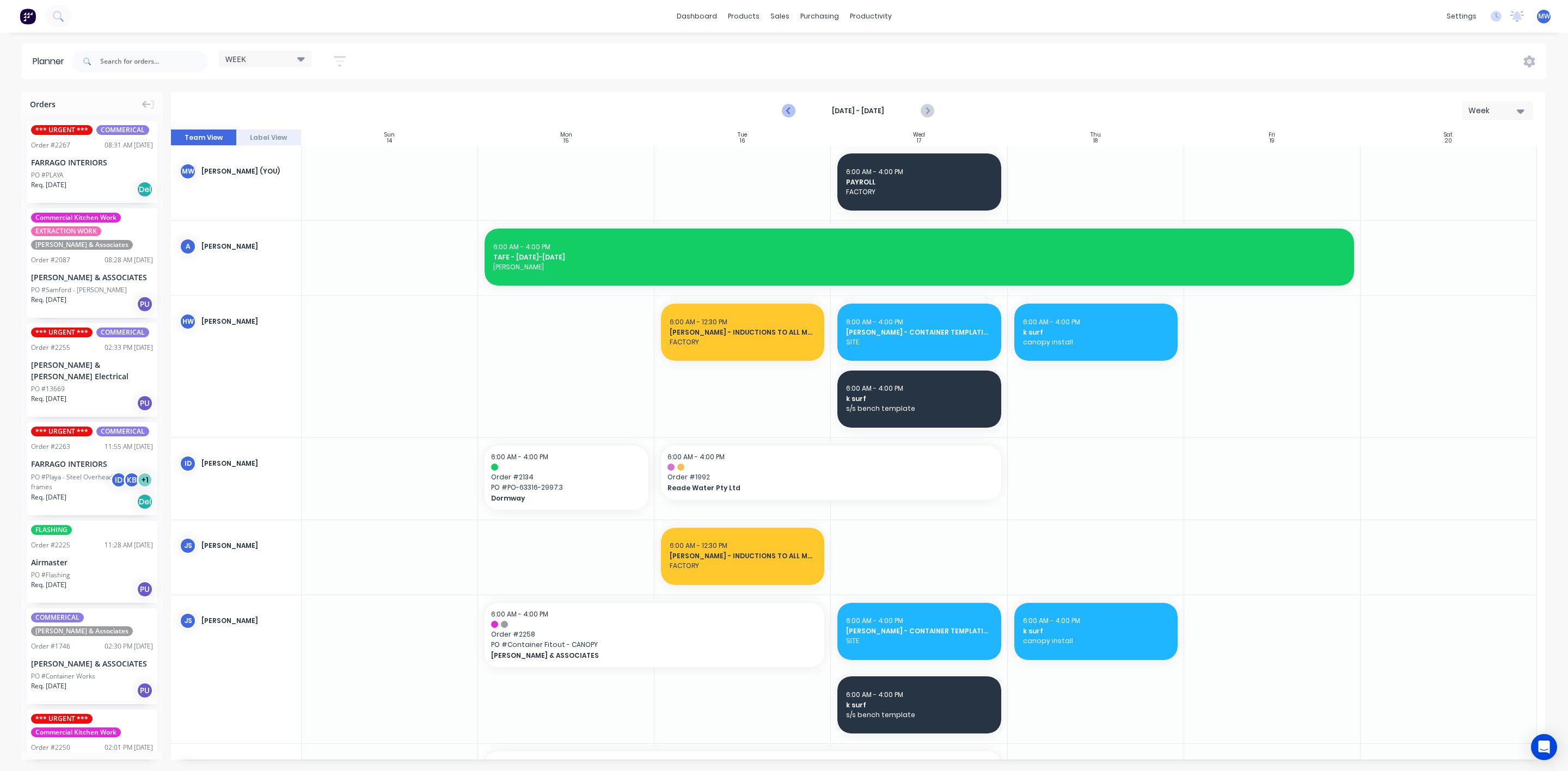
click at [787, 111] on icon "Previous page" at bounding box center [789, 111] width 5 height 8
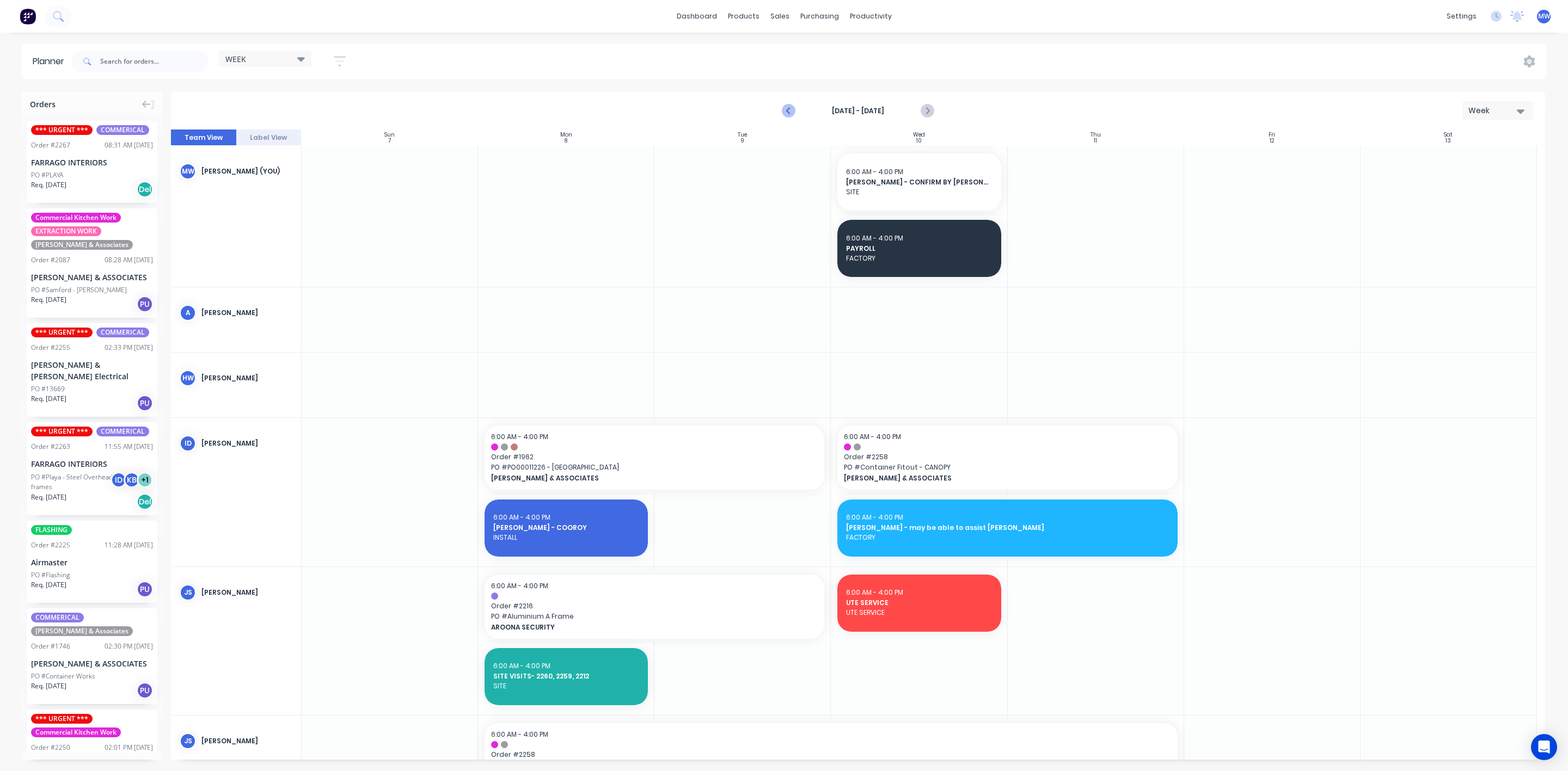
click at [787, 111] on icon "Previous page" at bounding box center [789, 111] width 5 height 8
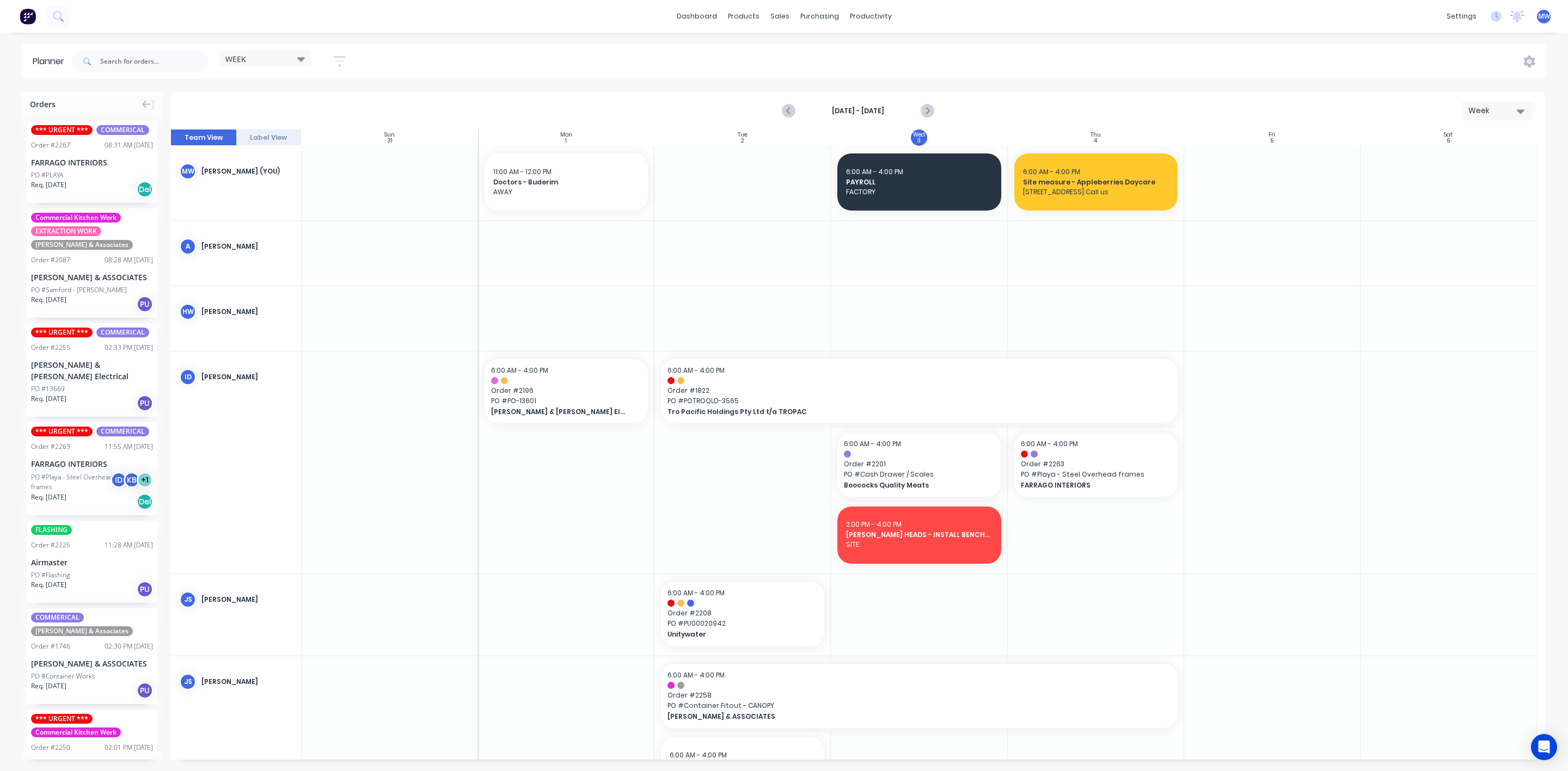
click at [273, 139] on button "Label View" at bounding box center [269, 137] width 66 height 16
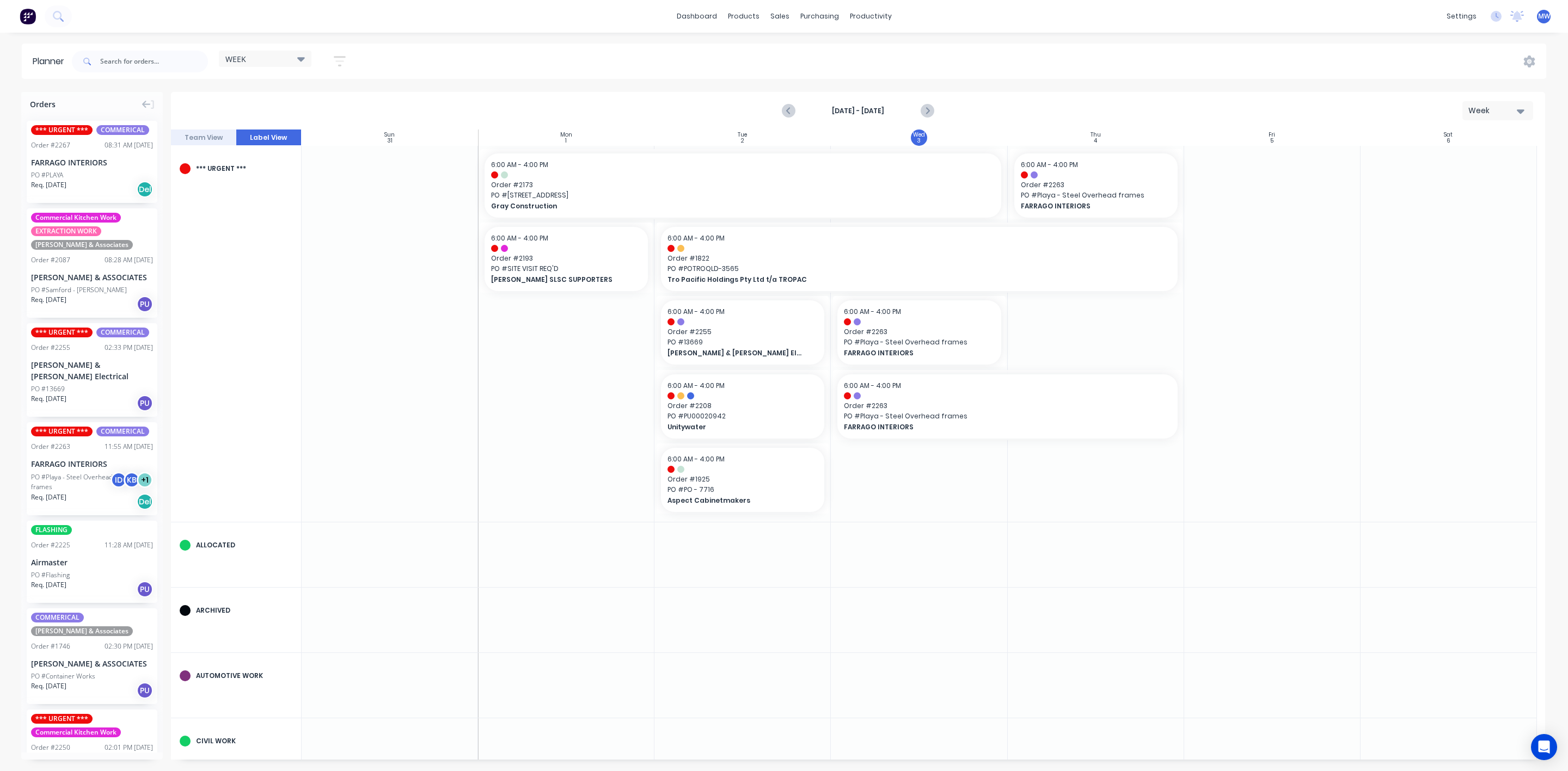
click at [227, 137] on button "Team View" at bounding box center [204, 137] width 66 height 16
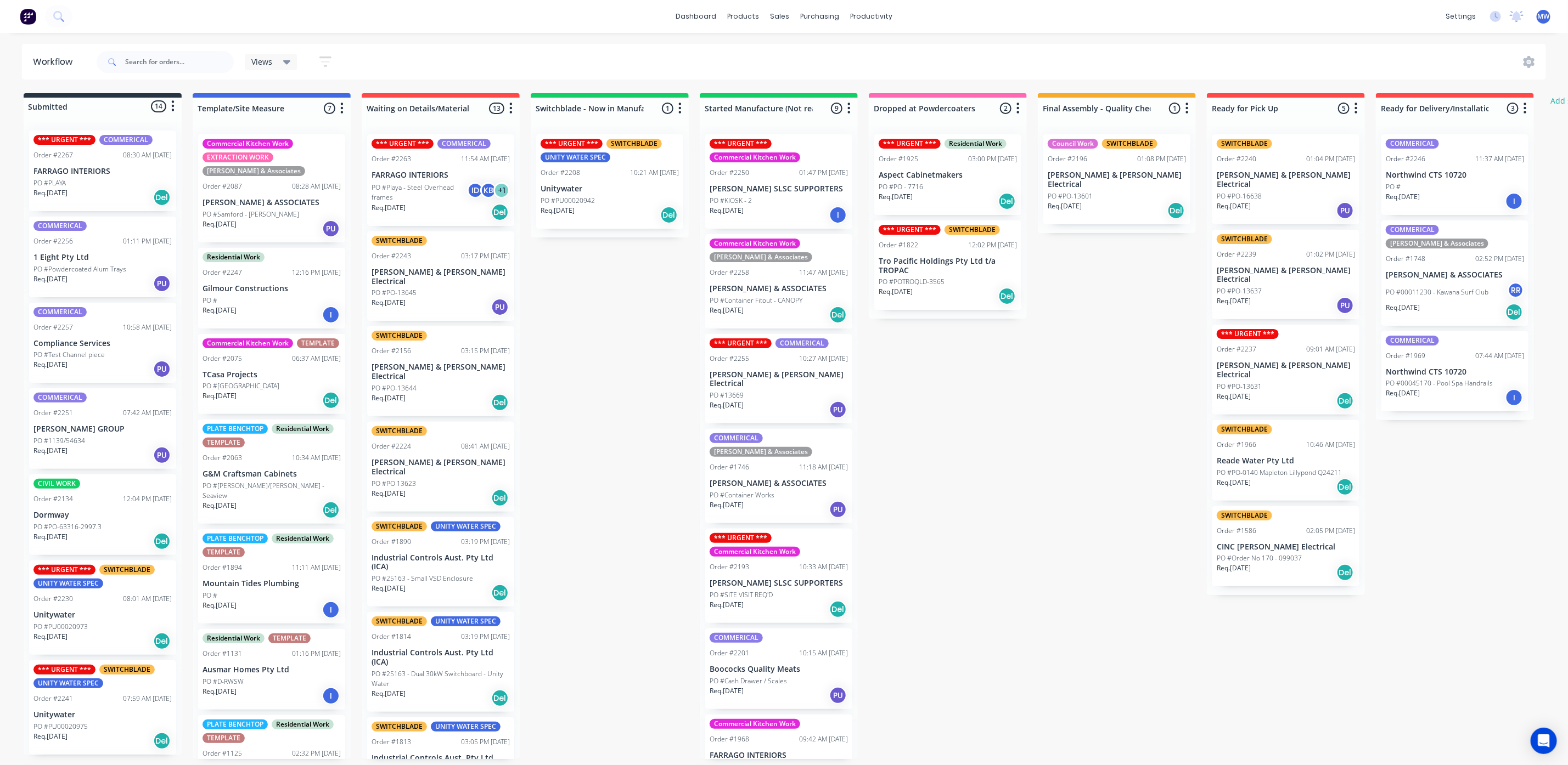
click at [982, 397] on div "Submitted 14 Status colour #273444 hex #273444 Save Cancel Summaries Total orde…" at bounding box center [907, 426] width 1830 height 666
click at [585, 386] on div "Submitted 14 Status colour #273444 hex #273444 Save Cancel Summaries Total orde…" at bounding box center [907, 426] width 1830 height 666
click at [98, 266] on p "PO #Powdercoated Alum Trays" at bounding box center [80, 269] width 93 height 10
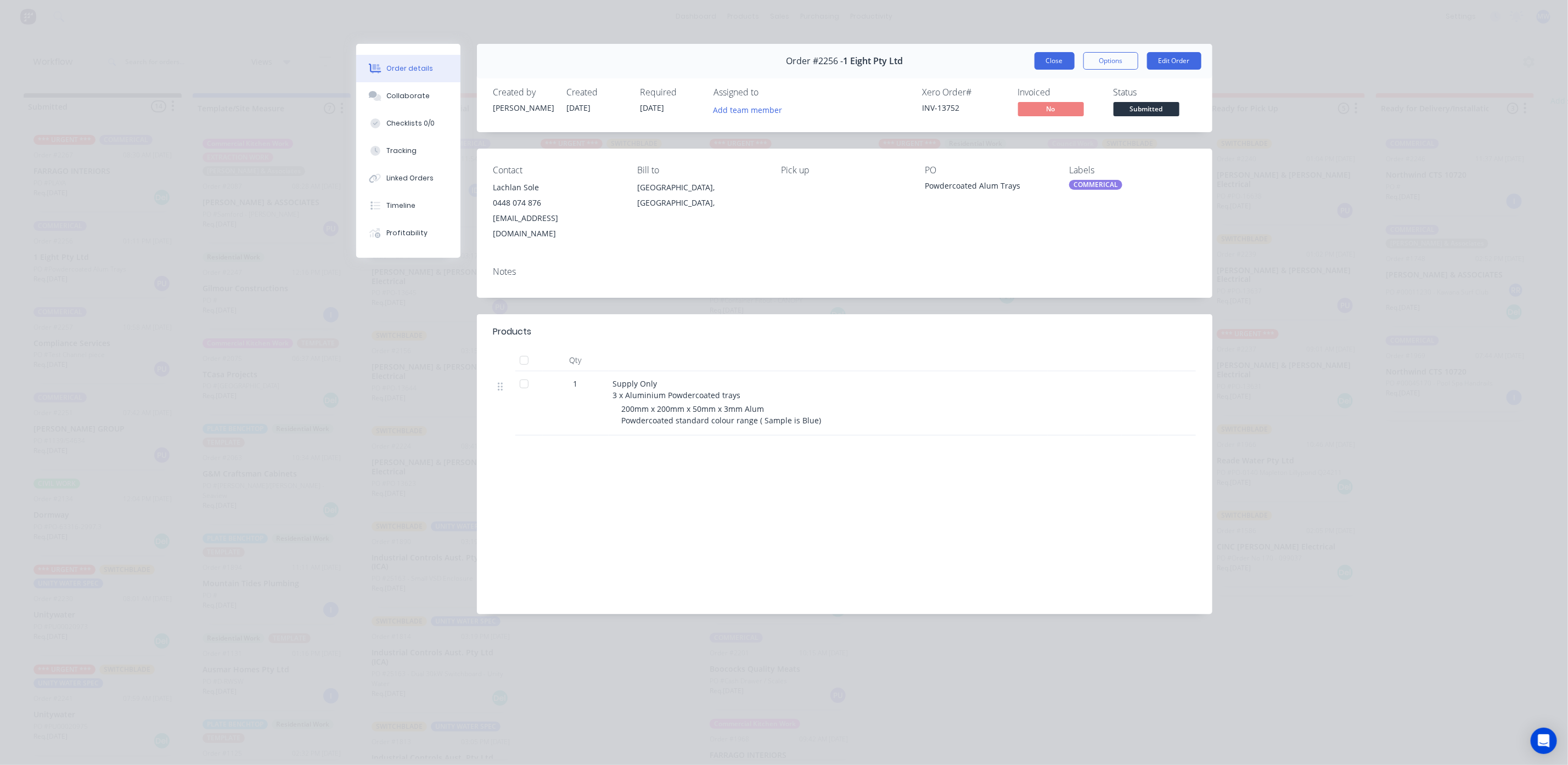
click at [1058, 66] on button "Close" at bounding box center [1054, 60] width 40 height 18
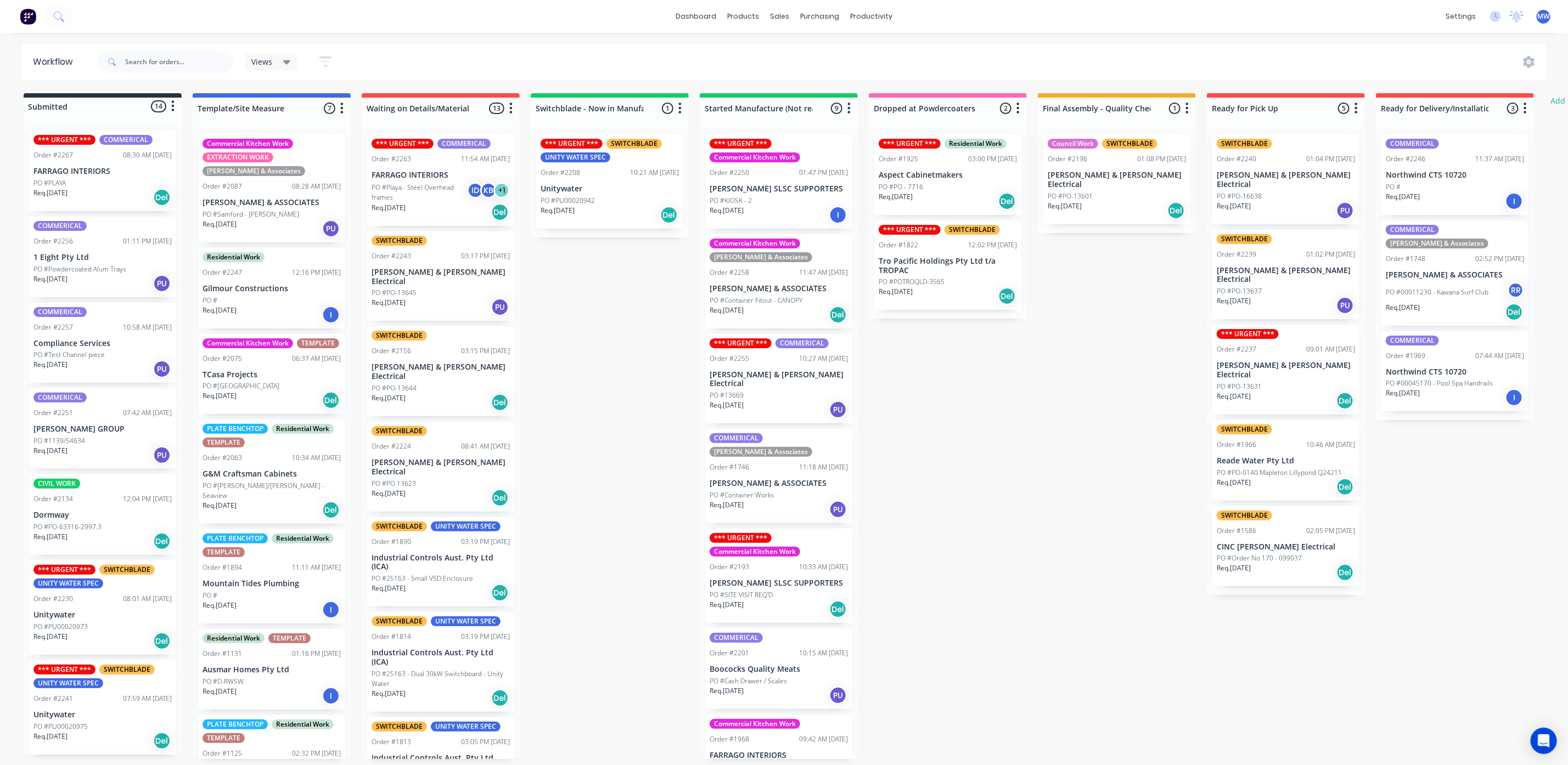
click at [114, 197] on div "Req. [DATE] Del" at bounding box center [103, 197] width 138 height 19
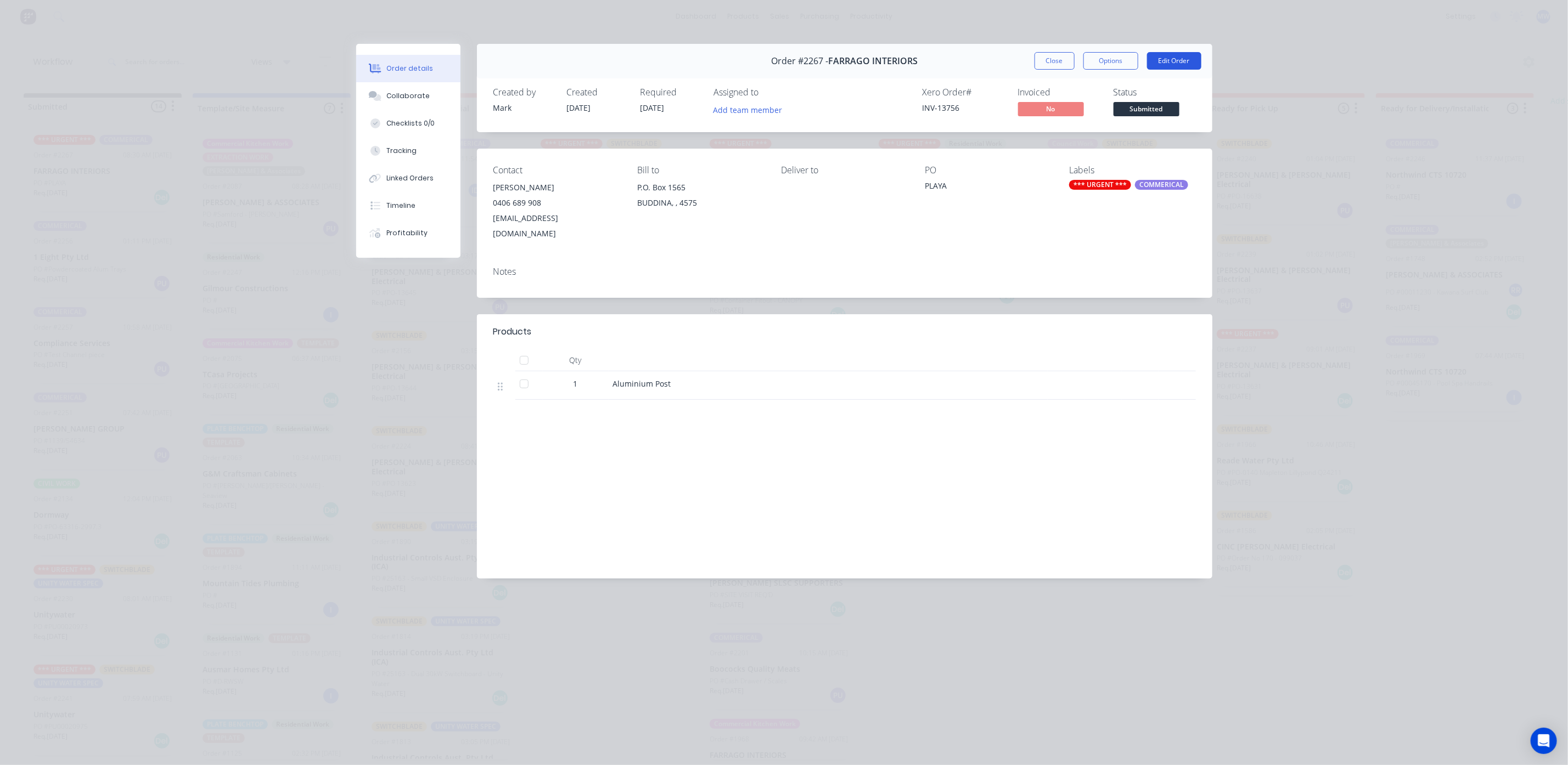
click at [1181, 64] on button "Edit Order" at bounding box center [1174, 60] width 54 height 18
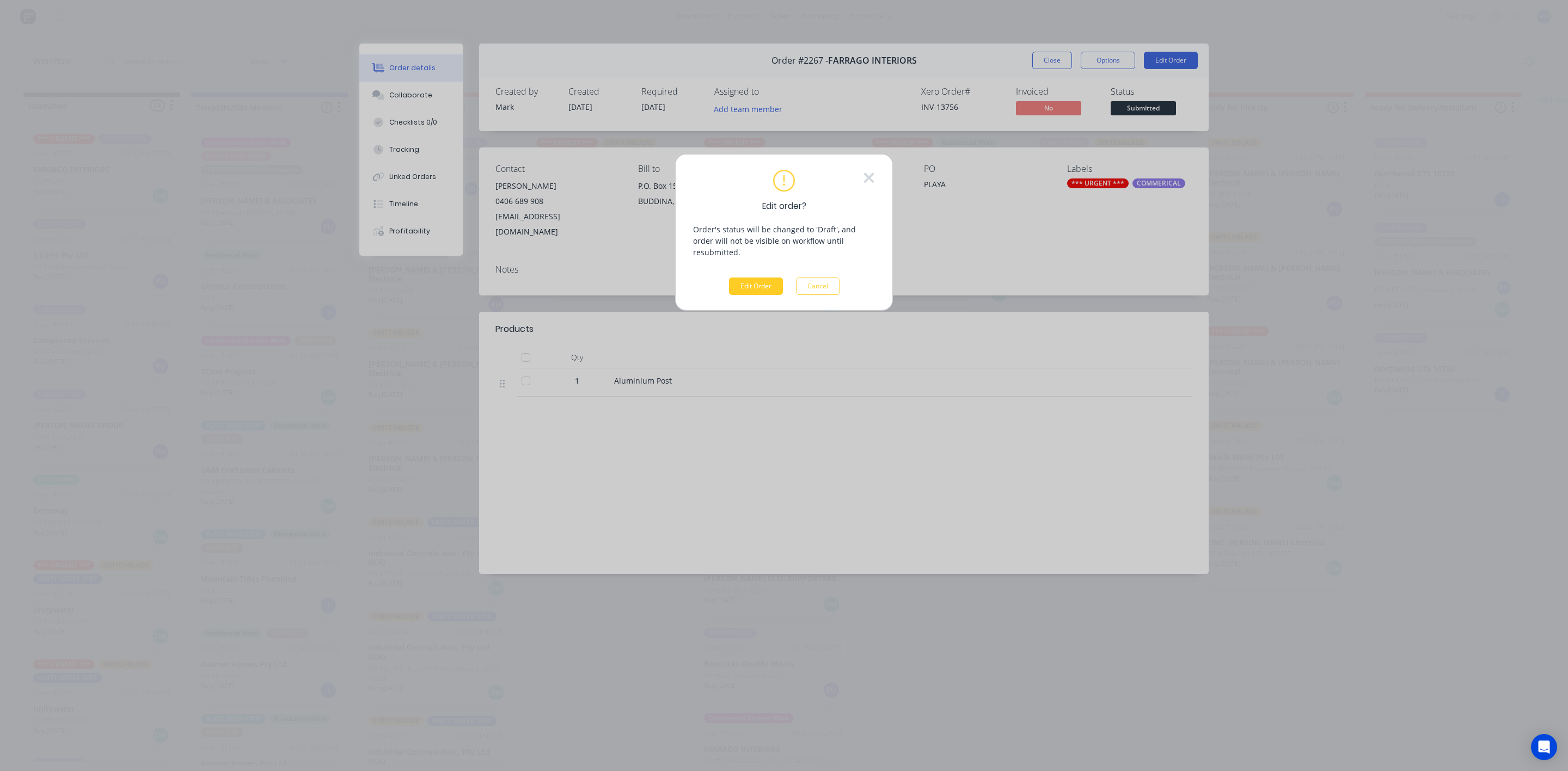
click at [737, 282] on button "Edit Order" at bounding box center [755, 286] width 54 height 17
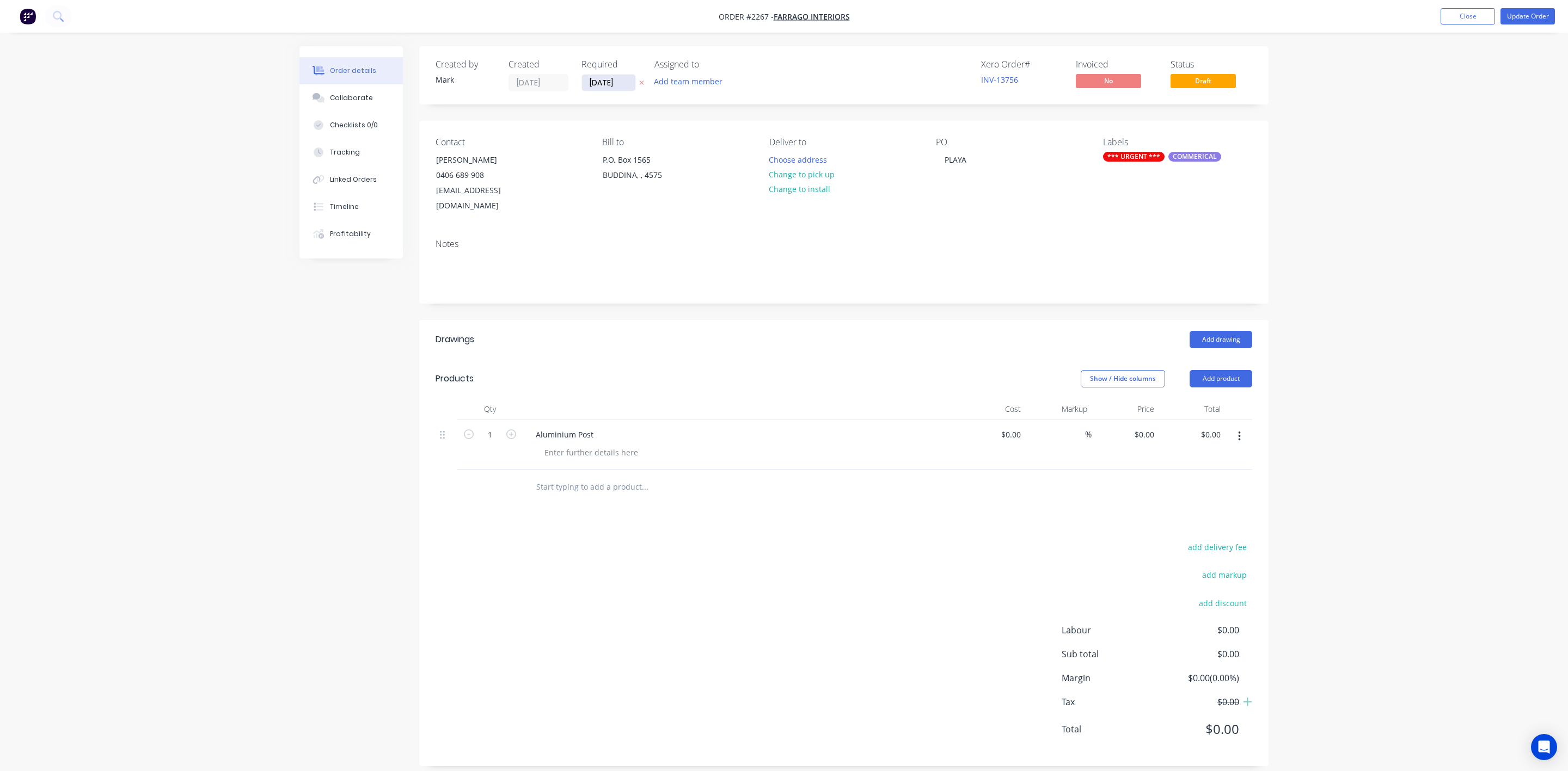
click at [611, 88] on input "[DATE]" at bounding box center [609, 82] width 54 height 16
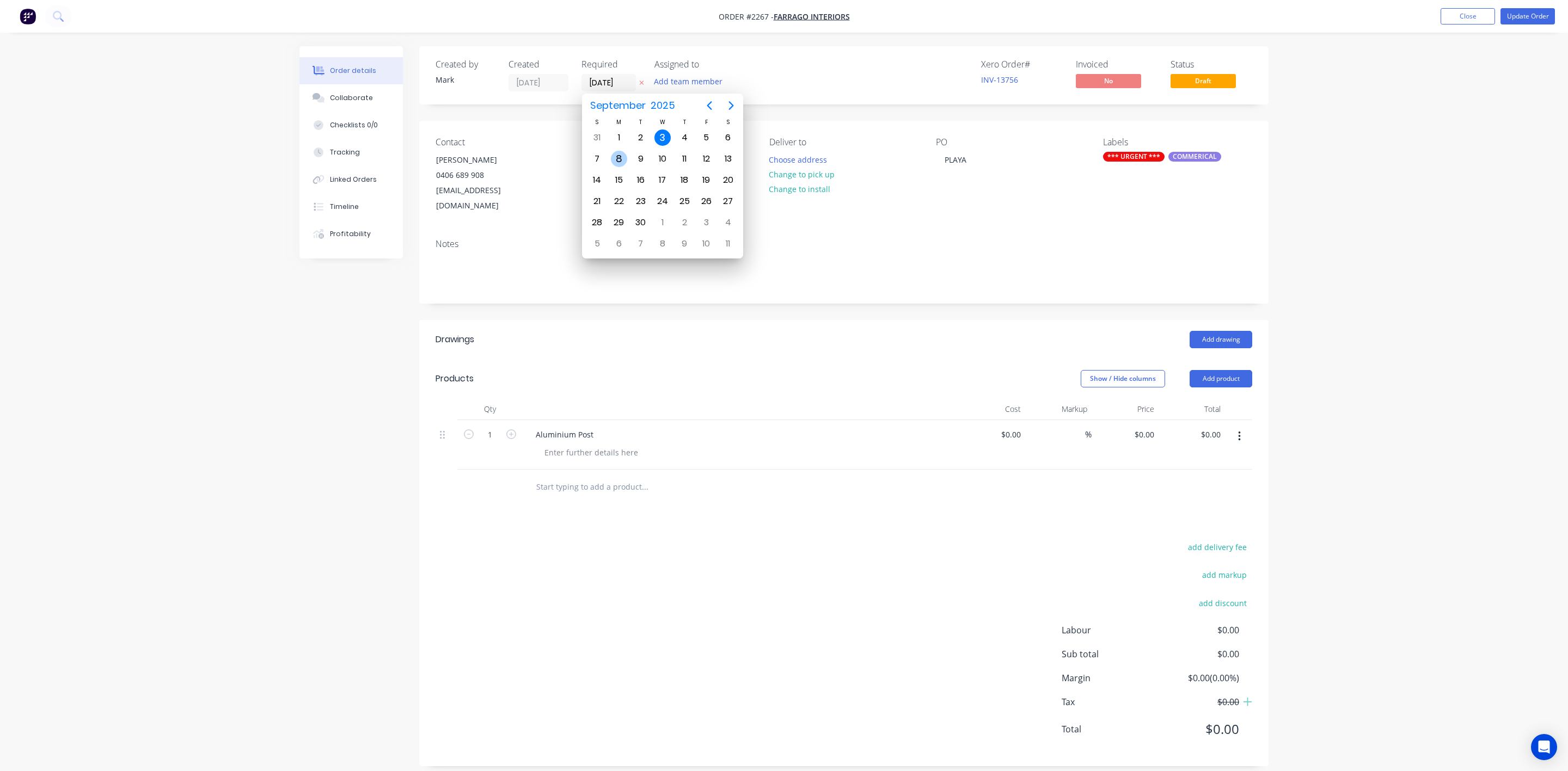
click at [618, 160] on div "8" at bounding box center [618, 158] width 16 height 16
type input "[DATE]"
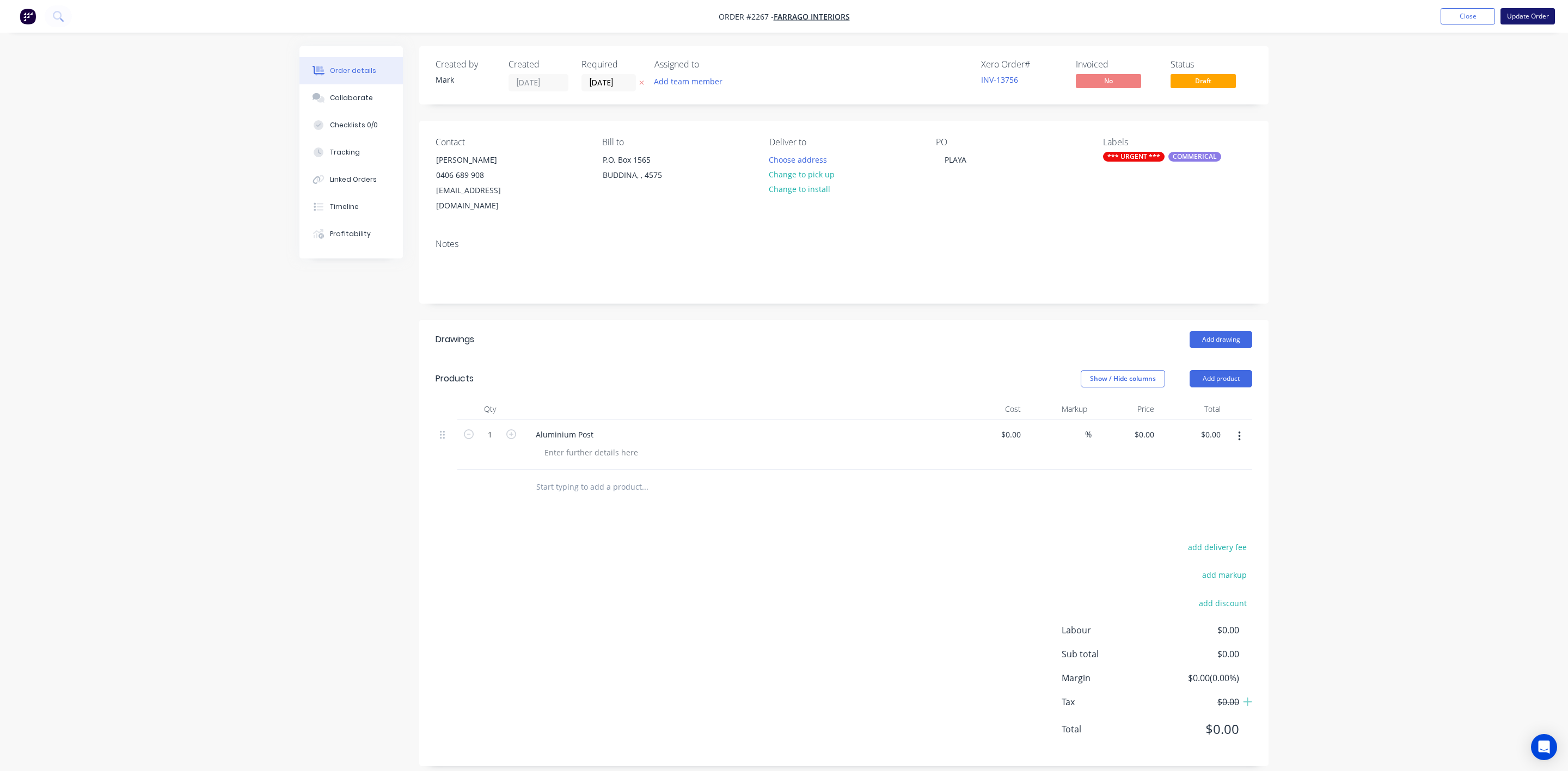
click at [1546, 19] on button "Update Order" at bounding box center [1528, 16] width 54 height 16
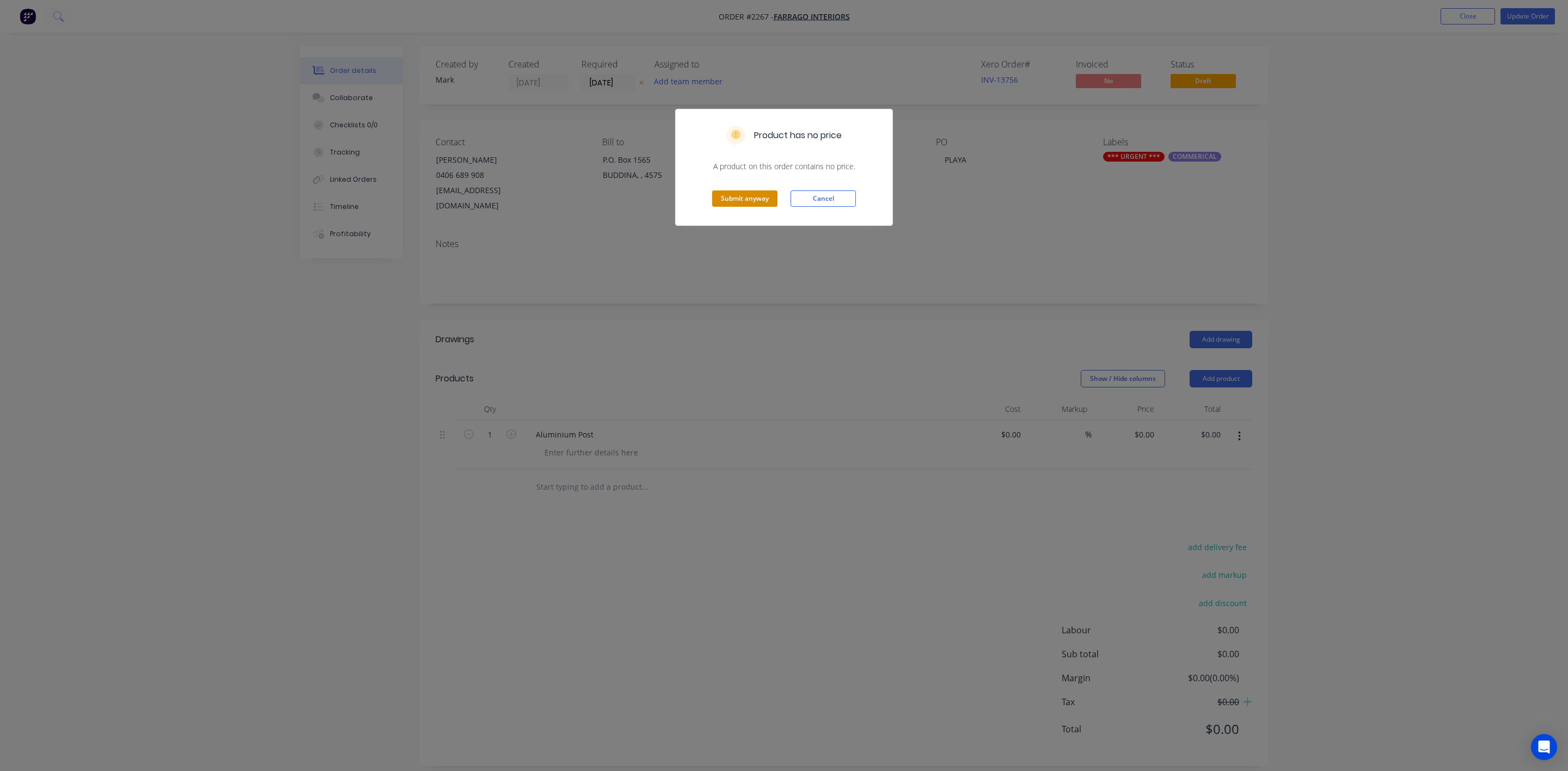
click at [748, 198] on button "Submit anyway" at bounding box center [745, 198] width 66 height 16
